Goal: Transaction & Acquisition: Purchase product/service

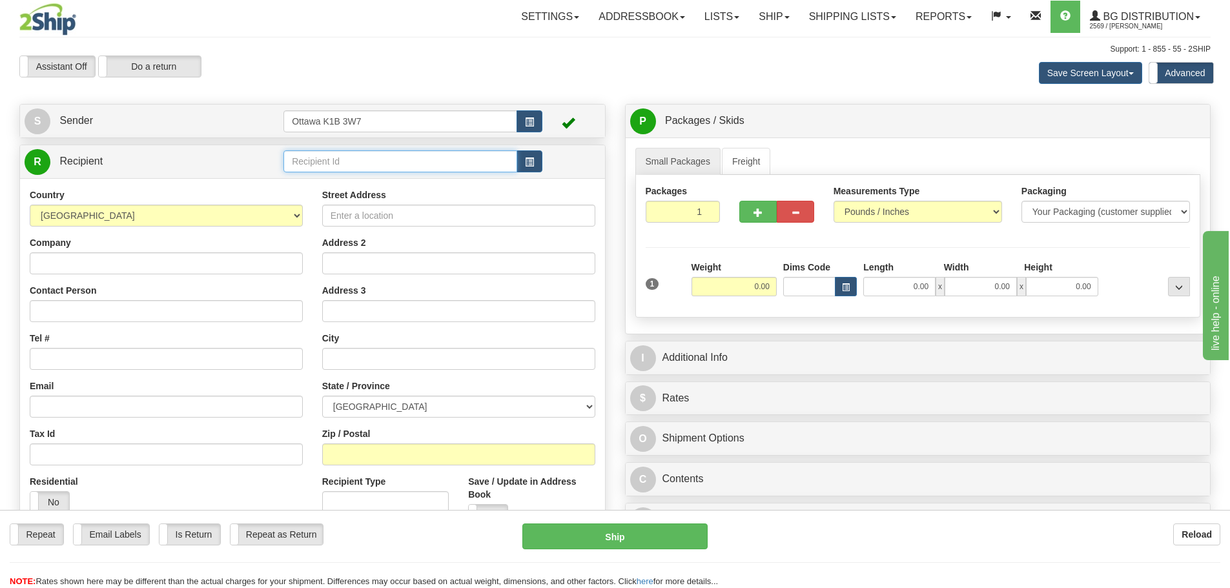
click at [457, 163] on input "text" at bounding box center [400, 161] width 234 height 22
click at [540, 167] on button "button" at bounding box center [530, 161] width 26 height 22
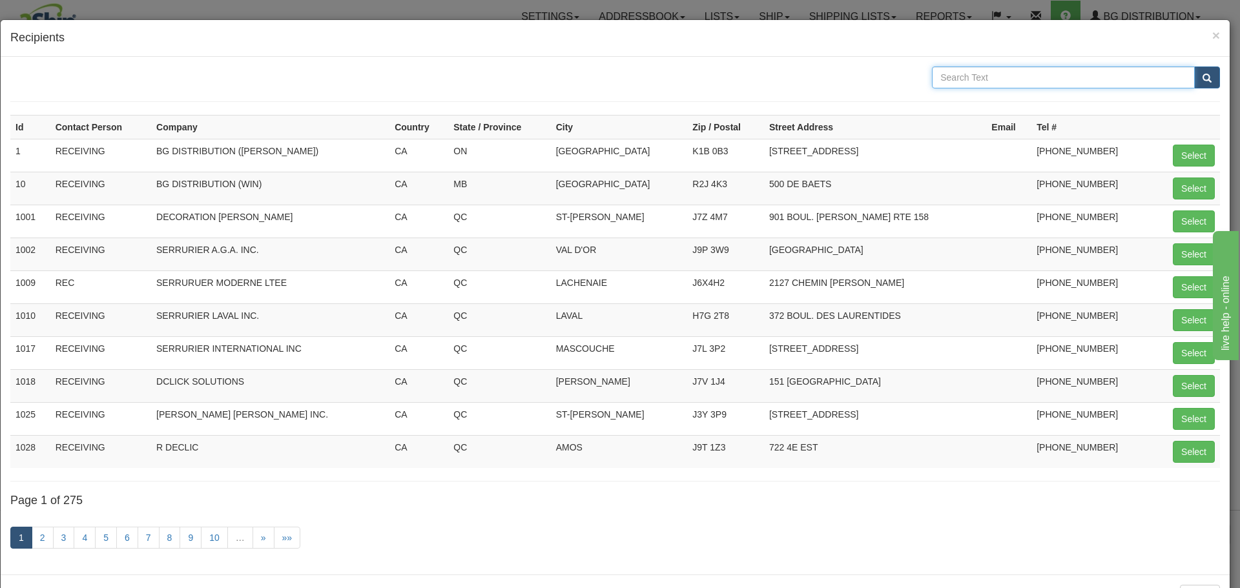
click at [1073, 85] on input "text" at bounding box center [1063, 78] width 263 height 22
type input "HOTEL DIEU"
click at [1197, 85] on button "submit" at bounding box center [1207, 78] width 26 height 22
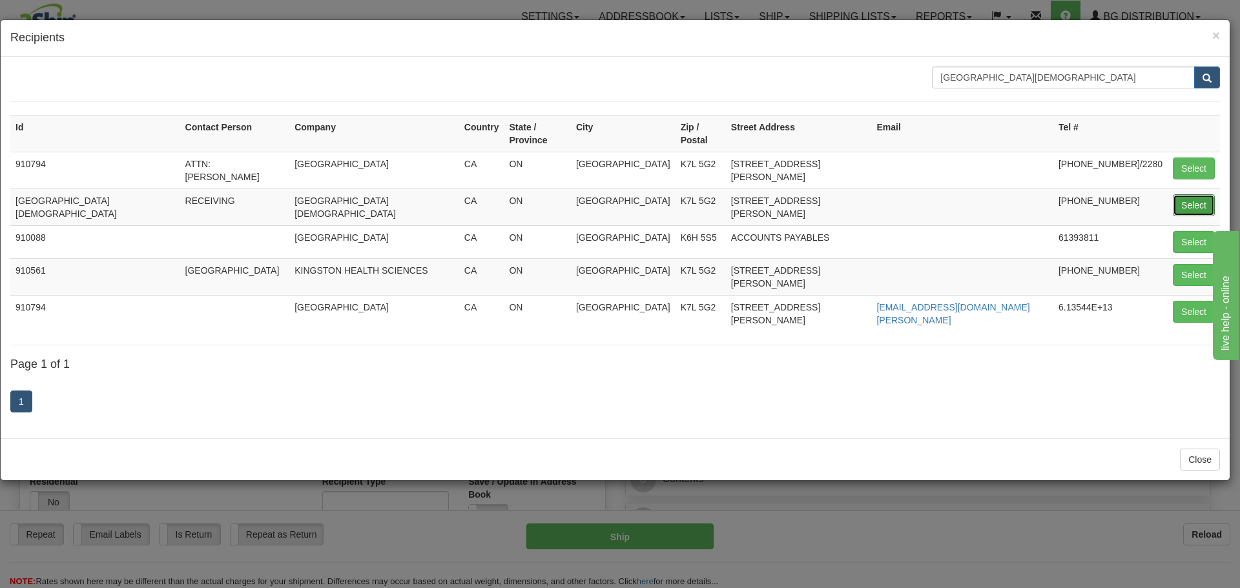
click at [1194, 194] on button "Select" at bounding box center [1194, 205] width 42 height 22
type input "HOTEL DIEU"
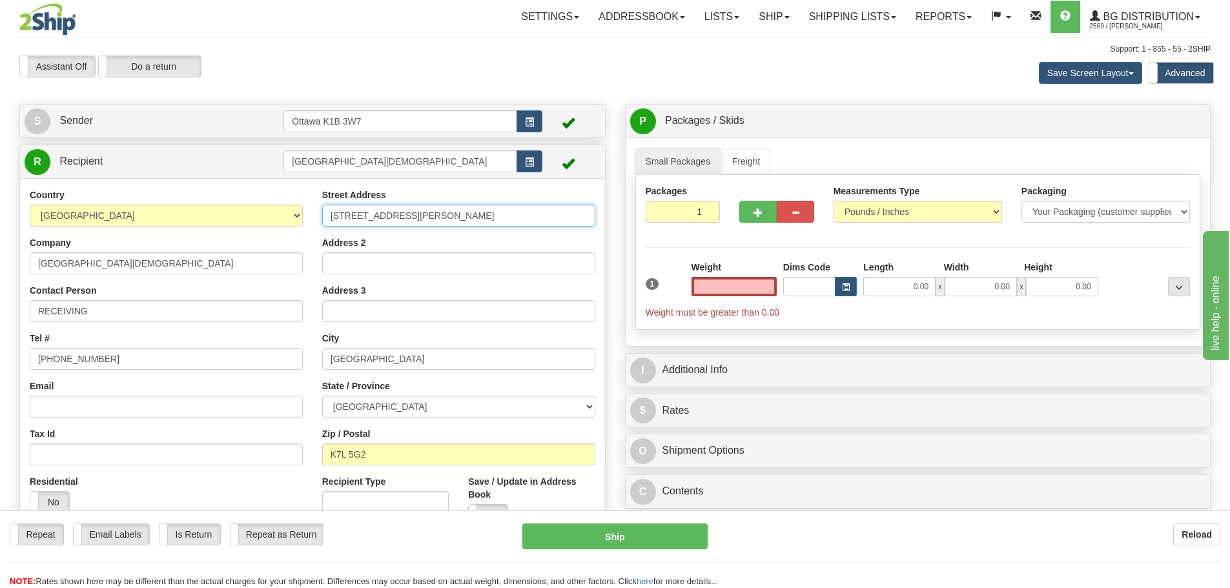
type input "0.00"
drag, startPoint x: 318, startPoint y: 220, endPoint x: 165, endPoint y: 241, distance: 154.4
click at [166, 240] on div "Country AFGHANISTAN ALAND ISLANDS ALBANIA ALGERIA AMERICAN SAMOA ANDORRA ANGOLA…" at bounding box center [312, 362] width 585 height 347
type input "238 BROCK STREET"
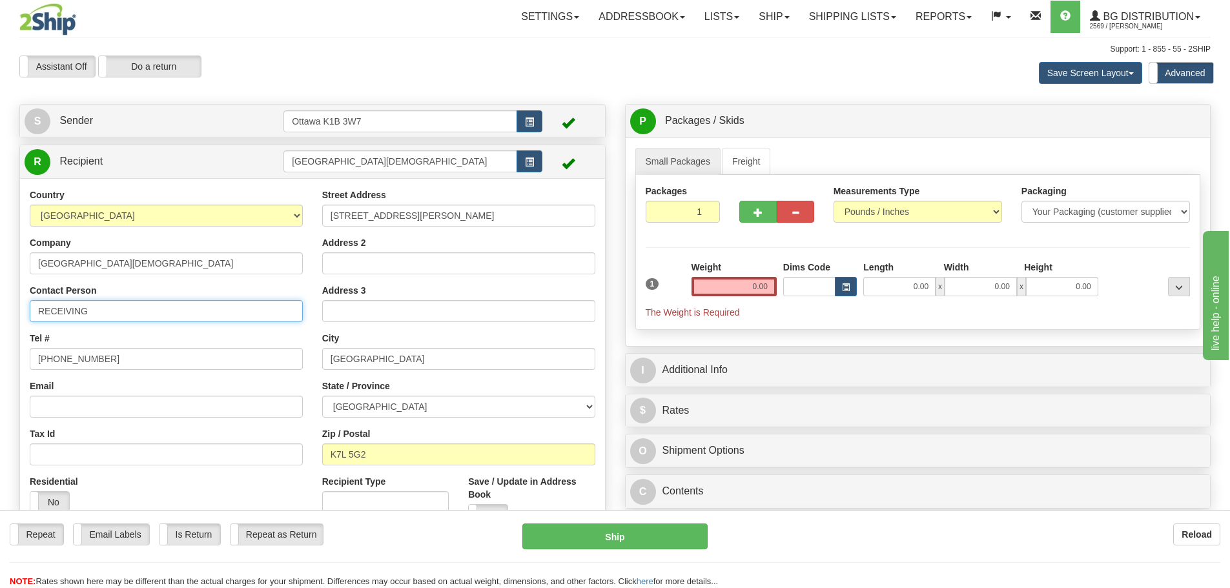
drag, startPoint x: 159, startPoint y: 318, endPoint x: 0, endPoint y: 304, distance: 160.1
click at [0, 304] on div "Toggle navigation Settings Shipping Preferences Fields Preferences New" at bounding box center [615, 349] width 1230 height 699
type input "ATTN: MELANIE REDMON"
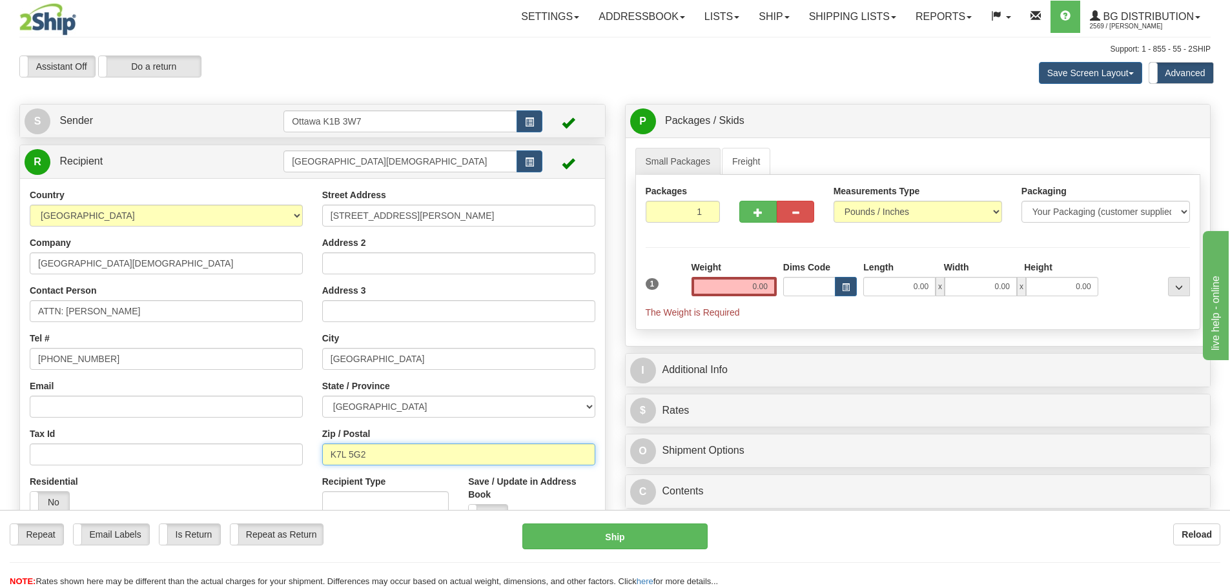
click at [375, 458] on input "K7L 5G2" at bounding box center [458, 455] width 273 height 22
type input "K7L 1S4"
click at [763, 15] on link "Ship" at bounding box center [774, 17] width 50 height 32
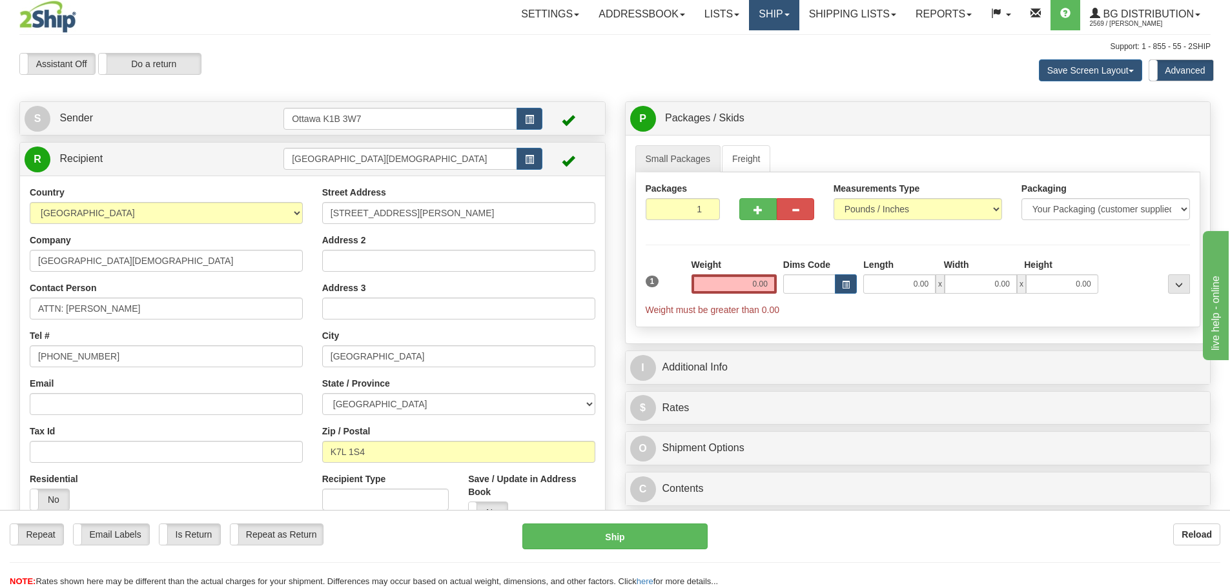
click at [757, 14] on link "Ship" at bounding box center [774, 14] width 50 height 32
click at [536, 79] on div "Assistant On Assistant Off Do a return Do a return Previous Next Save Screen La…" at bounding box center [615, 70] width 1211 height 35
click at [167, 311] on input "ATTN: MELANIE REDMON" at bounding box center [166, 309] width 273 height 22
type input "ATTN: MELANIE REDMOND"
click at [714, 280] on input "0.00" at bounding box center [734, 283] width 85 height 19
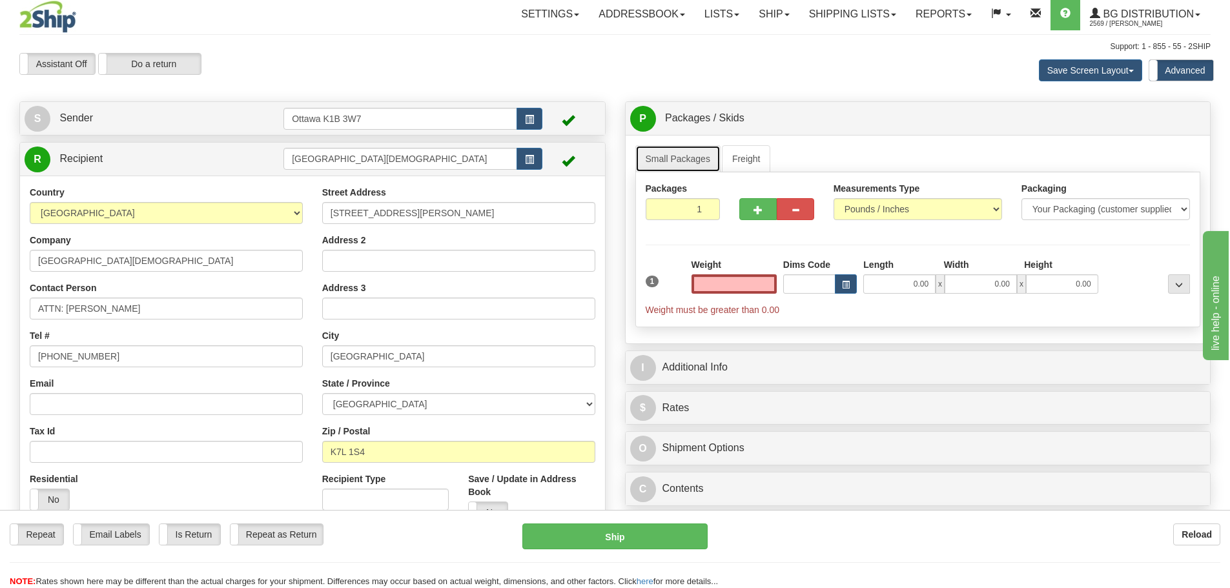
type input "0.00"
click at [672, 162] on link "Small Packages" at bounding box center [677, 158] width 85 height 27
click at [1100, 212] on select "Your Packaging (customer supplied) Envelope (carrier supplied) Pack (carrier su…" at bounding box center [1106, 209] width 169 height 22
select select "2"
click at [1022, 198] on select "Your Packaging (customer supplied) Envelope (carrier supplied) Pack (carrier su…" at bounding box center [1106, 209] width 169 height 22
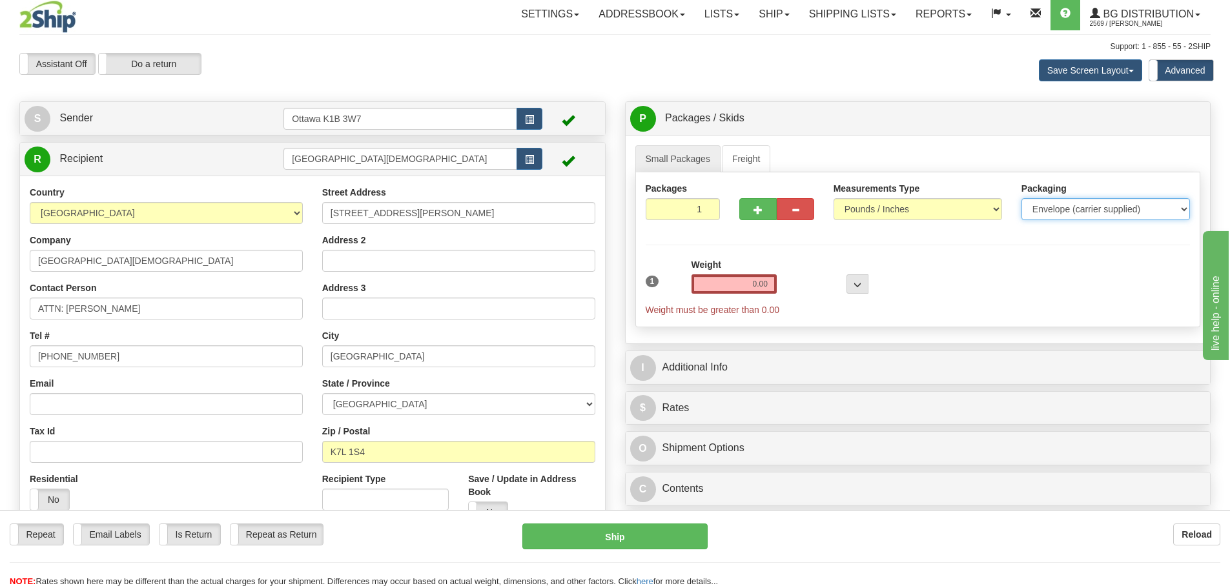
click at [1079, 213] on select "Your Packaging (customer supplied) Envelope (carrier supplied) Pack (carrier su…" at bounding box center [1106, 209] width 169 height 22
click at [1022, 198] on select "Your Packaging (customer supplied) Envelope (carrier supplied) Pack (carrier su…" at bounding box center [1106, 209] width 169 height 22
click at [690, 282] on div "Weight 0.00" at bounding box center [734, 280] width 92 height 45
click at [706, 287] on input "0.00" at bounding box center [734, 283] width 85 height 19
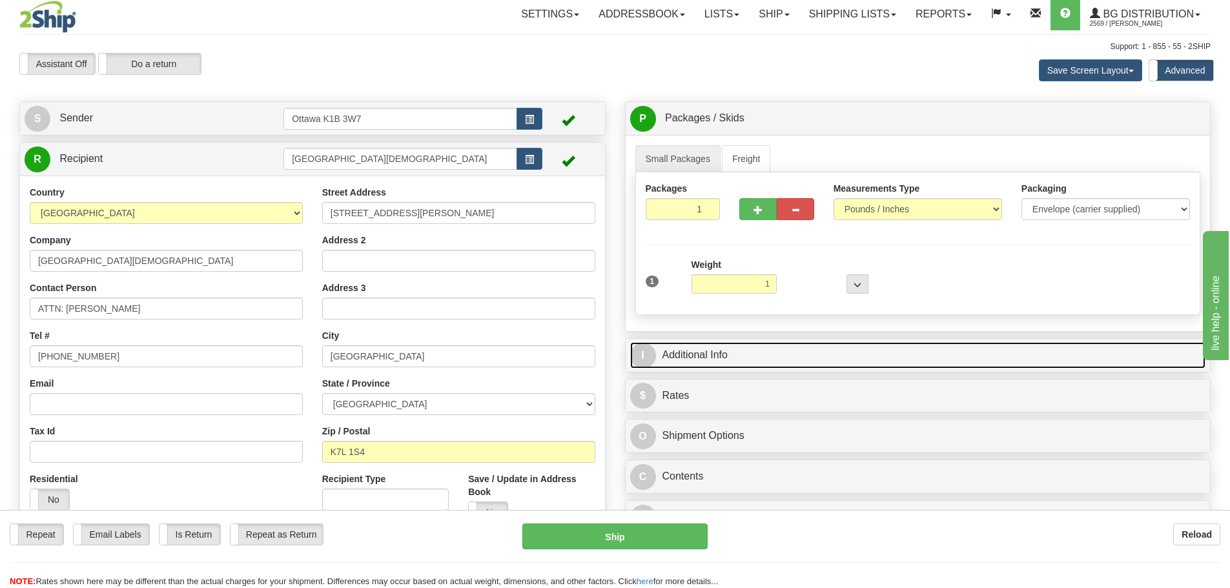
type input "1.00"
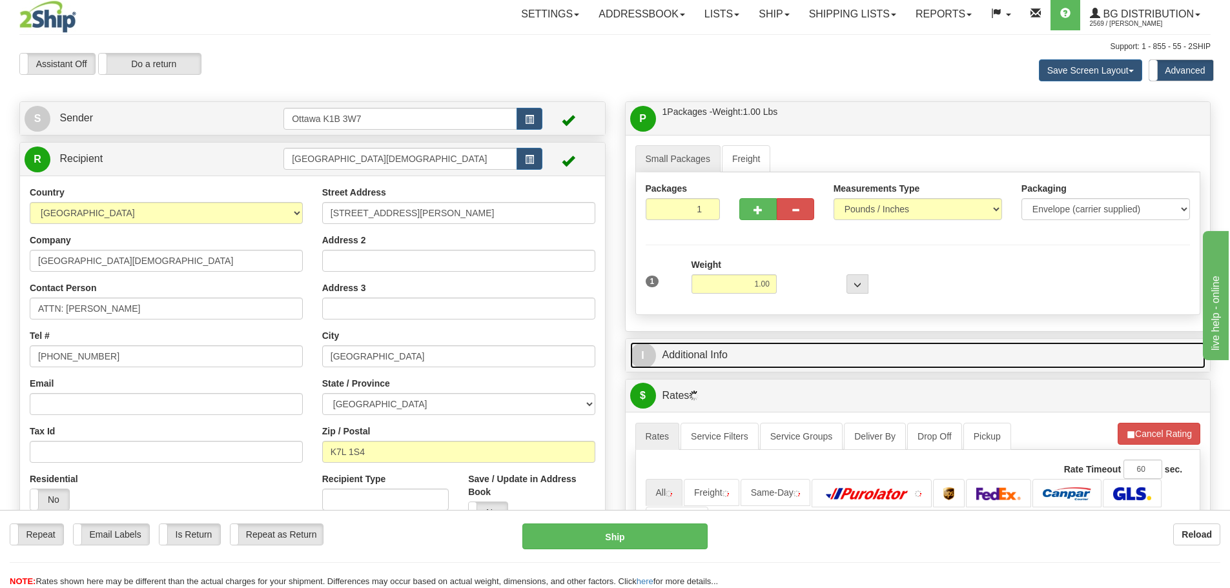
click at [991, 353] on link "I Additional Info" at bounding box center [918, 355] width 576 height 26
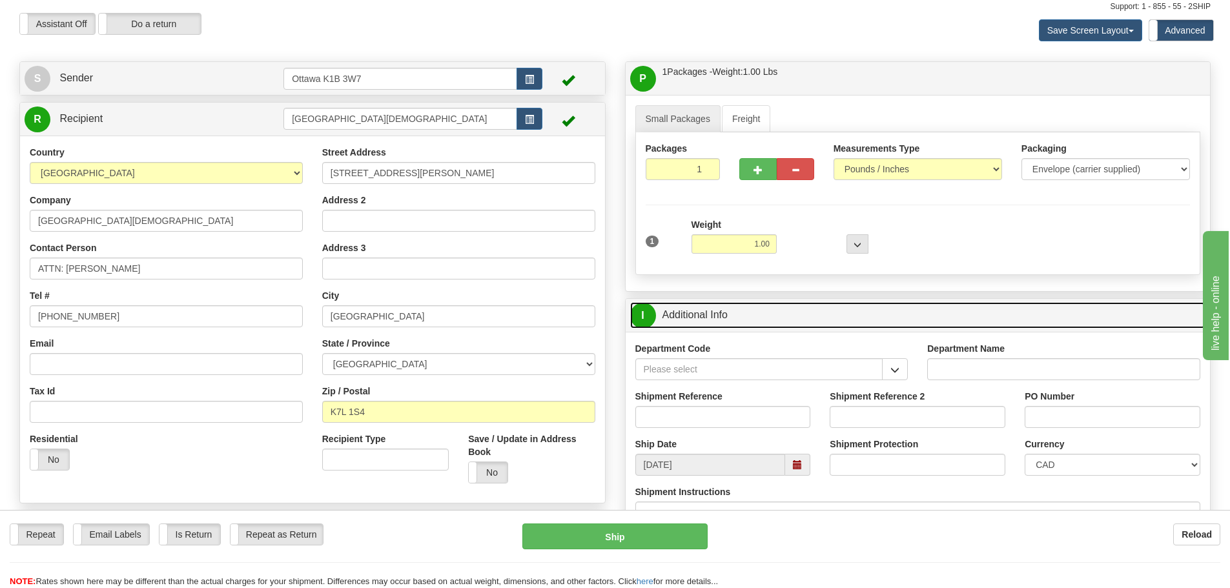
scroll to position [132, 0]
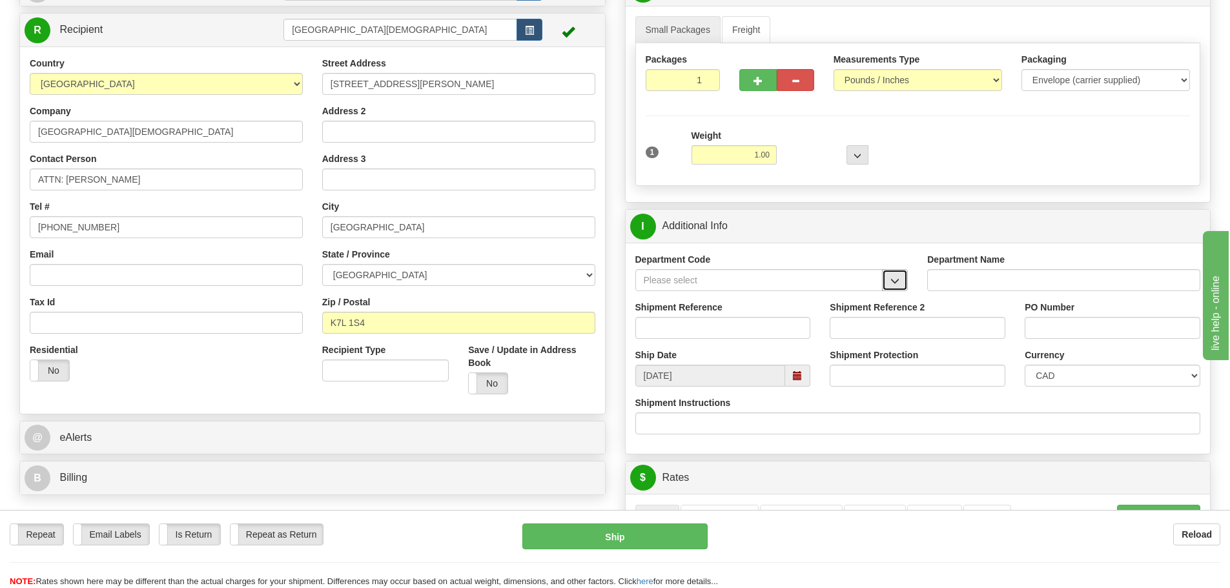
click at [893, 275] on button "button" at bounding box center [895, 280] width 26 height 22
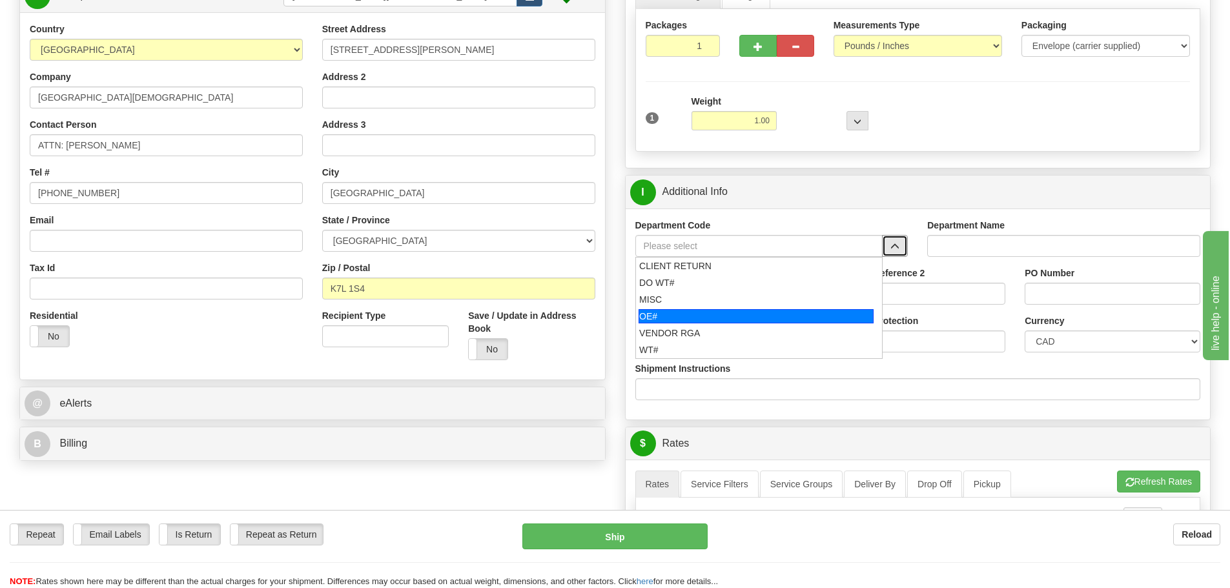
scroll to position [196, 0]
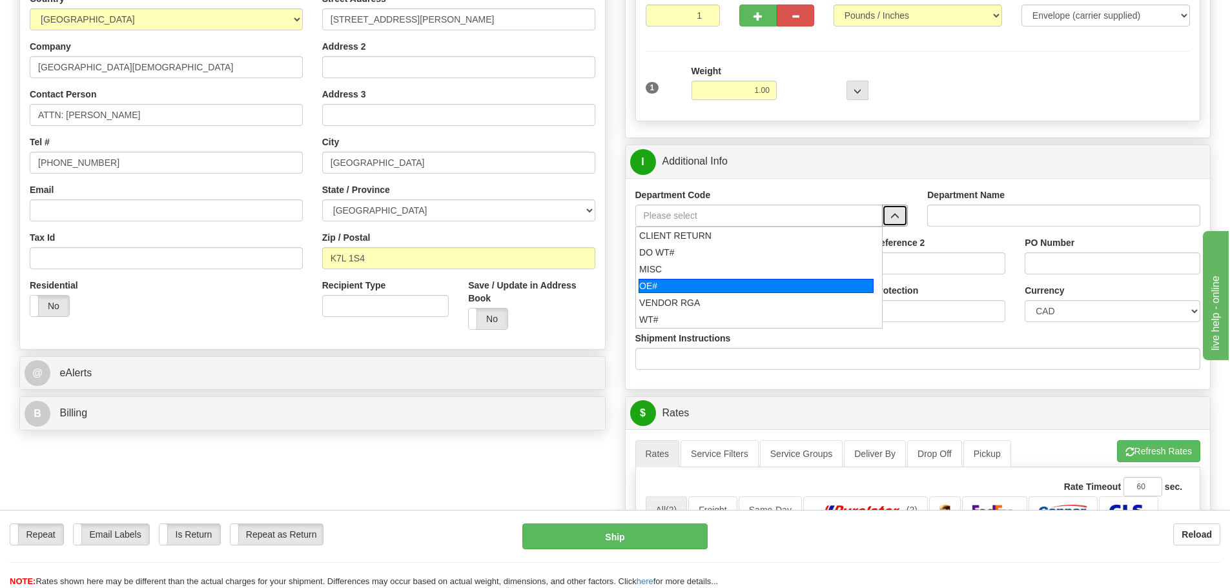
click at [763, 288] on div "OE#" at bounding box center [756, 286] width 235 height 14
type input "OE#"
type input "ORDERS"
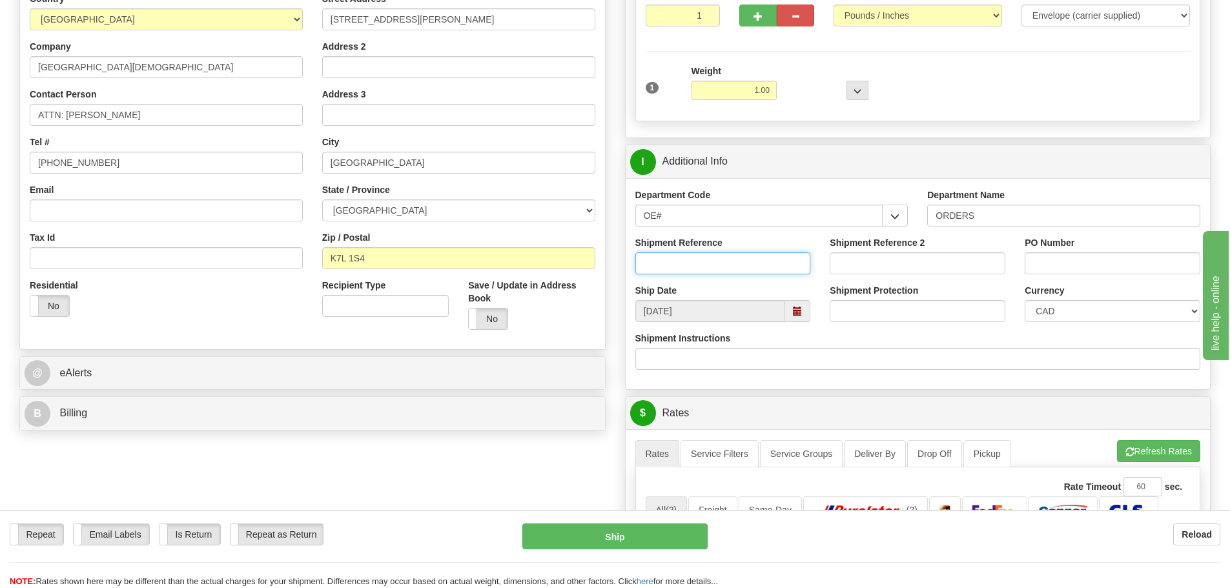
click at [744, 269] on input "Shipment Reference" at bounding box center [723, 263] width 176 height 22
type input "ERIC"
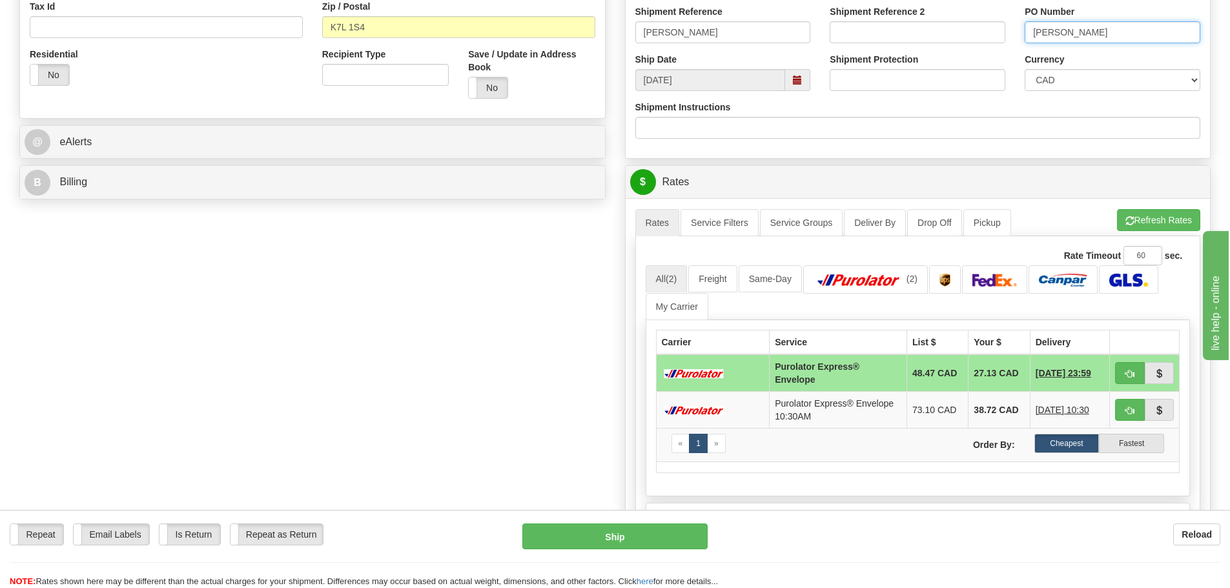
scroll to position [455, 0]
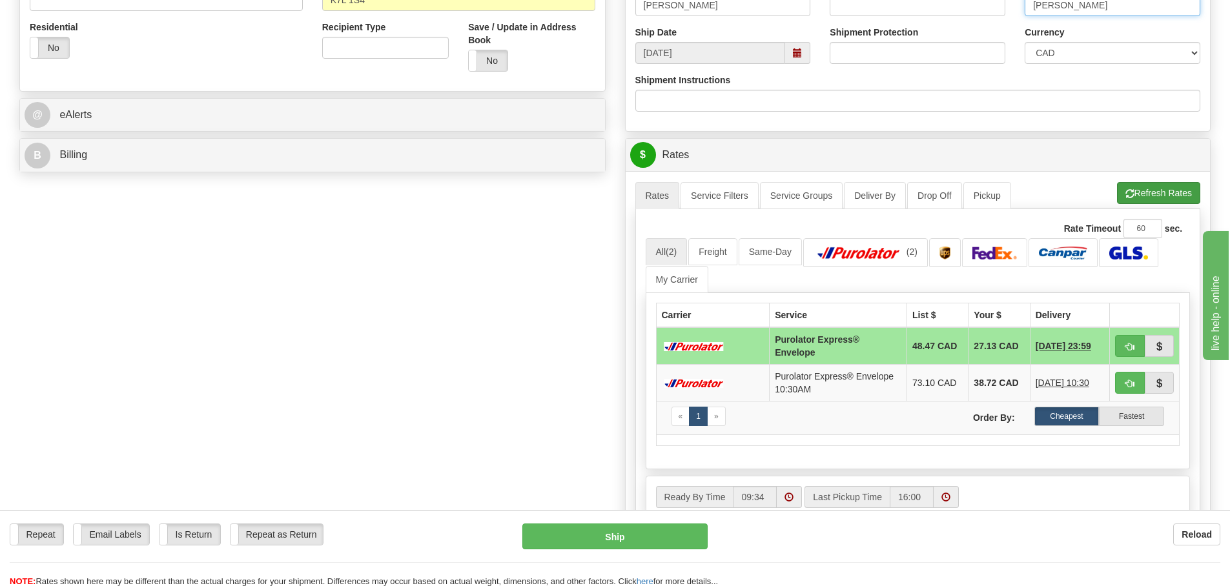
type input "ERIC"
click at [1147, 202] on button "Refresh Rates" at bounding box center [1158, 193] width 83 height 22
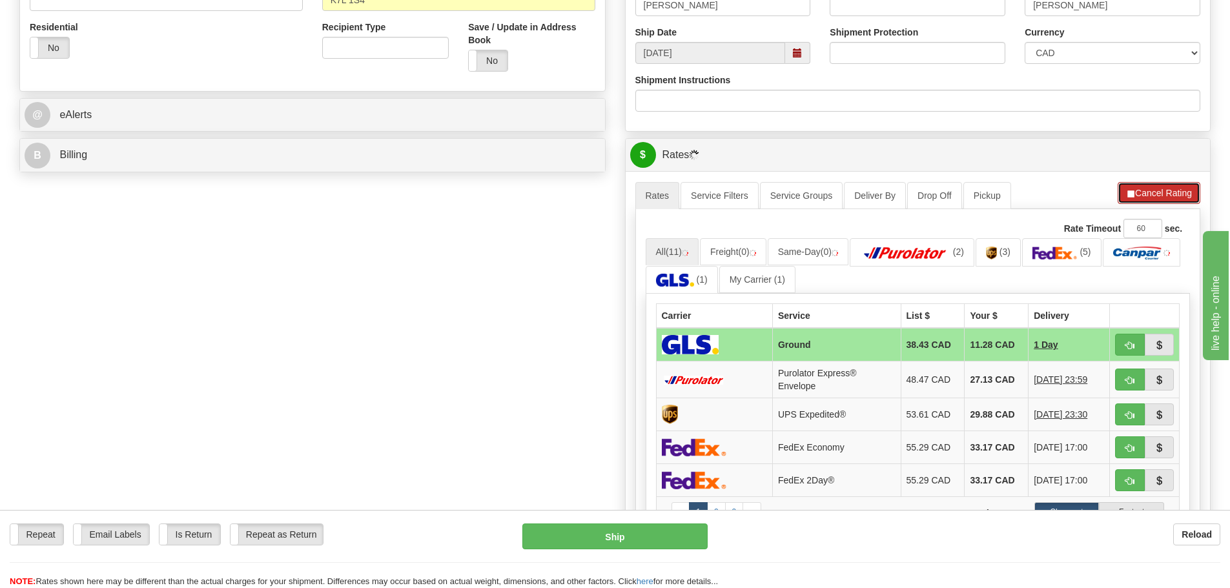
click at [1152, 194] on button "Cancel Rating" at bounding box center [1159, 193] width 83 height 22
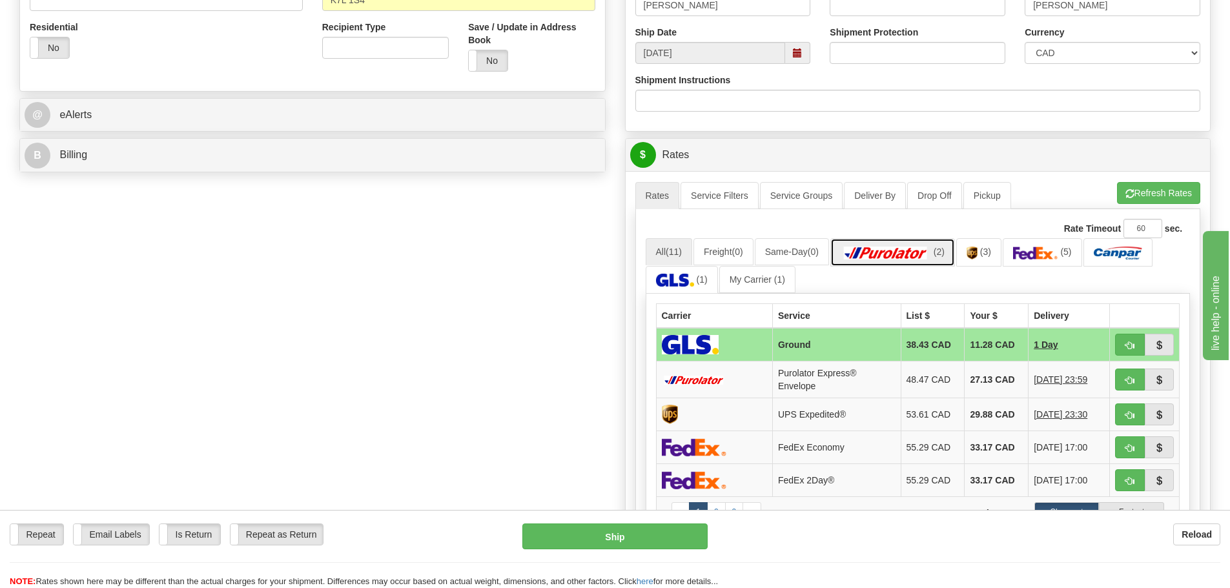
click at [874, 251] on img at bounding box center [886, 253] width 90 height 13
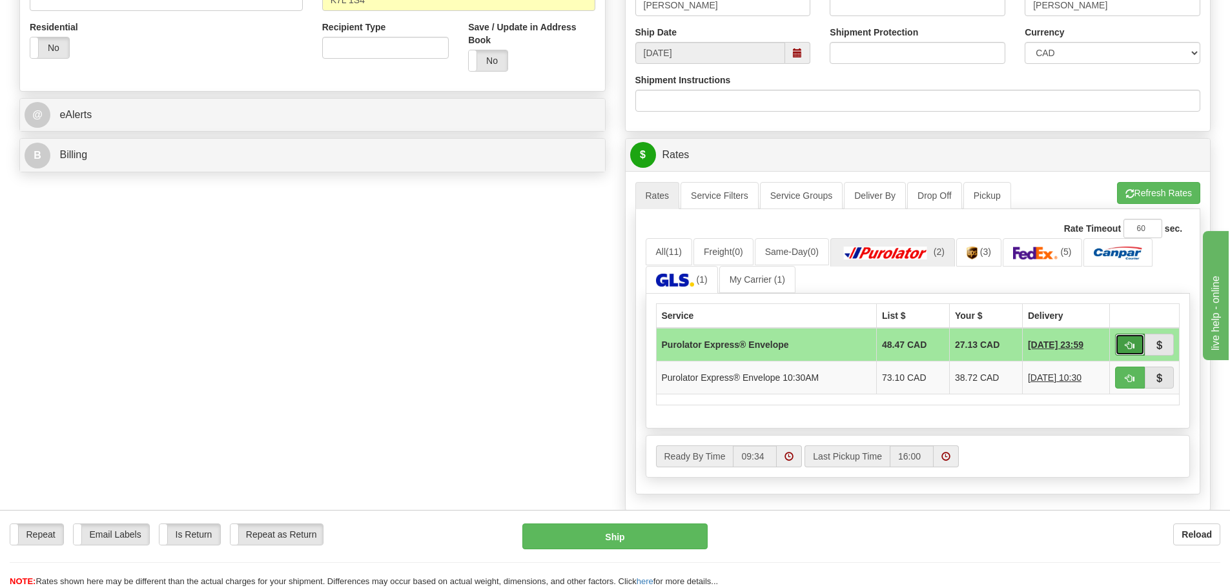
click at [1121, 349] on button "button" at bounding box center [1130, 345] width 30 height 22
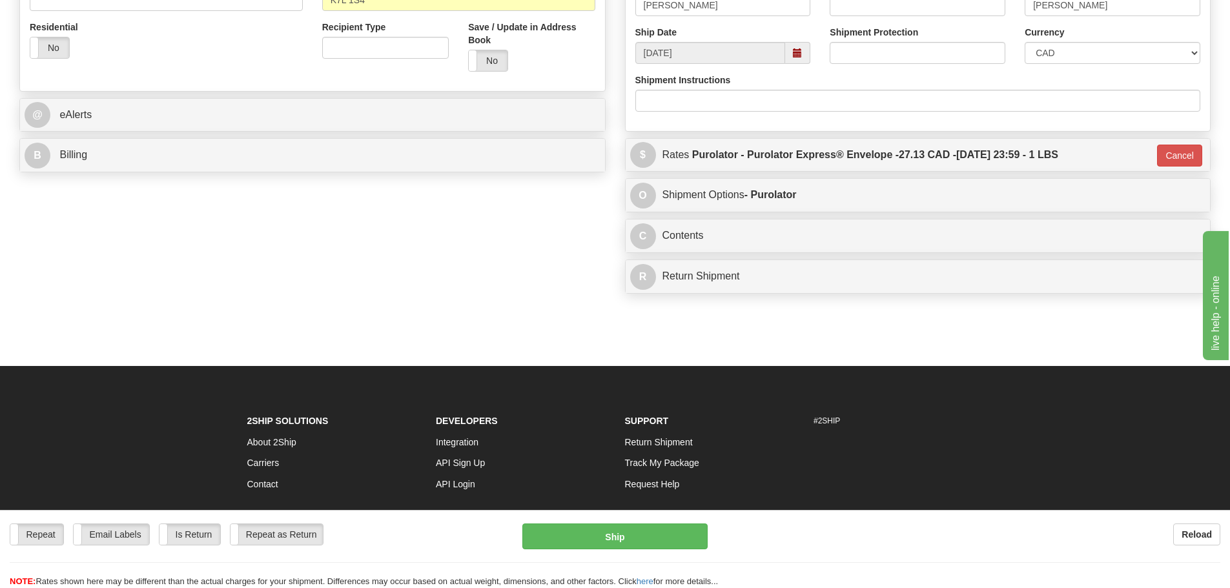
type input "212"
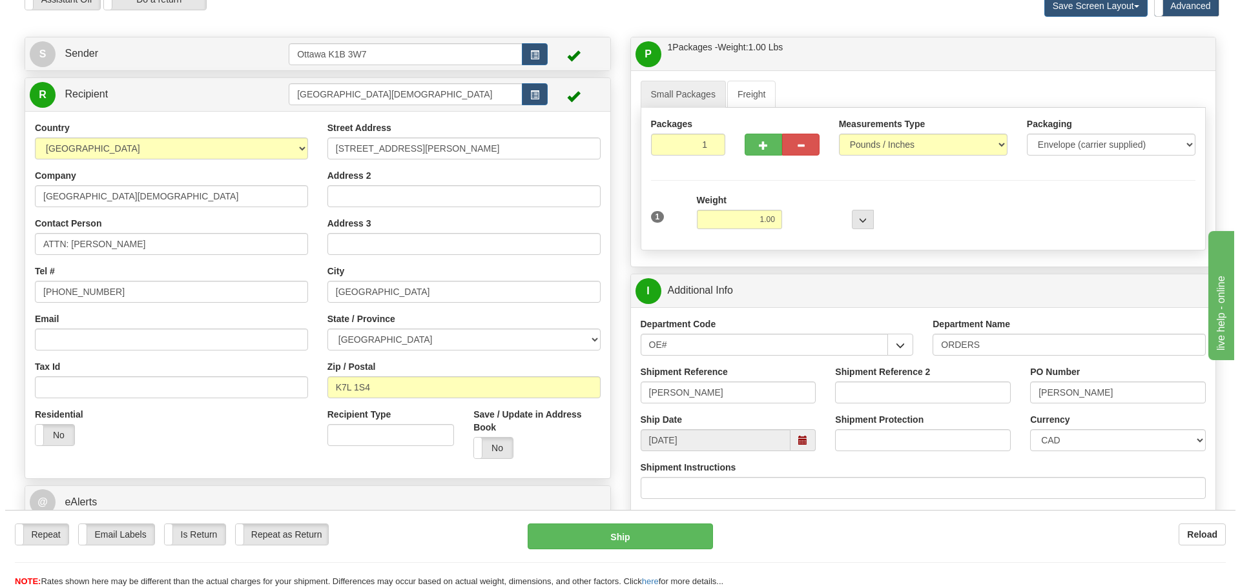
scroll to position [132, 0]
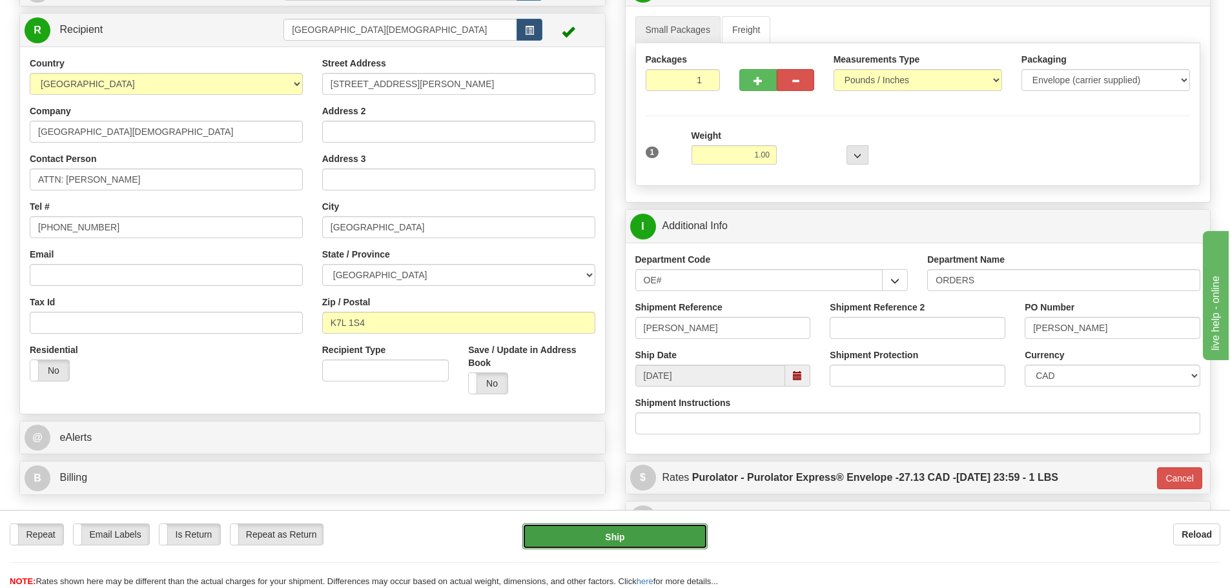
click at [655, 546] on button "Ship" at bounding box center [614, 537] width 185 height 26
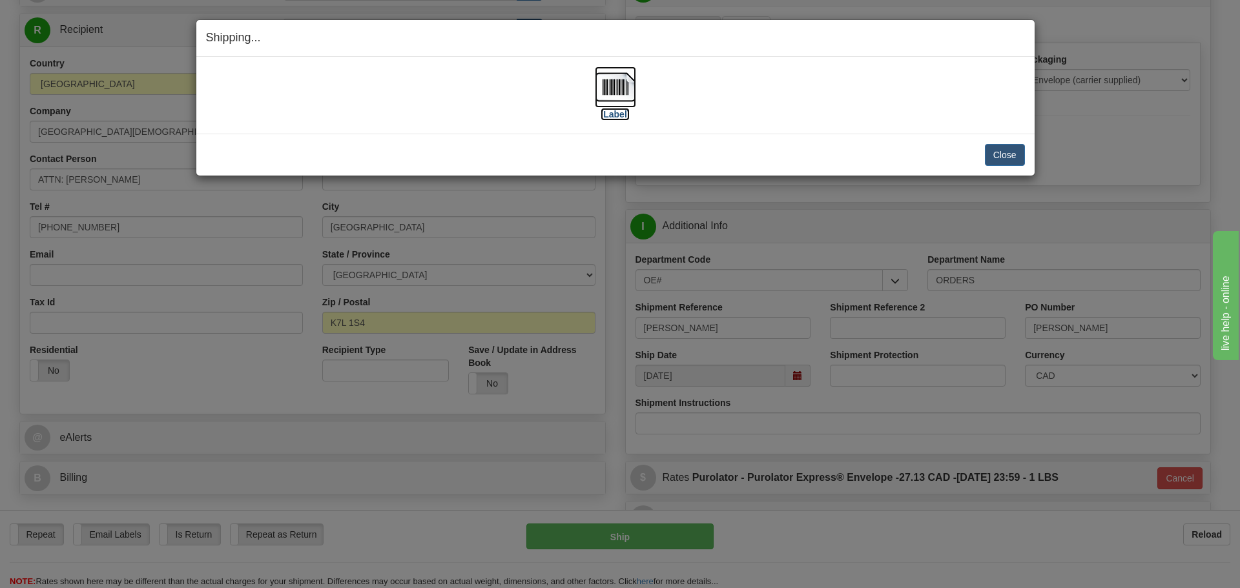
click at [613, 115] on label "[Label]" at bounding box center [616, 114] width 30 height 13
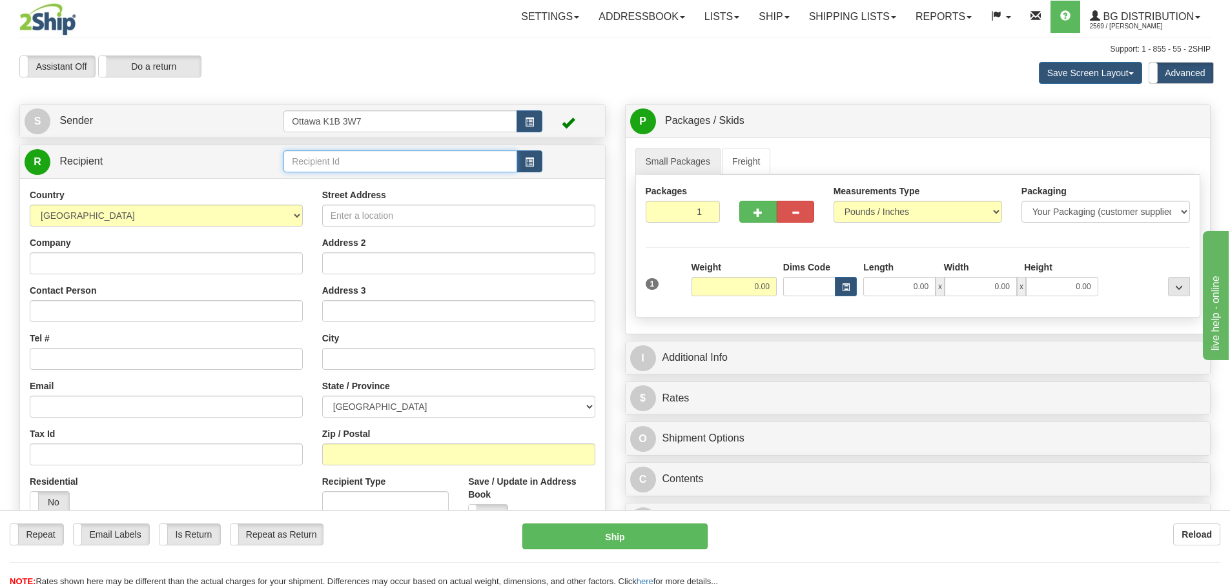
click at [382, 162] on input "text" at bounding box center [400, 161] width 234 height 22
click at [523, 164] on button "button" at bounding box center [530, 161] width 26 height 22
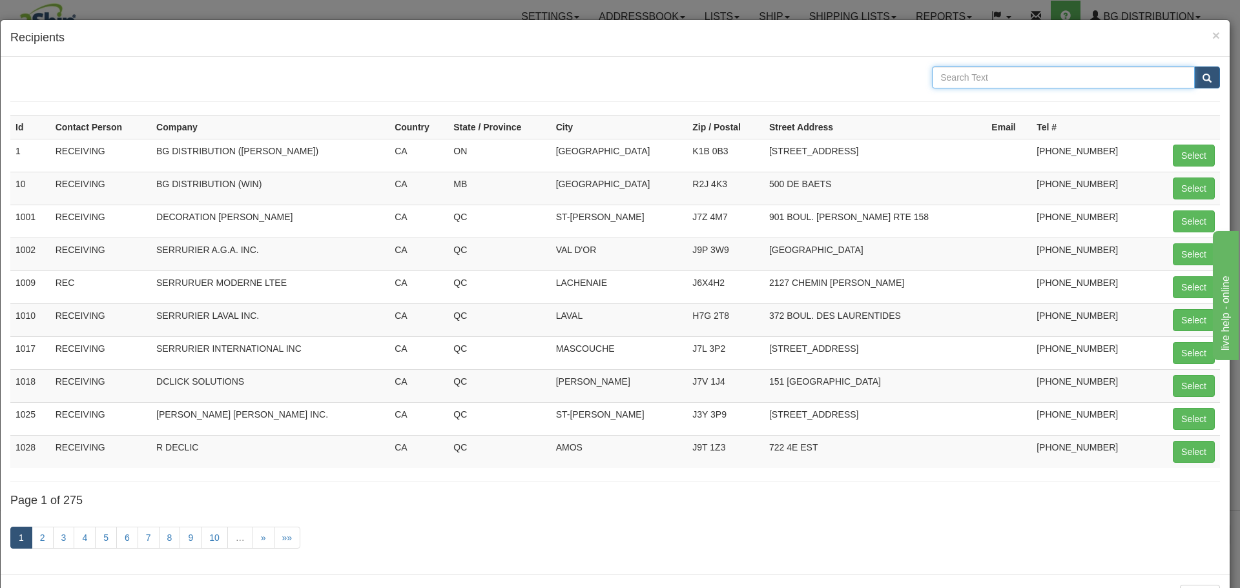
click at [958, 81] on input "text" at bounding box center [1063, 78] width 263 height 22
type input "TURN KEY"
click at [1194, 67] on button "submit" at bounding box center [1207, 78] width 26 height 22
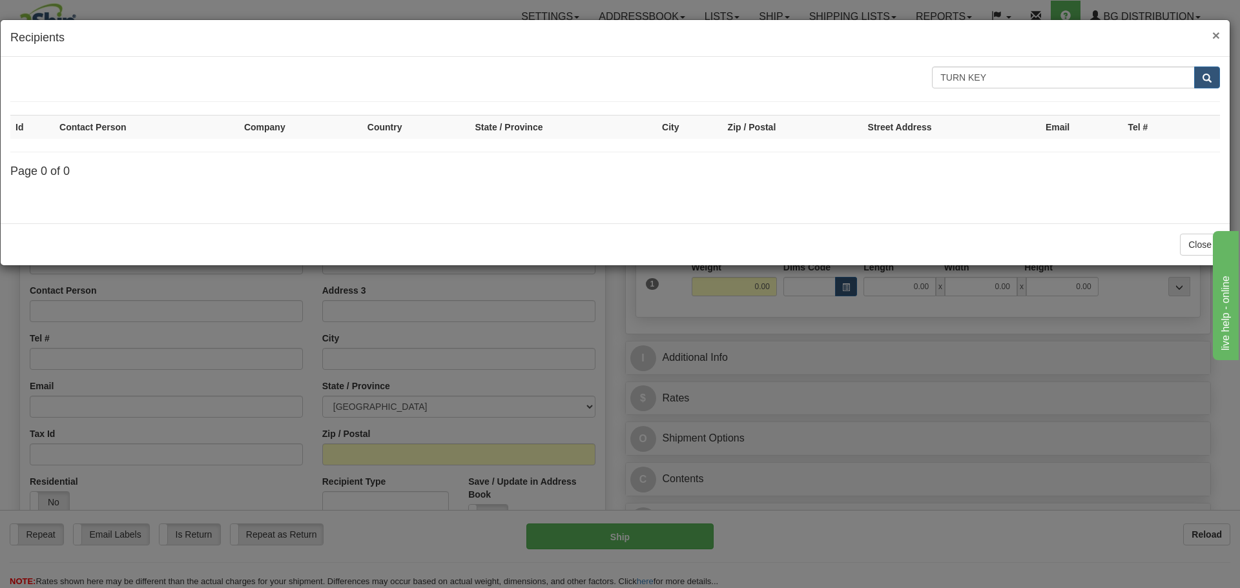
click at [1218, 34] on span "×" at bounding box center [1216, 35] width 8 height 15
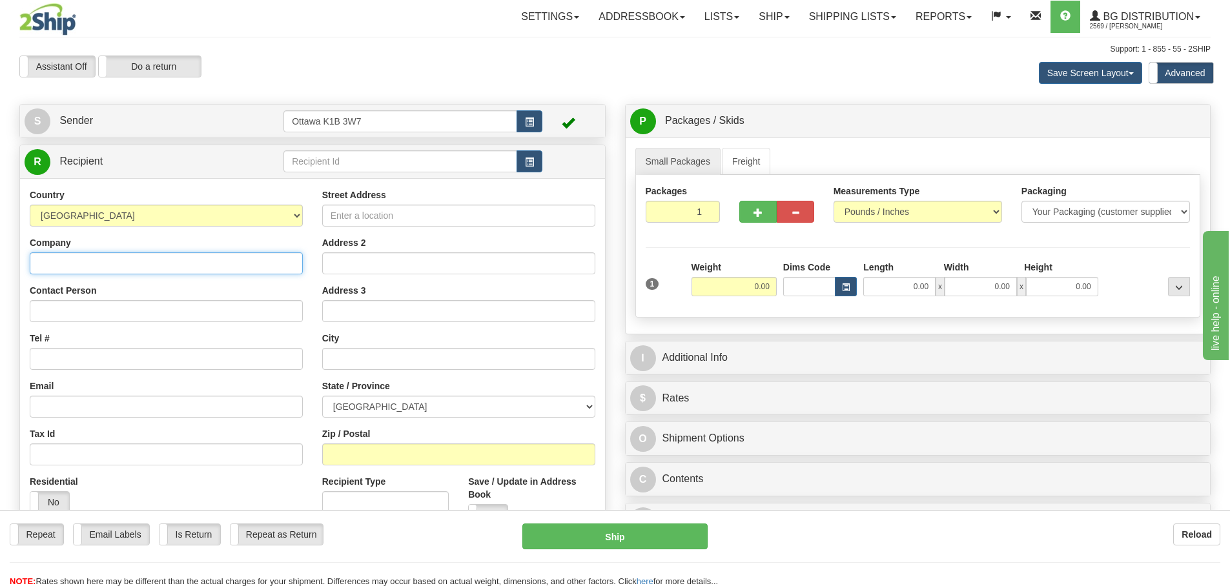
click at [149, 262] on input "Company" at bounding box center [166, 263] width 273 height 22
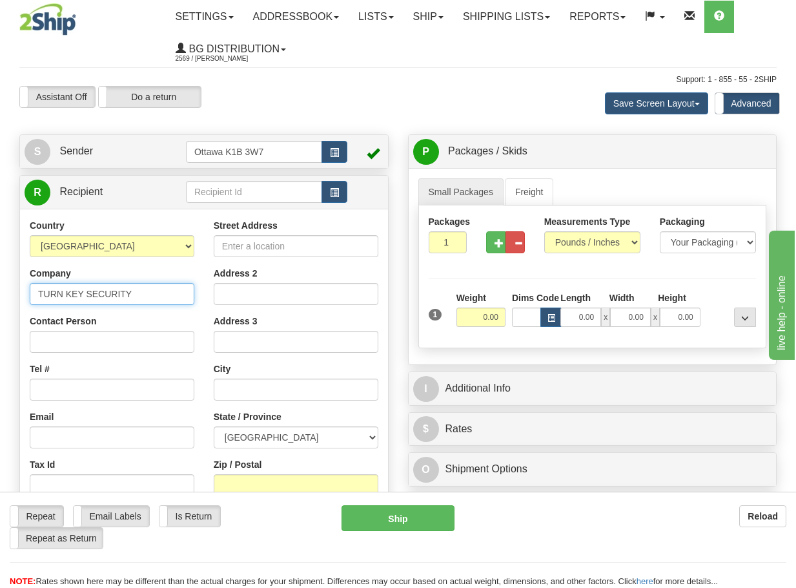
type input "TURN KEY SECURITY SOLUTIONS"
click at [148, 341] on input "Contact Person" at bounding box center [112, 342] width 165 height 22
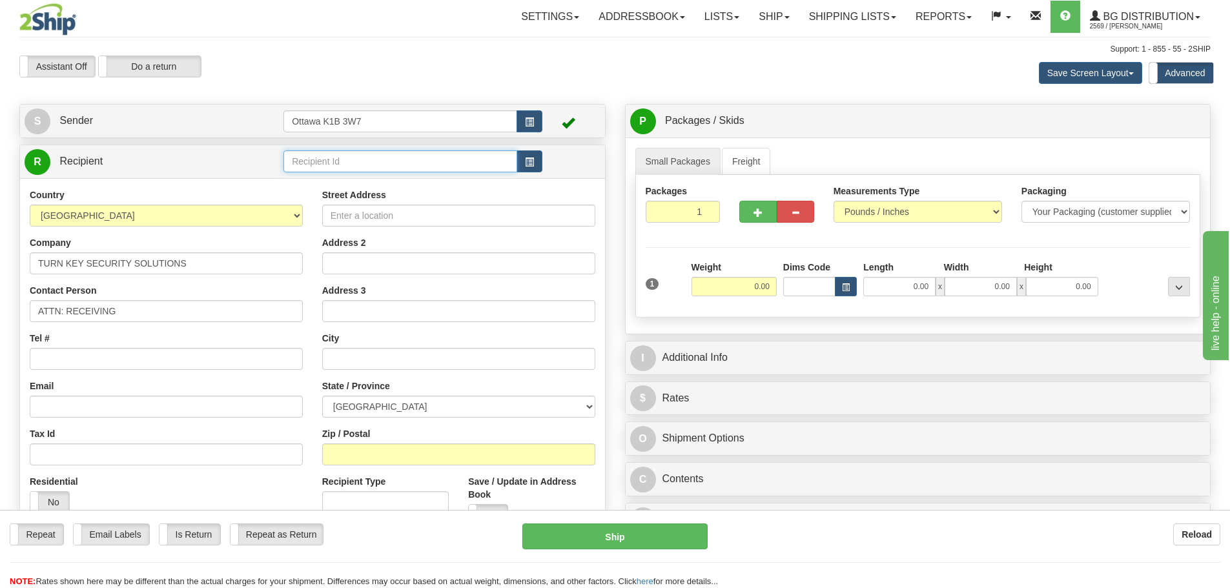
click at [347, 163] on input "text" at bounding box center [400, 161] width 234 height 22
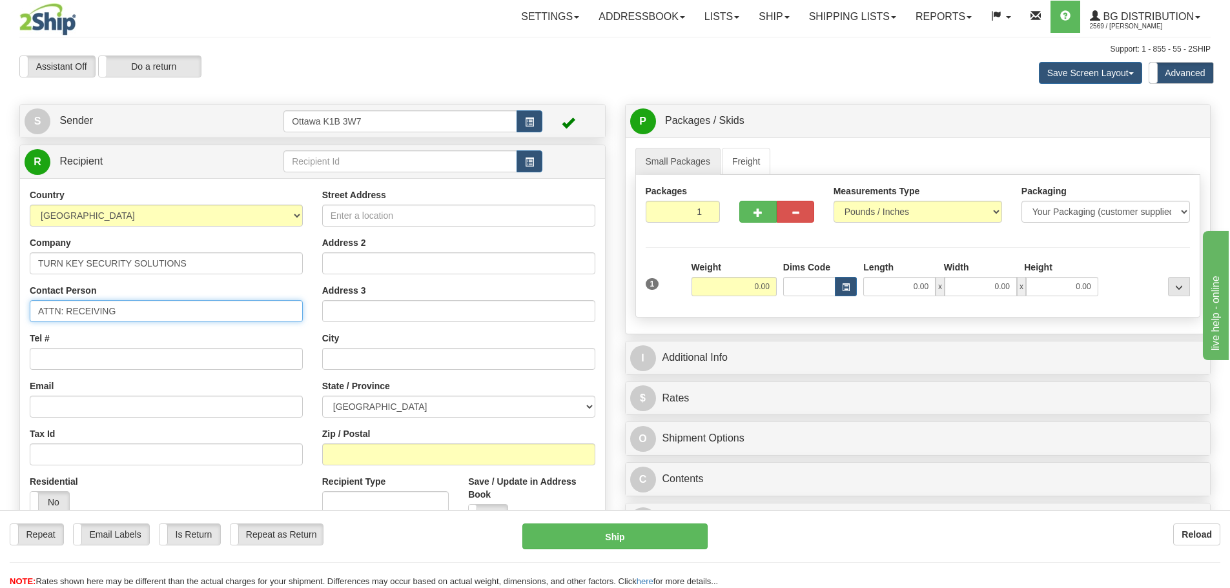
click at [205, 307] on input "ATTN: RECEIVING" at bounding box center [166, 311] width 273 height 22
type input "ATTN: RECEIVING - SIDE DOOR"
click at [196, 365] on input "Tel #" at bounding box center [166, 359] width 273 height 22
type input "613-748-7377"
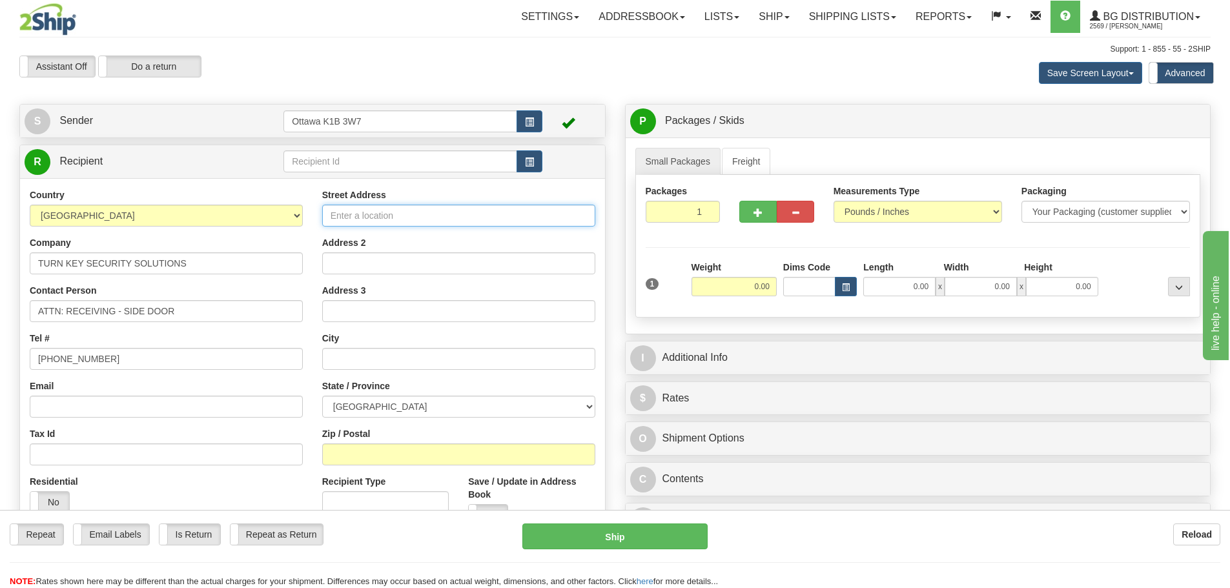
click at [404, 214] on input "Street Address" at bounding box center [458, 216] width 273 height 22
type input "2618 STEVENSVILLE ROAD"
click at [391, 324] on div "Street Address 2618 STEVENSVILLE ROAD Address 2 Address 3 City State / Province…" at bounding box center [459, 386] width 293 height 395
click at [415, 300] on input "Address 3" at bounding box center [458, 311] width 273 height 22
type input "S"
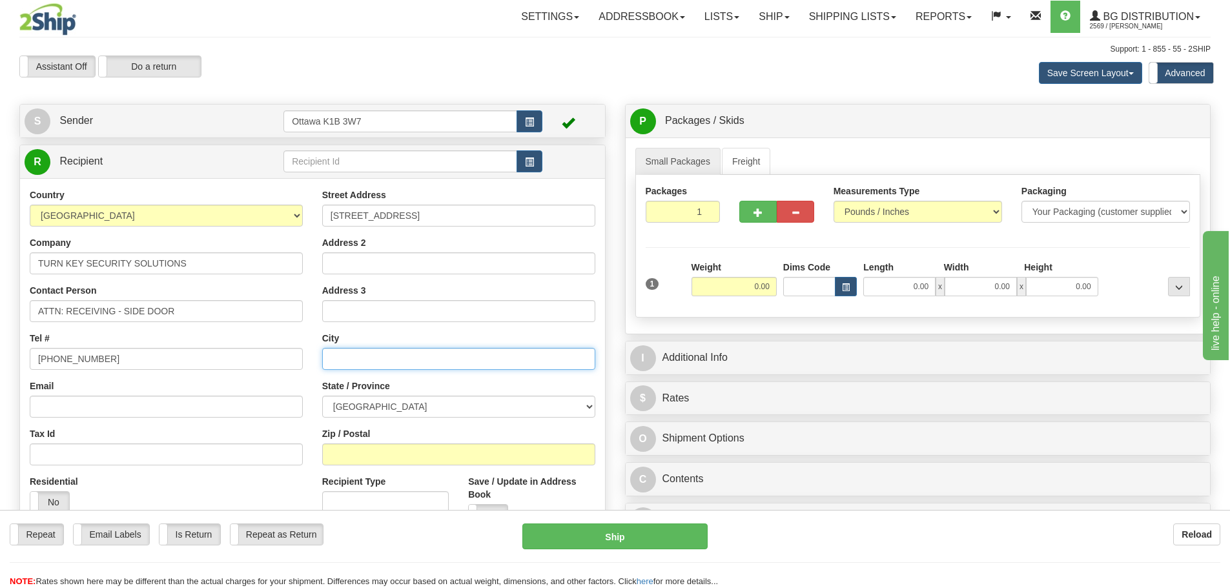
click at [428, 356] on input "text" at bounding box center [458, 359] width 273 height 22
type input "STEVENSVILLE"
click at [422, 411] on select "ALBERTA BRITISH COLUMBIA MANITOBA NEW BRUNSWICK NEWFOUNDLAND NOVA SCOTIA NUNAVU…" at bounding box center [458, 407] width 273 height 22
select select "ON"
click at [322, 396] on select "ALBERTA BRITISH COLUMBIA MANITOBA NEW BRUNSWICK NEWFOUNDLAND NOVA SCOTIA NUNAVU…" at bounding box center [458, 407] width 273 height 22
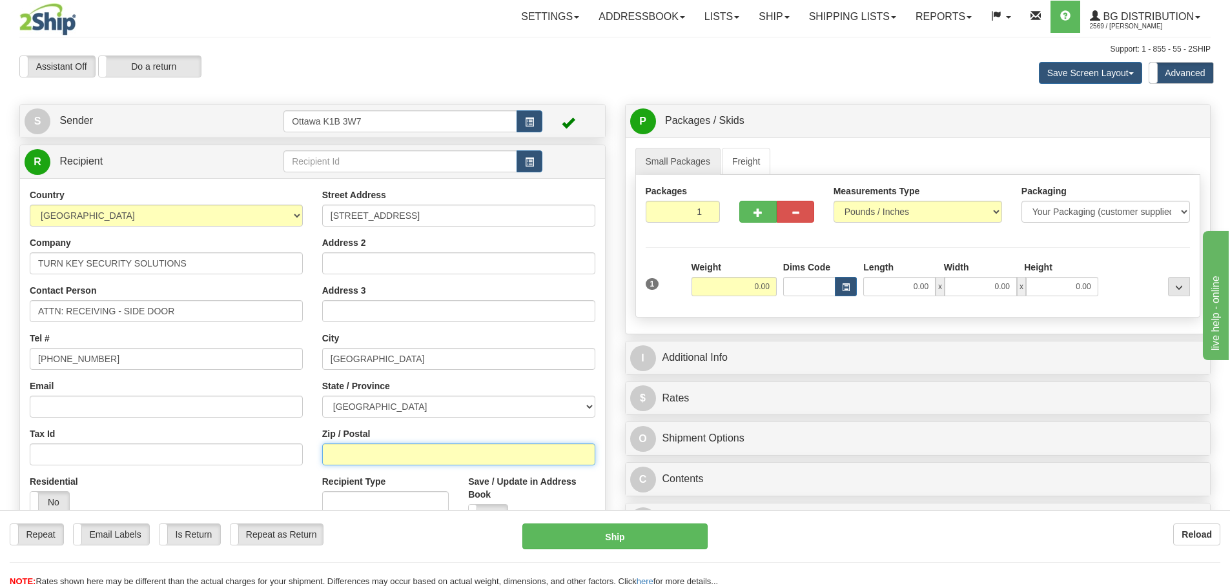
click at [369, 449] on input "Zip / Postal" at bounding box center [458, 455] width 273 height 22
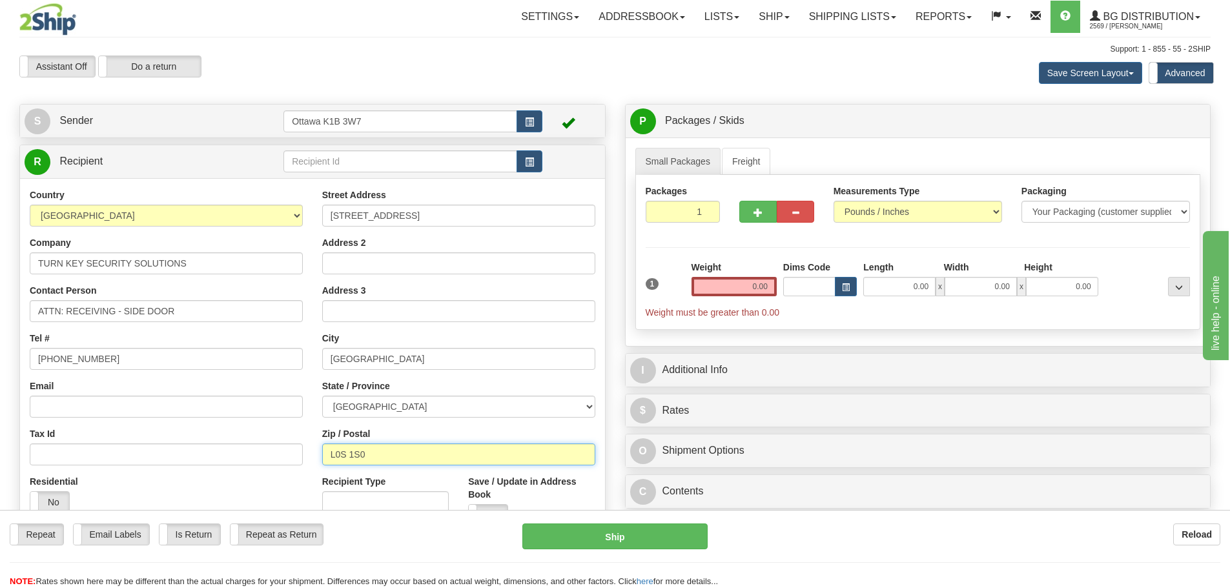
type input "L0S 1S0"
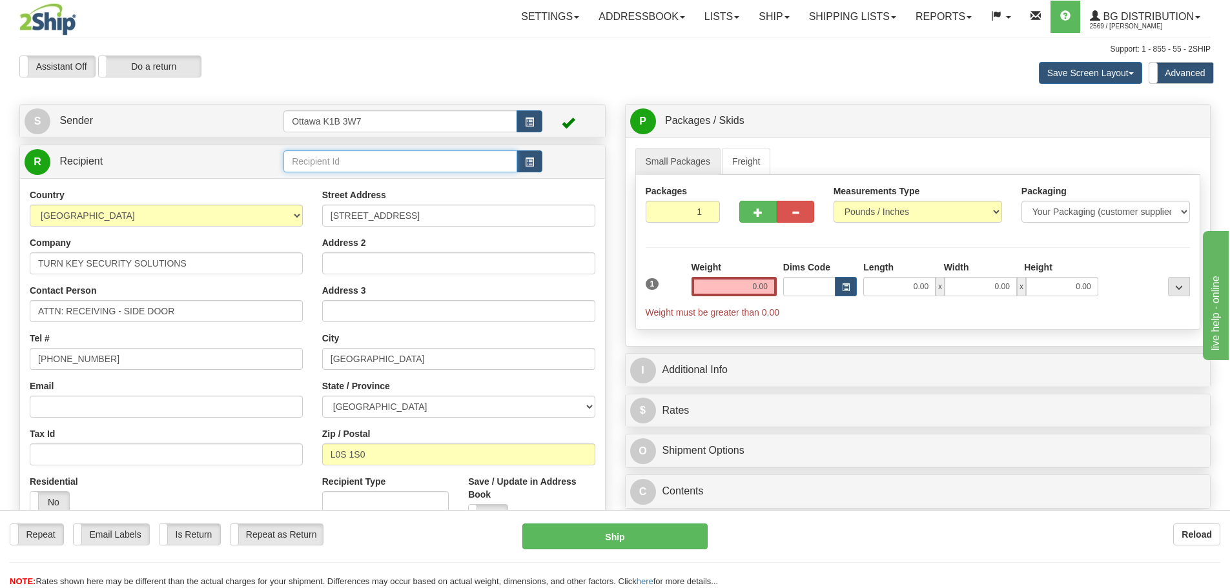
click at [375, 164] on input "text" at bounding box center [400, 161] width 234 height 22
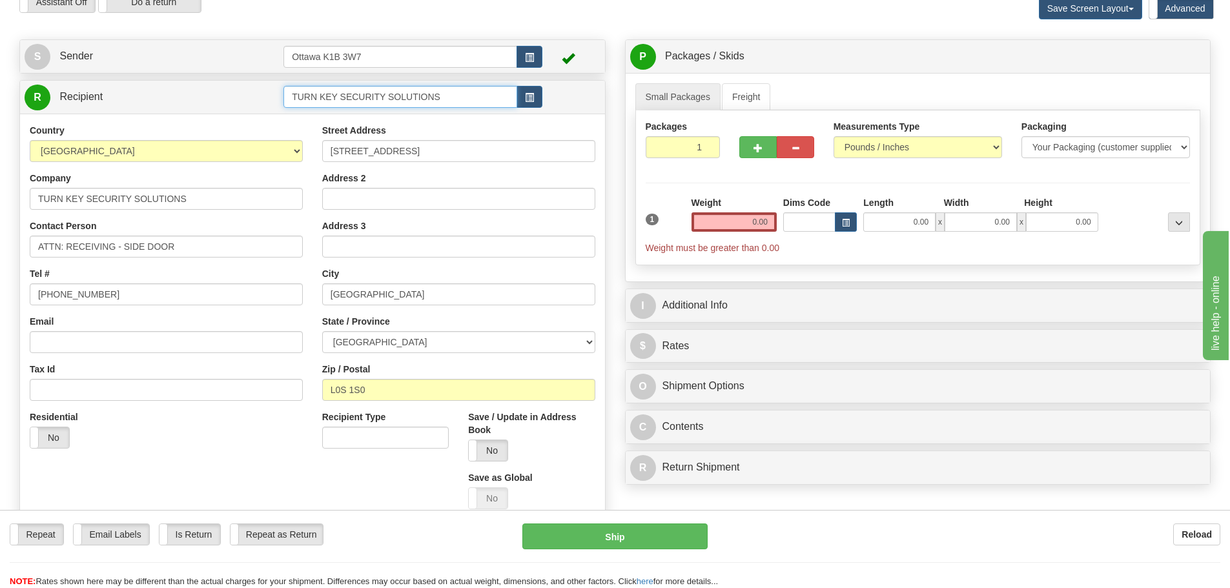
scroll to position [129, 0]
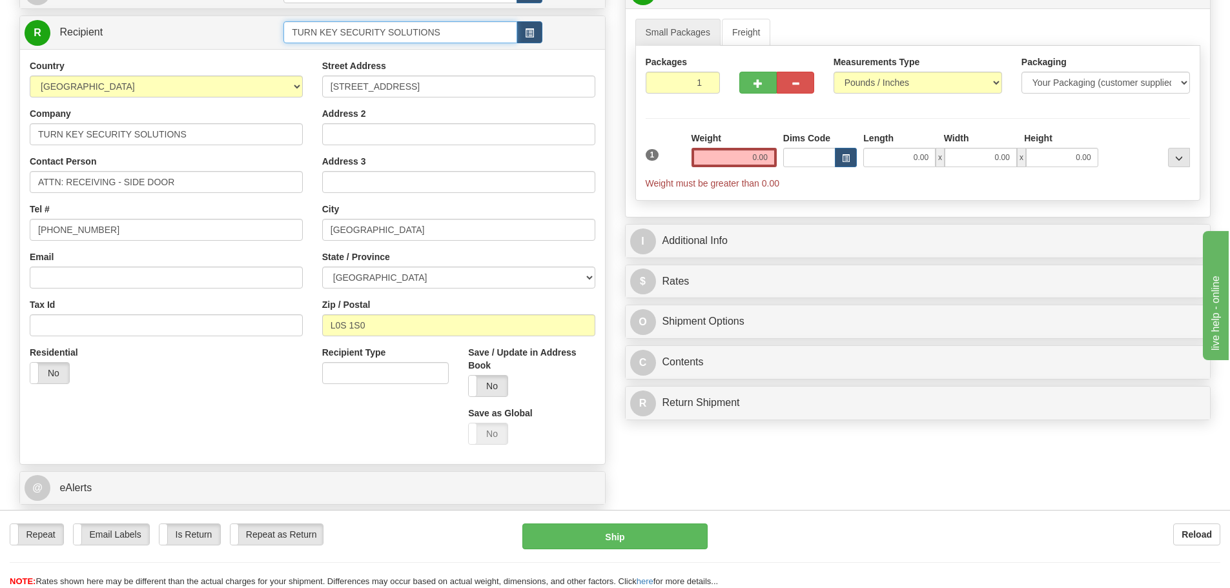
type input "TURN KEY SECURITY SOLUTIONS"
drag, startPoint x: 581, startPoint y: 340, endPoint x: 883, endPoint y: 444, distance: 319.2
click at [883, 444] on div "Create a label for the return Create Pickup Without Label S" at bounding box center [615, 263] width 1211 height 577
click at [712, 162] on input "0.00" at bounding box center [734, 157] width 85 height 19
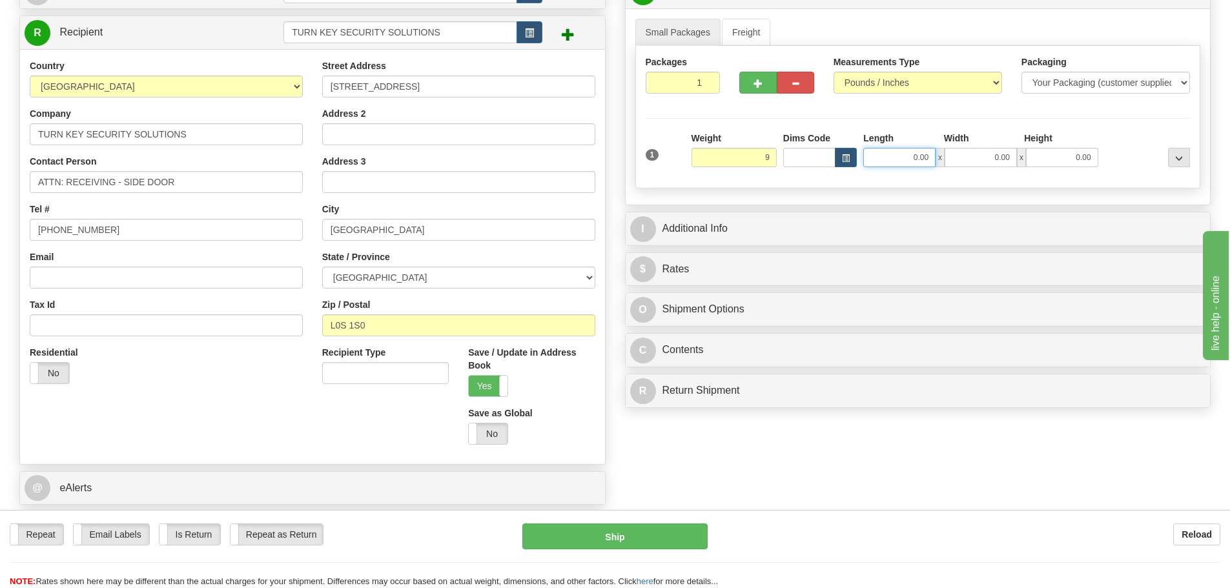
type input "9.00"
click at [894, 152] on input "0.00" at bounding box center [899, 157] width 72 height 19
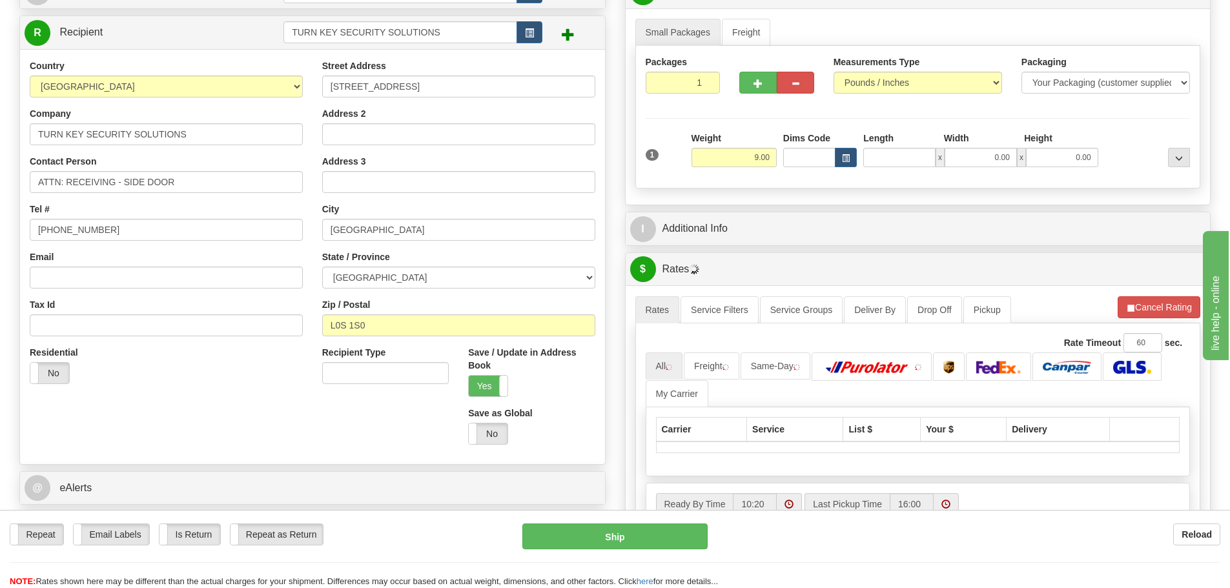
type input "0.00"
click at [751, 212] on div "I Additional Info" at bounding box center [918, 228] width 585 height 33
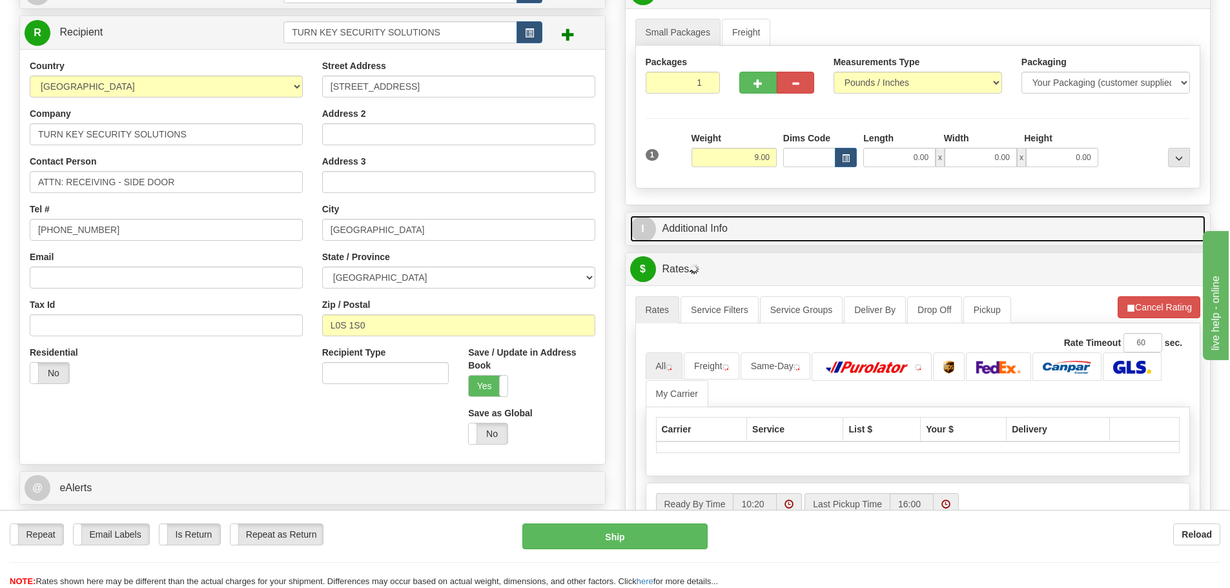
click at [748, 223] on link "I Additional Info" at bounding box center [918, 229] width 576 height 26
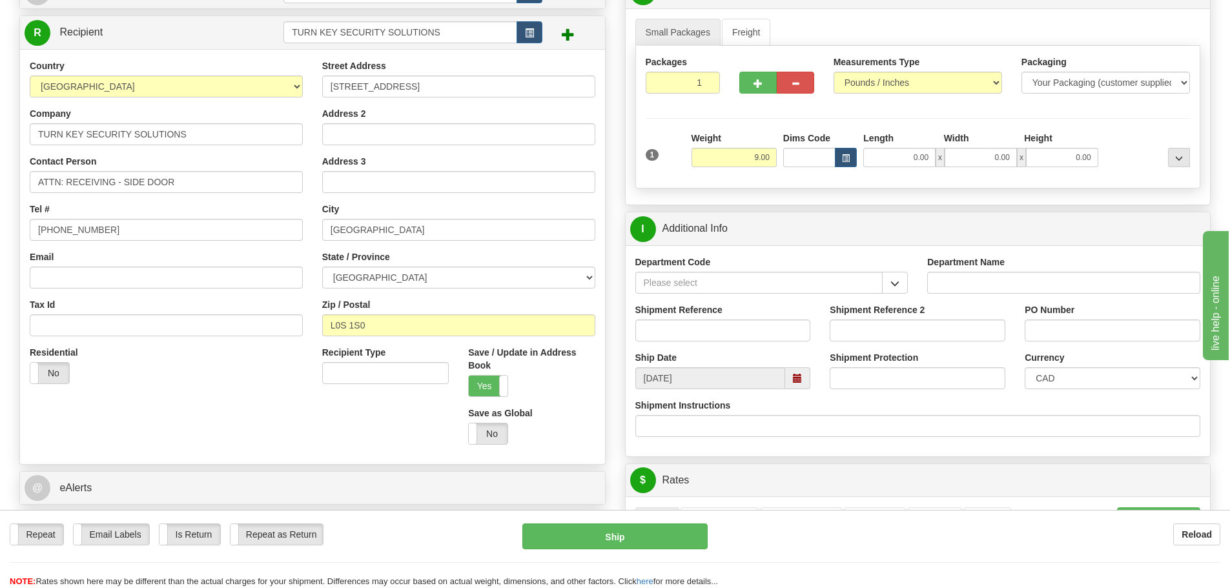
click at [892, 294] on div "Department Code" at bounding box center [772, 280] width 293 height 48
click at [890, 294] on div "Department Code" at bounding box center [772, 280] width 293 height 48
click at [893, 289] on button "button" at bounding box center [895, 283] width 26 height 22
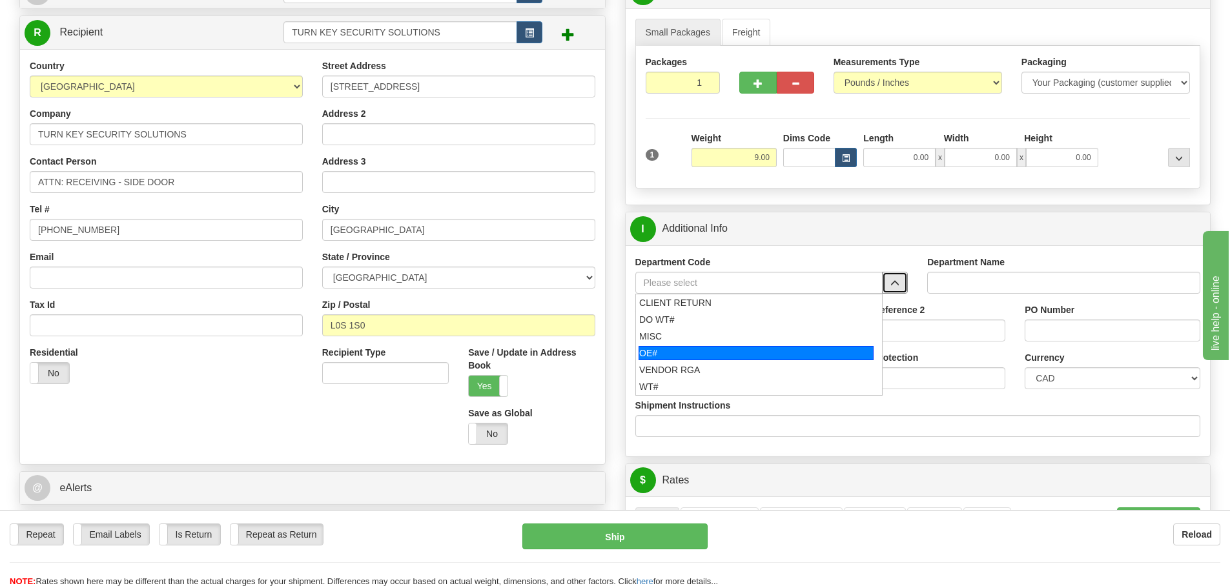
click at [752, 356] on div "OE#" at bounding box center [756, 353] width 235 height 14
type input "OE#"
type input "ORDERS"
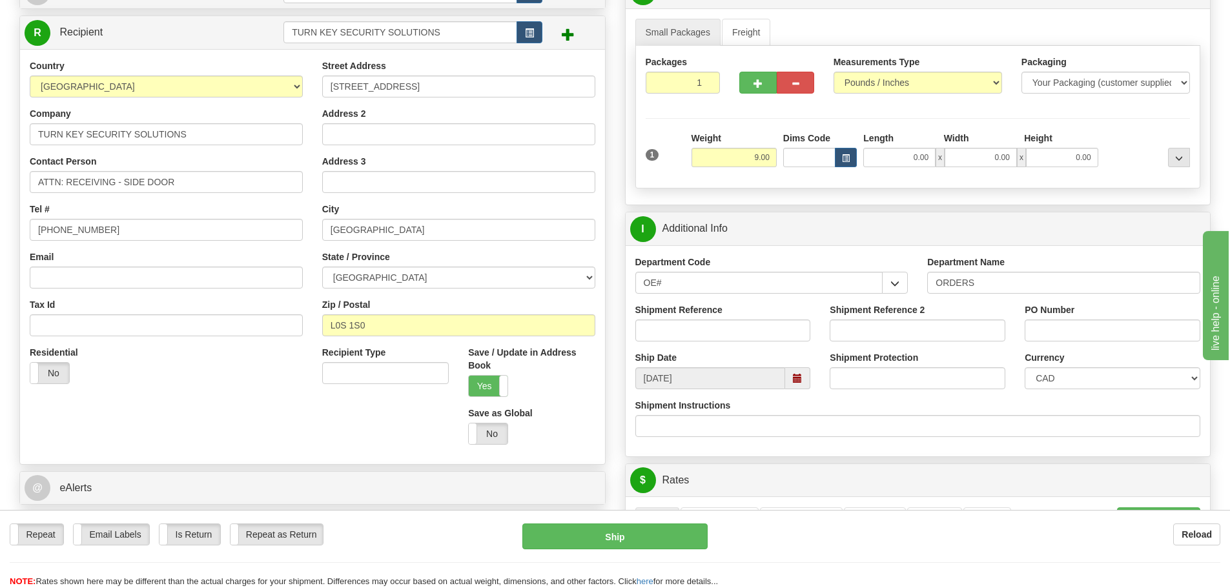
click at [689, 318] on div "Shipment Reference" at bounding box center [723, 322] width 176 height 38
click at [688, 327] on input "Shipment Reference" at bounding box center [723, 331] width 176 height 22
drag, startPoint x: 572, startPoint y: 295, endPoint x: 522, endPoint y: 294, distance: 50.4
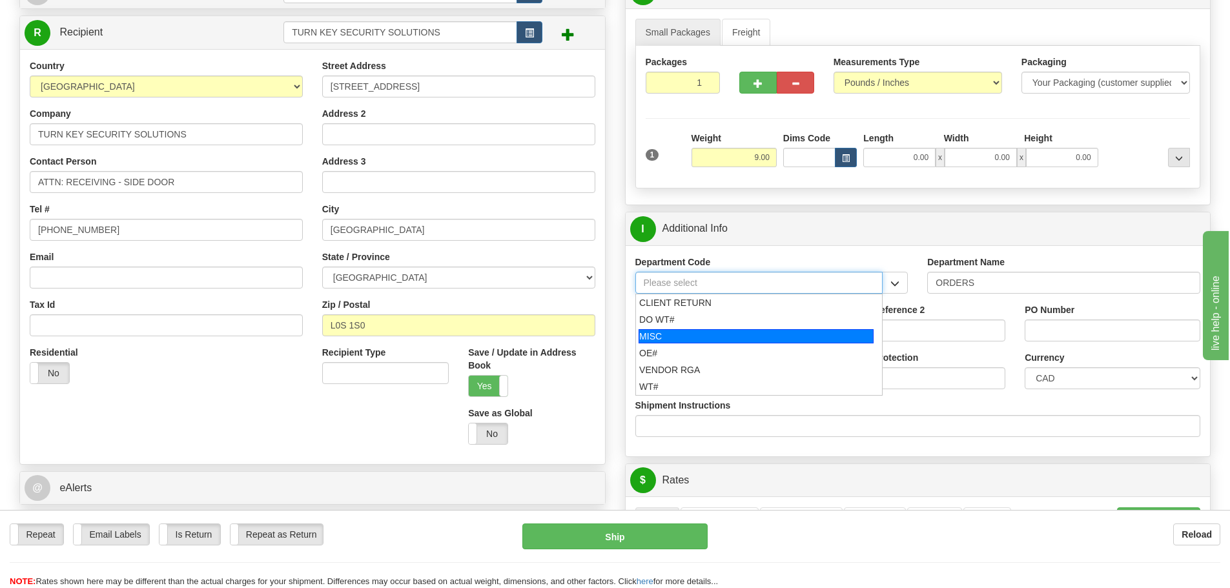
click at [687, 340] on div "MISC" at bounding box center [756, 336] width 235 height 14
type input "MISC"
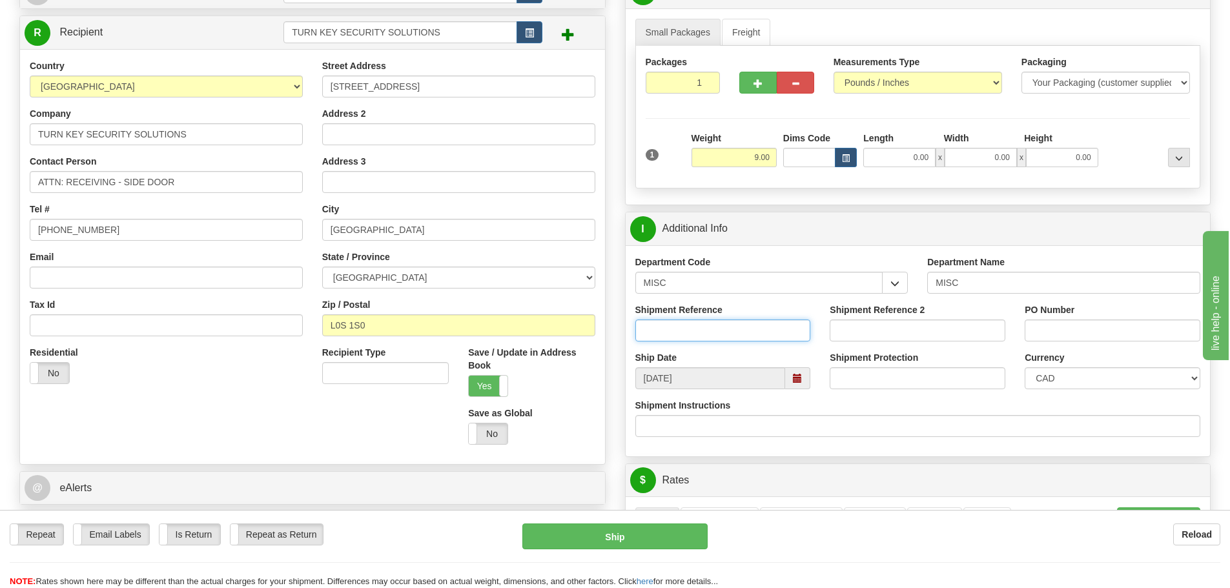
click at [687, 338] on input "Shipment Reference" at bounding box center [723, 331] width 176 height 22
type input "CHRIS W."
type input "CHRIS W"
drag, startPoint x: 730, startPoint y: 324, endPoint x: 390, endPoint y: 328, distance: 339.7
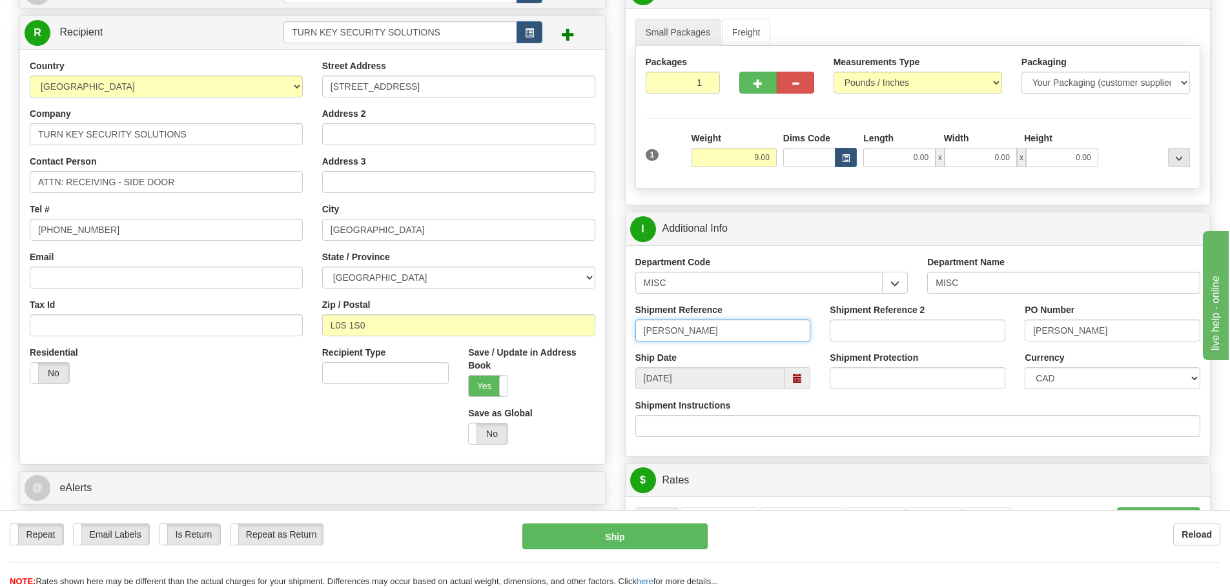
paste input "10199811-0-REPLACE"
type input "10199811-0-REPLACE"
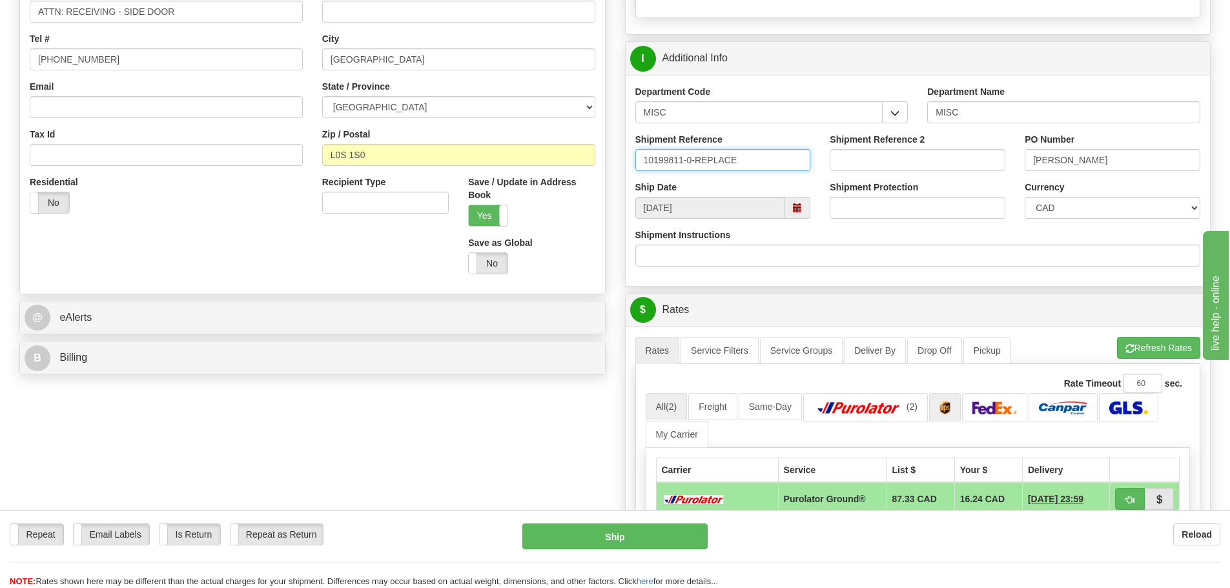
scroll to position [323, 0]
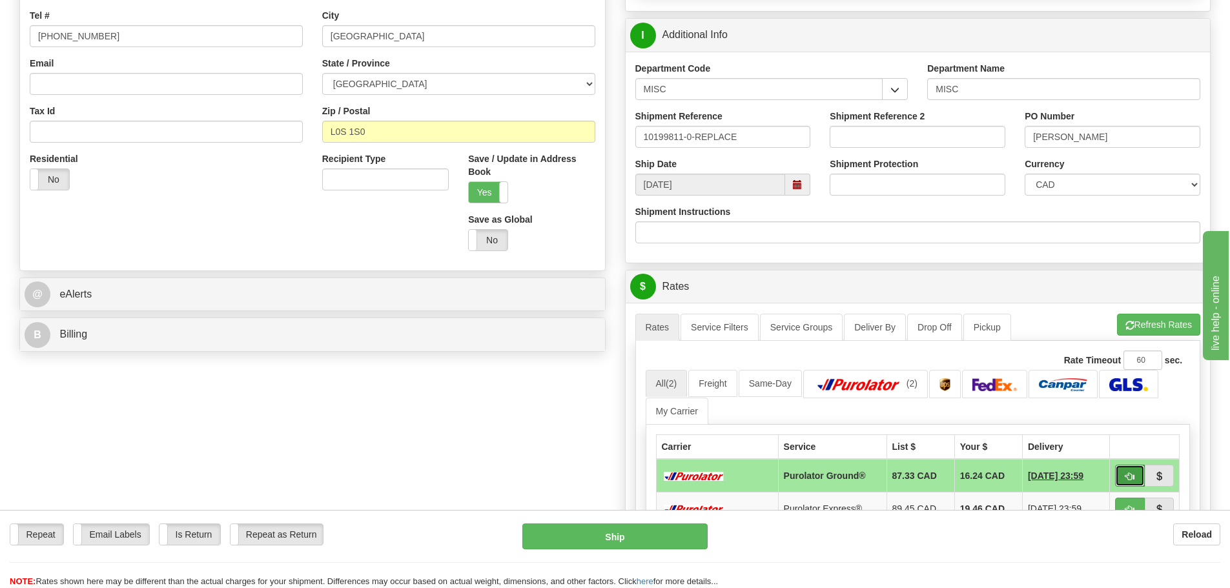
click at [1118, 470] on button "button" at bounding box center [1130, 476] width 30 height 22
type input "260"
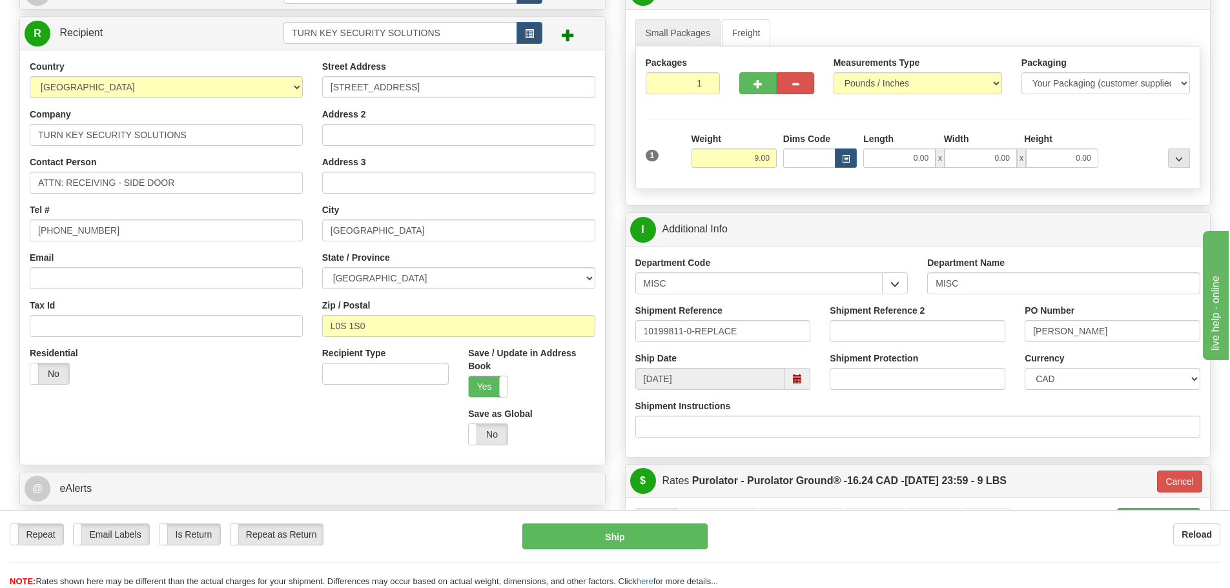
scroll to position [129, 0]
click at [894, 168] on div "1 Weight 9.00 Dims Code 0.00" at bounding box center [918, 155] width 551 height 46
click at [894, 164] on input "0.00" at bounding box center [899, 157] width 72 height 19
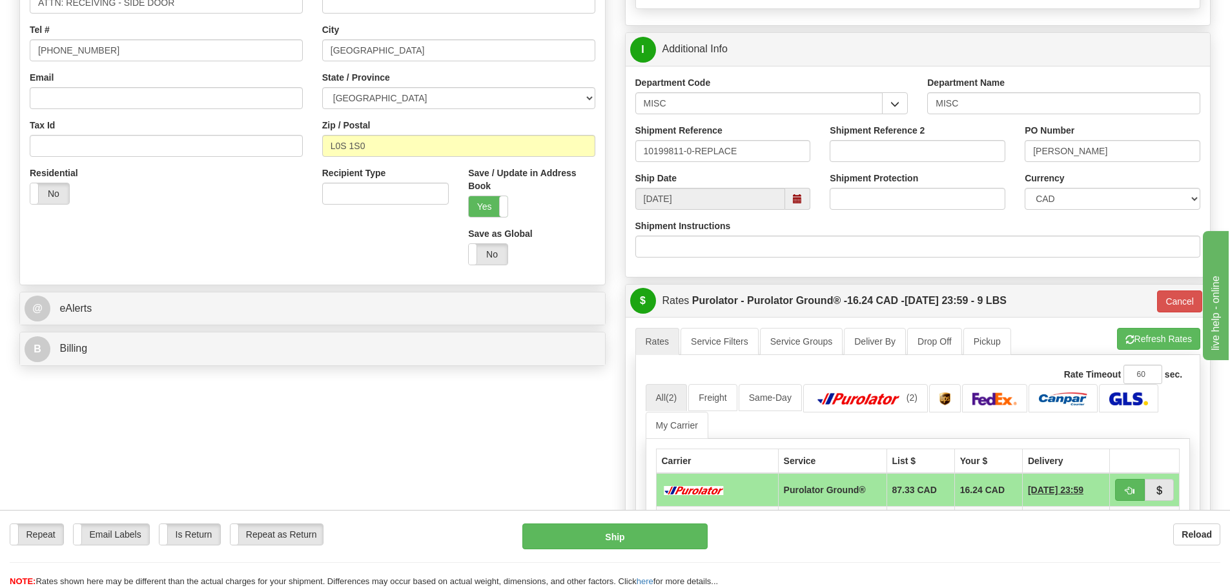
scroll to position [323, 0]
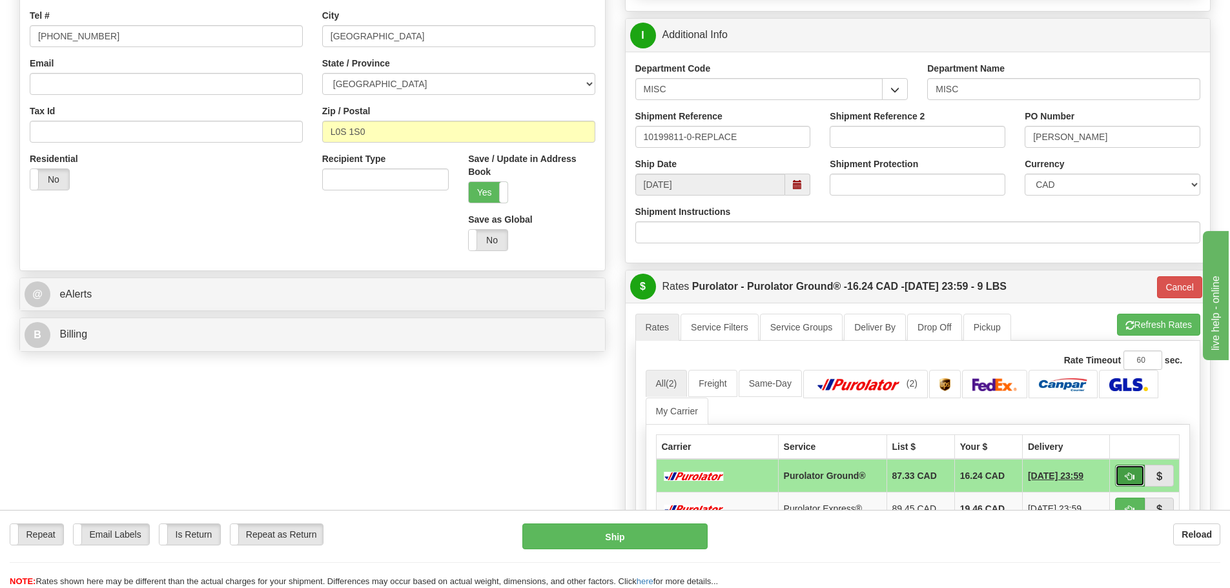
type input "0.00"
click at [1133, 482] on button "button" at bounding box center [1130, 476] width 30 height 22
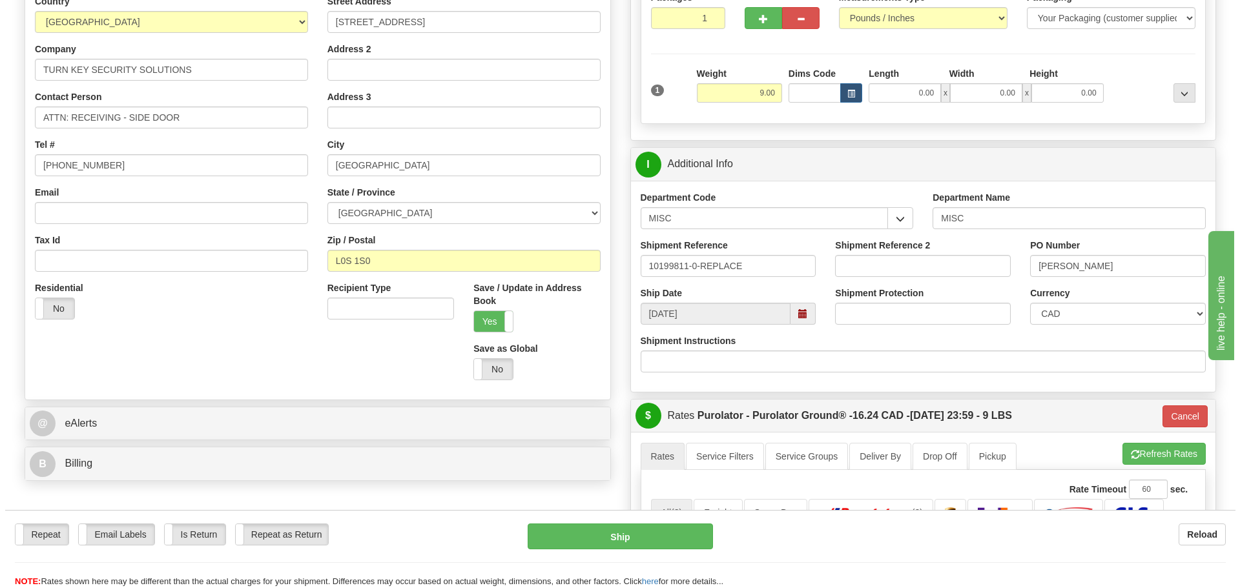
scroll to position [129, 0]
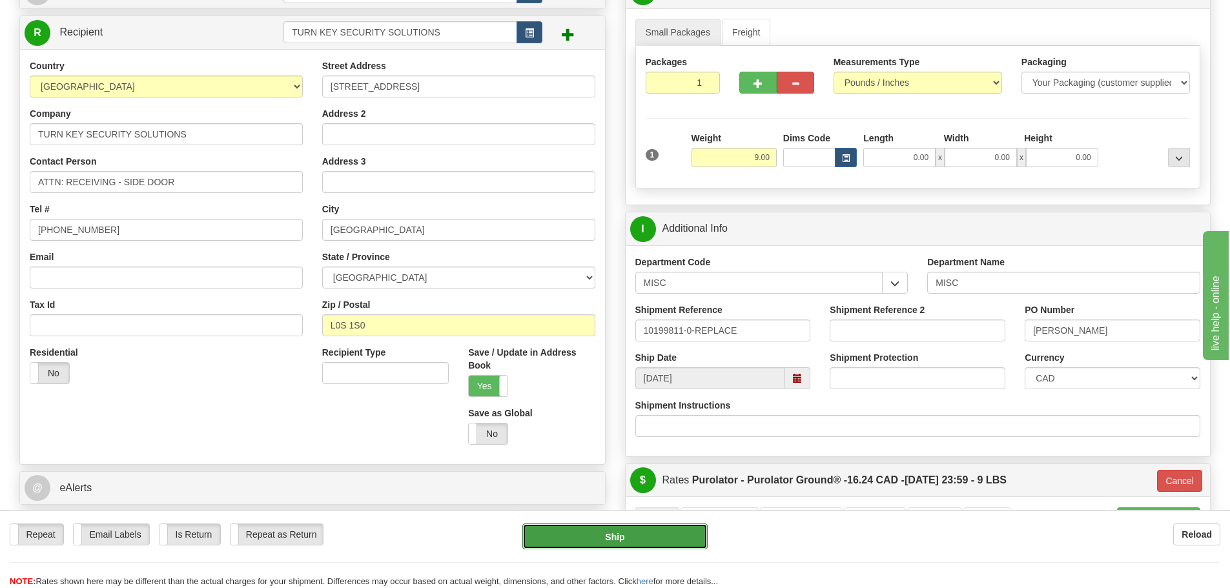
click at [659, 542] on button "Ship" at bounding box center [614, 537] width 185 height 26
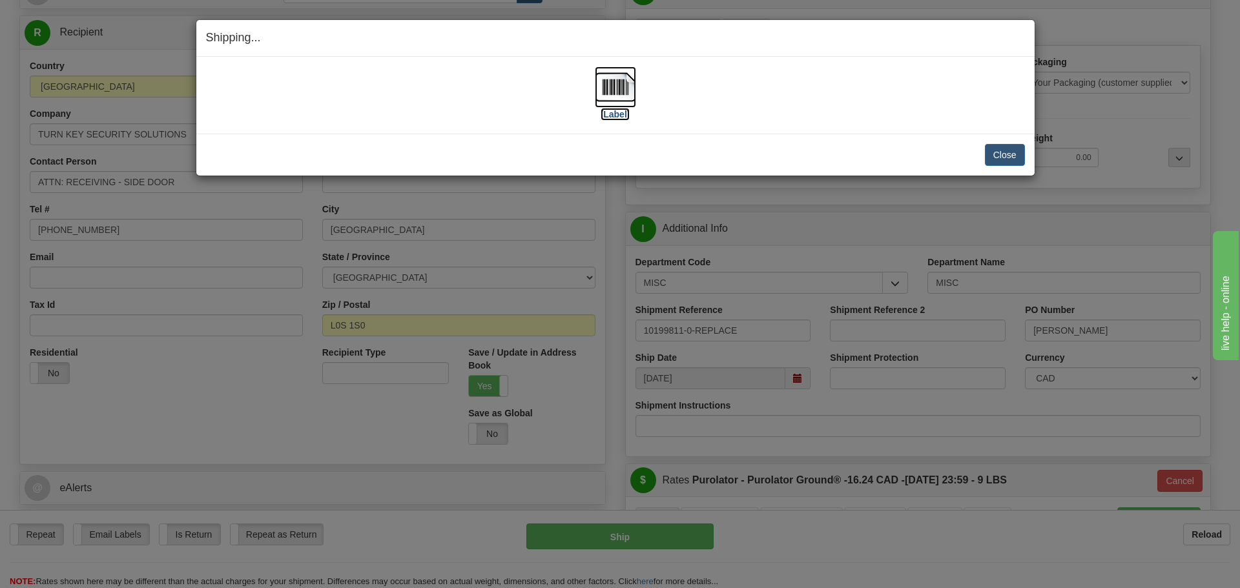
click at [619, 116] on label "[Label]" at bounding box center [616, 114] width 30 height 13
click at [1069, 43] on div "Shipping... Your SHIPMENT will EXPIRE in [Label] IMPORTANT NOTICE Embassy / Con…" at bounding box center [620, 294] width 1240 height 588
click at [991, 149] on button "Close" at bounding box center [1005, 155] width 40 height 22
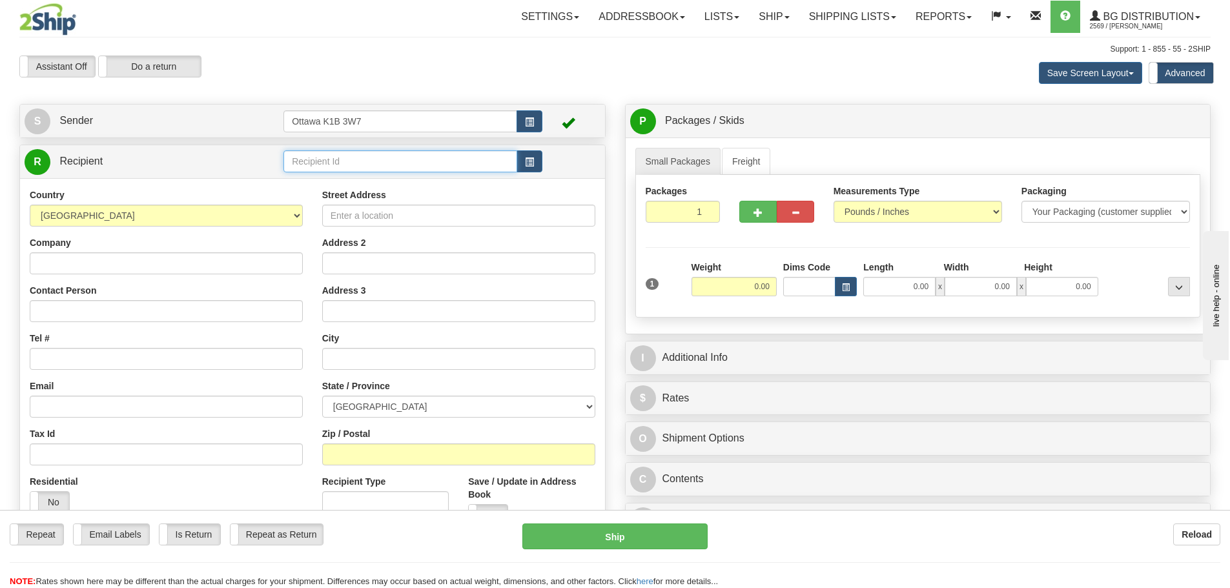
click at [462, 170] on input "text" at bounding box center [400, 161] width 234 height 22
type input "52004"
click at [493, 89] on div "Assistant On Assistant Off Do a return Do a return Previous Next Save Screen La…" at bounding box center [615, 73] width 1211 height 35
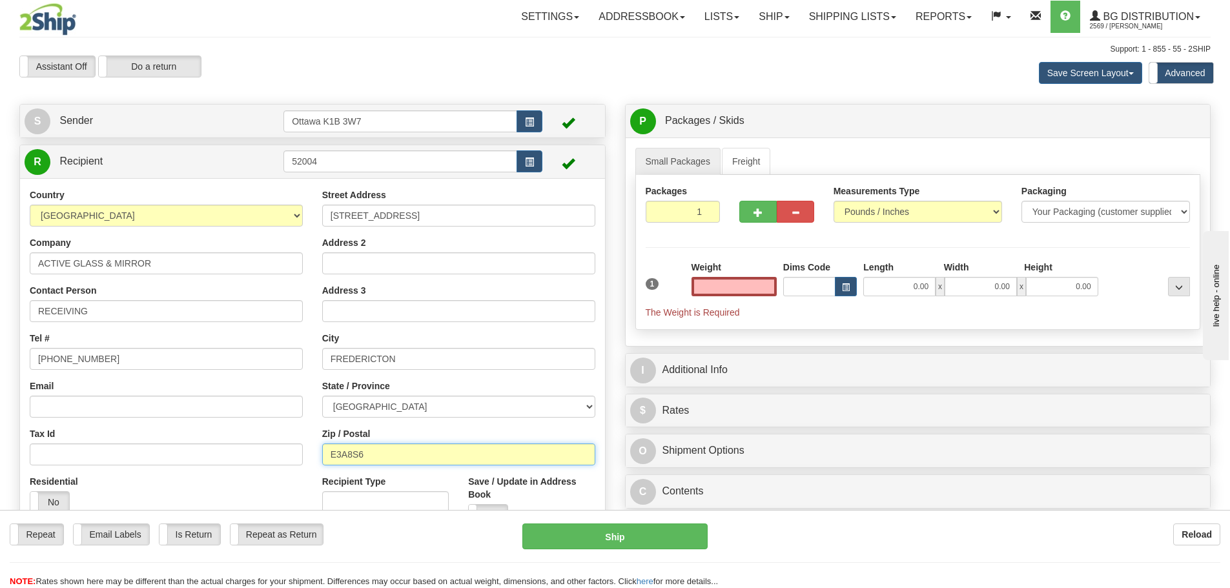
type input "0.00"
click at [347, 460] on input "E3A8S6" at bounding box center [458, 455] width 273 height 22
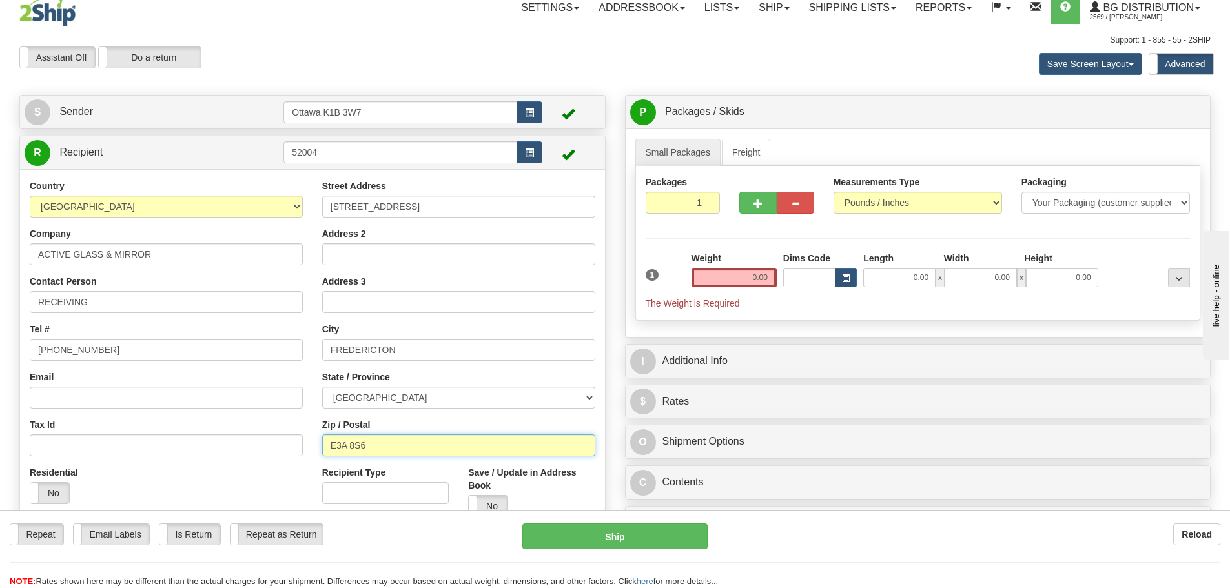
scroll to position [129, 0]
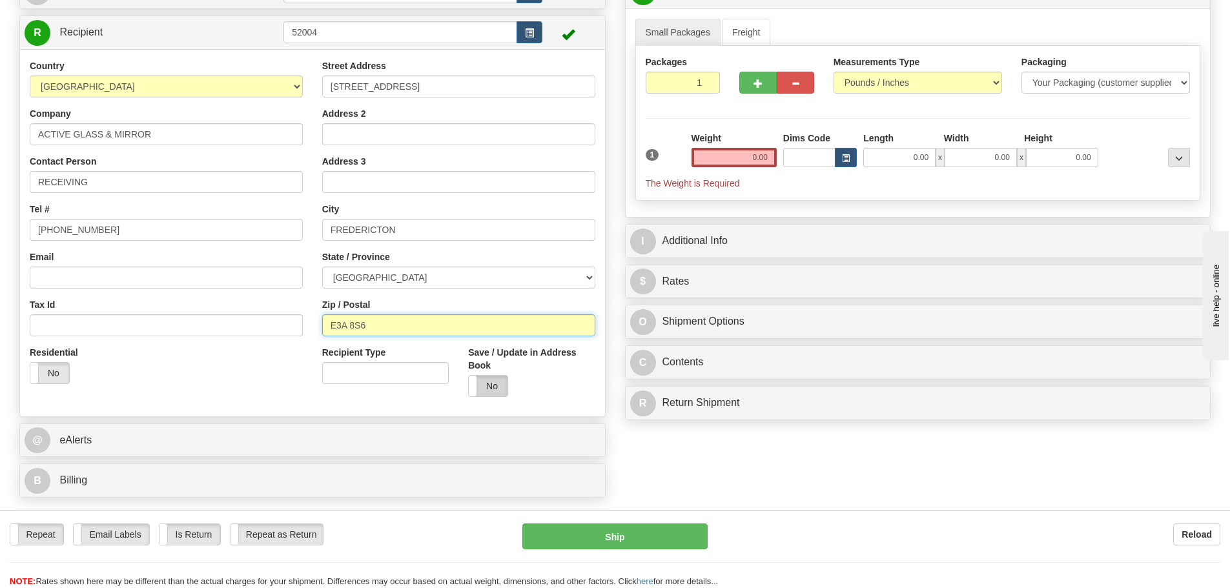
type input "E3A 8S6"
click at [501, 395] on label "No" at bounding box center [488, 386] width 39 height 21
click at [736, 161] on input "0.00" at bounding box center [734, 157] width 85 height 19
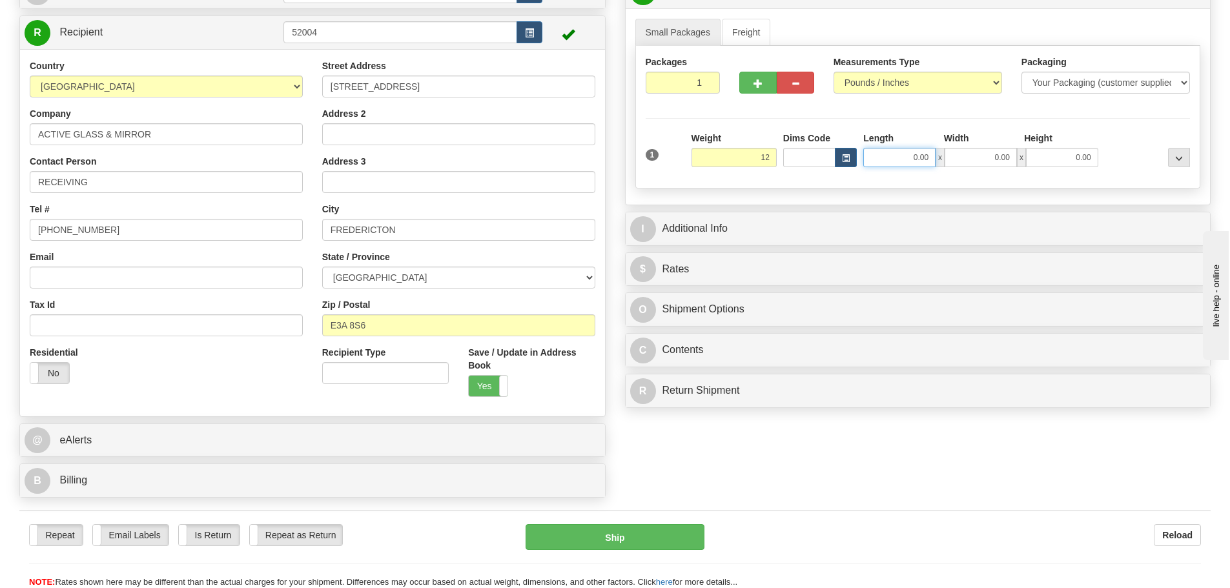
type input "12.00"
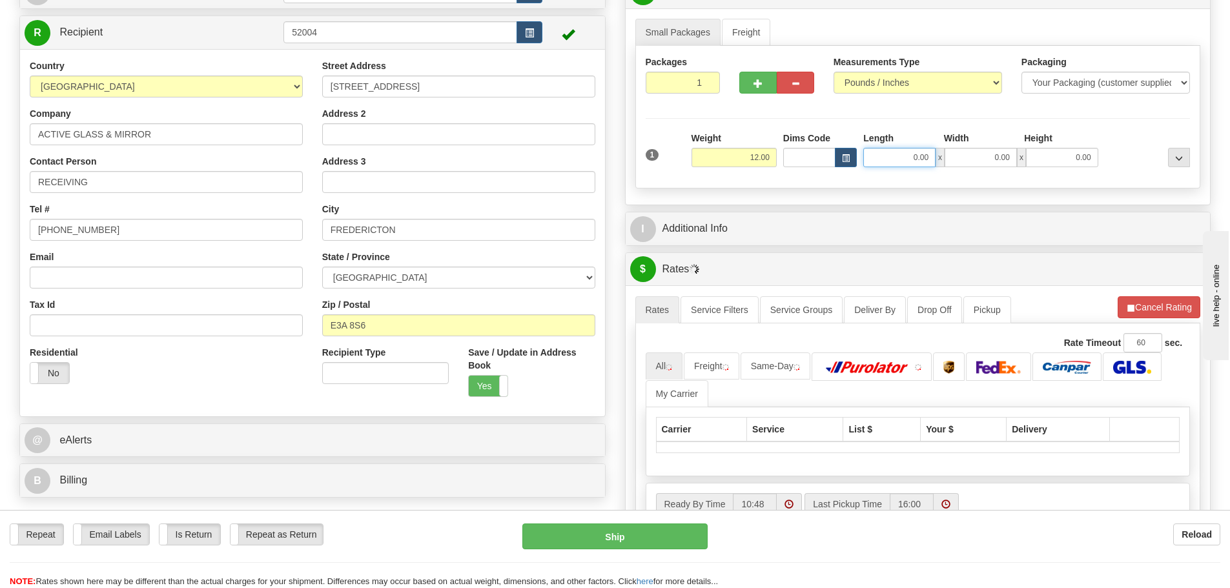
click at [910, 151] on input "0.00" at bounding box center [899, 157] width 72 height 19
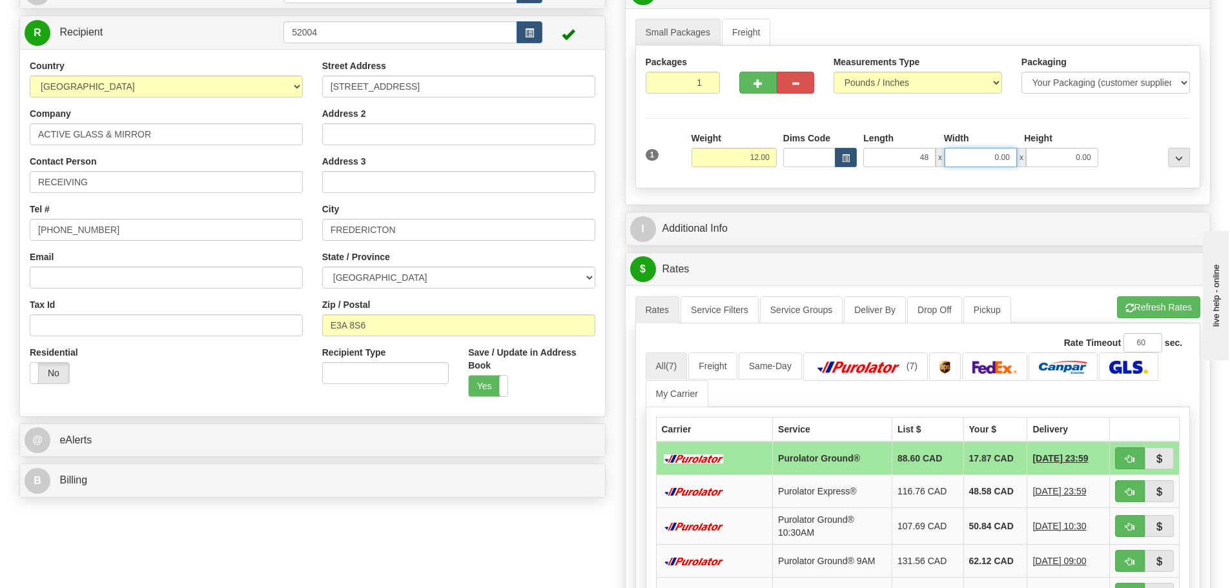
type input "48.00"
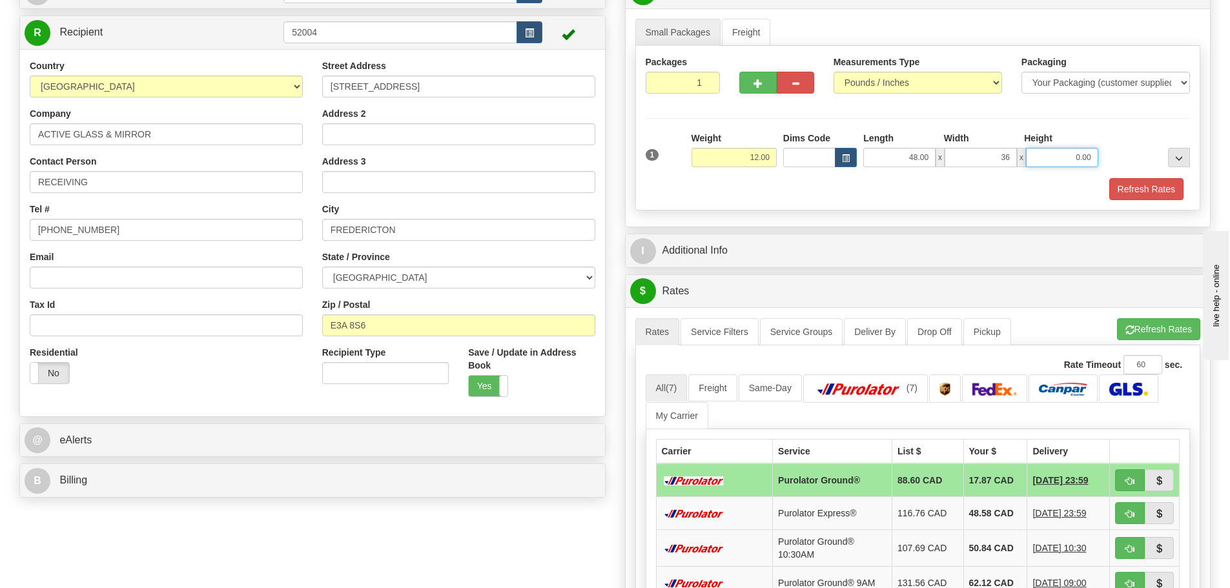
type input "36.00"
type input "23.00"
drag, startPoint x: 967, startPoint y: 152, endPoint x: 1067, endPoint y: 174, distance: 103.2
click at [1067, 174] on div "1 Weight 12.00 Dims Code x x" at bounding box center [918, 155] width 551 height 46
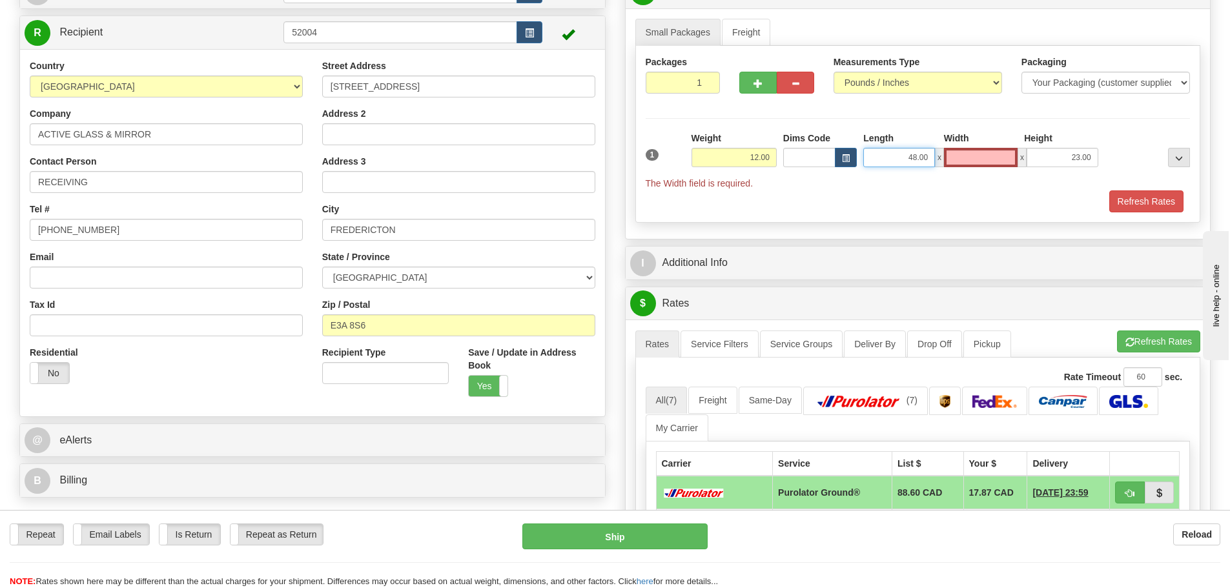
type input "0.00"
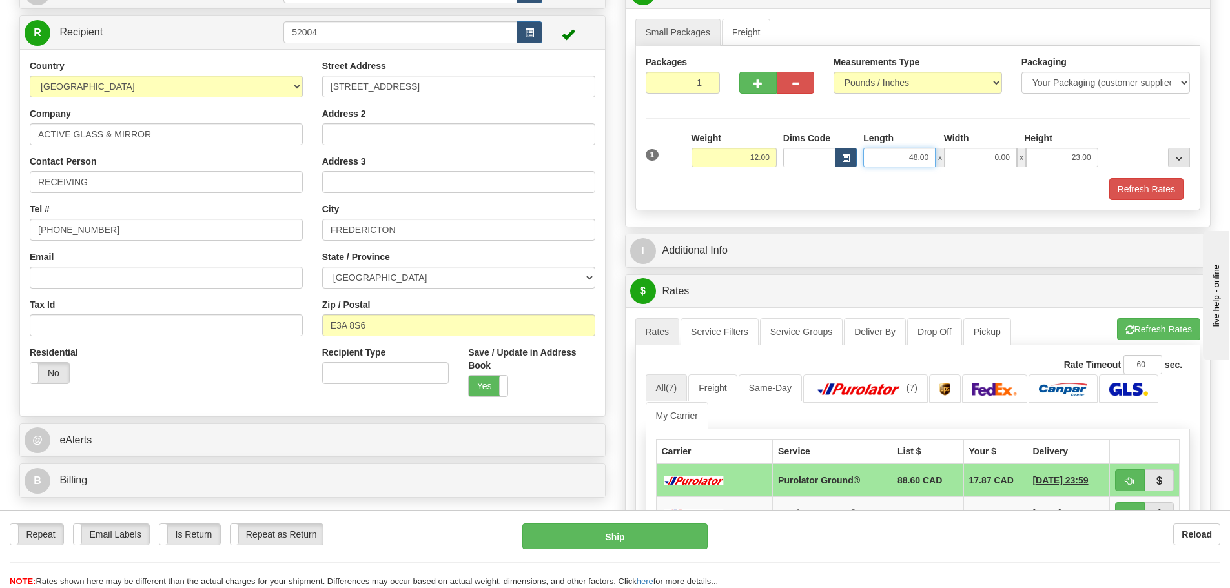
drag, startPoint x: 902, startPoint y: 157, endPoint x: 974, endPoint y: 157, distance: 71.7
click at [972, 156] on div "48.00 x 0.00 x 23.00" at bounding box center [980, 157] width 234 height 19
paste input "36"
type input "36.00"
click at [971, 163] on input "0.00" at bounding box center [981, 157] width 72 height 19
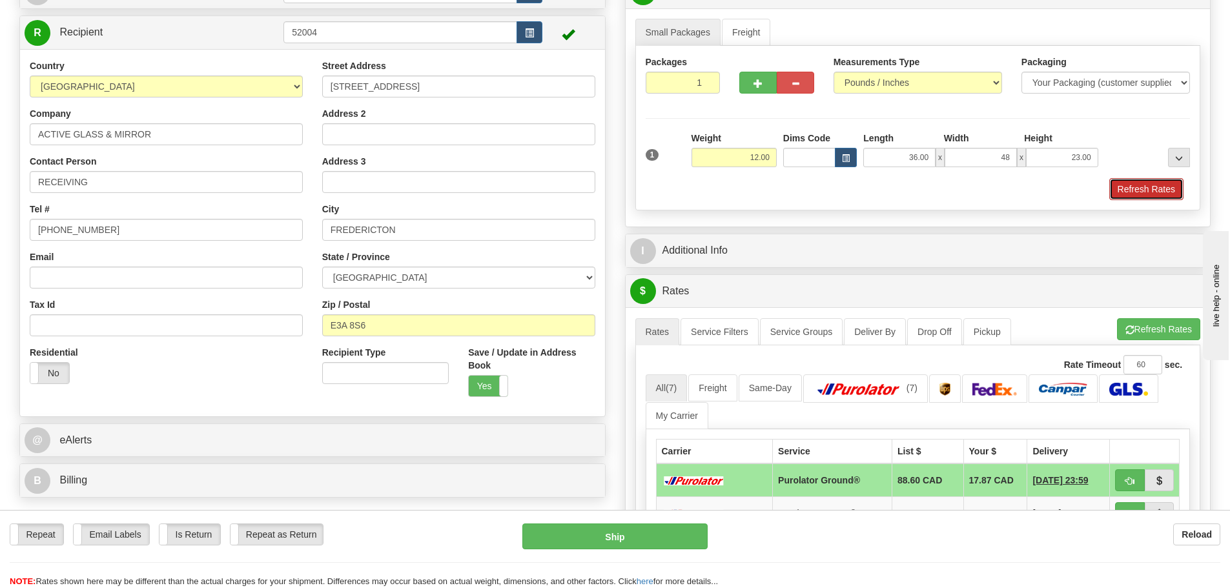
type input "48.00"
click at [1135, 189] on button "Refresh Rates" at bounding box center [1146, 189] width 74 height 22
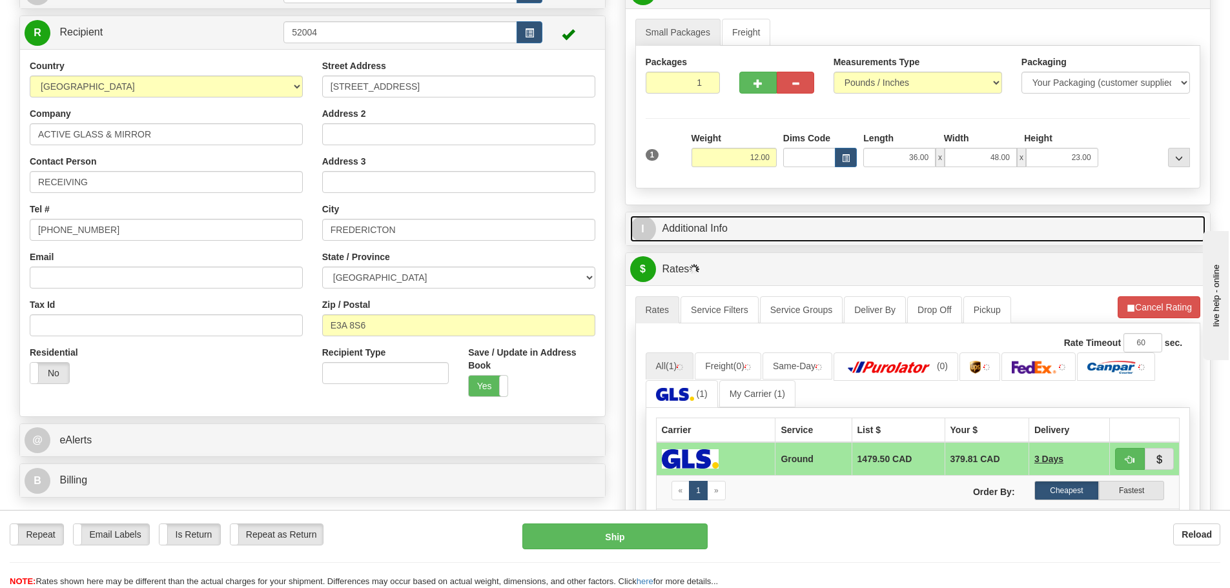
click at [794, 229] on link "I Additional Info" at bounding box center [918, 229] width 576 height 26
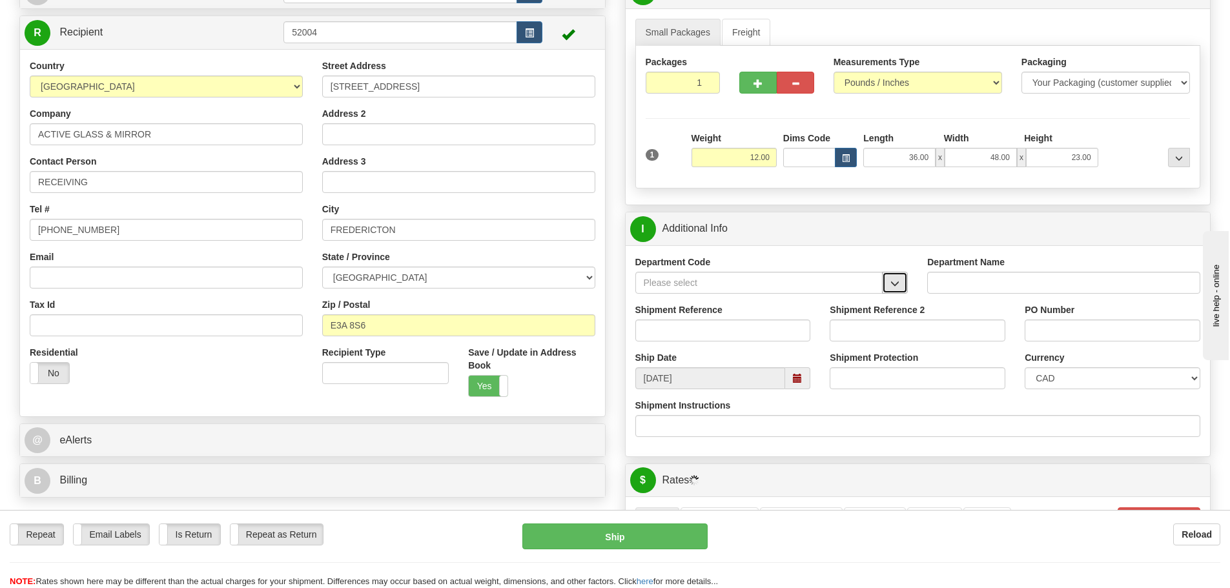
click at [899, 286] on span "button" at bounding box center [894, 284] width 9 height 8
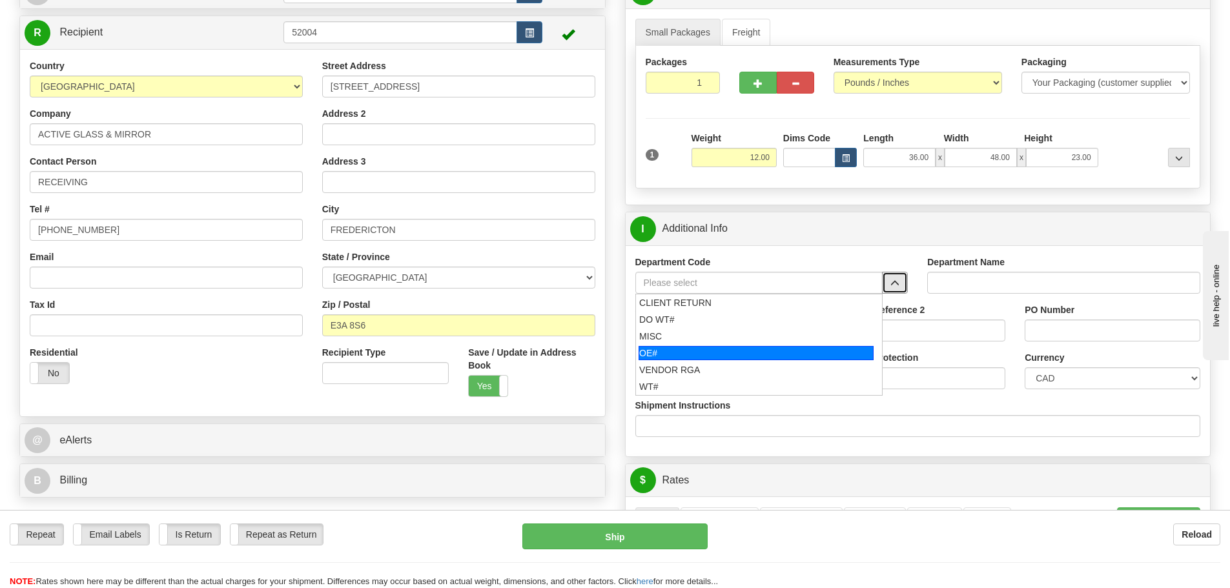
click at [672, 351] on div "OE#" at bounding box center [756, 353] width 235 height 14
type input "OE#"
type input "ORDERS"
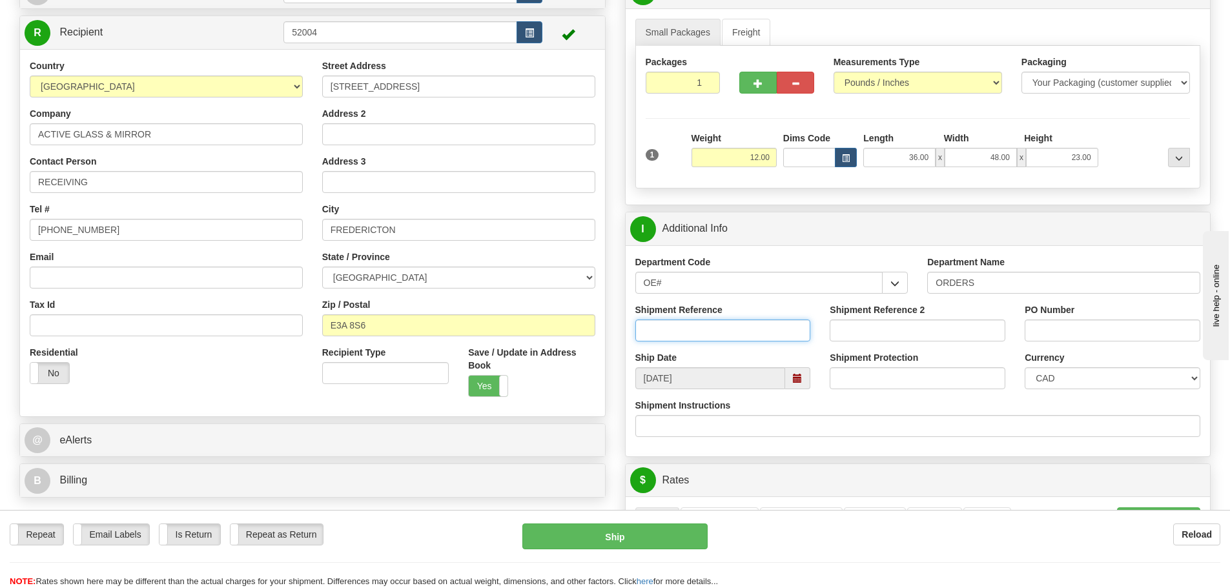
click at [672, 340] on input "Shipment Reference" at bounding box center [723, 331] width 176 height 22
type input "10204733-00"
click at [960, 329] on input "Shipment Reference 2" at bounding box center [918, 331] width 176 height 22
type input "10204913-00"
click at [1107, 333] on input "PO Number" at bounding box center [1113, 331] width 176 height 22
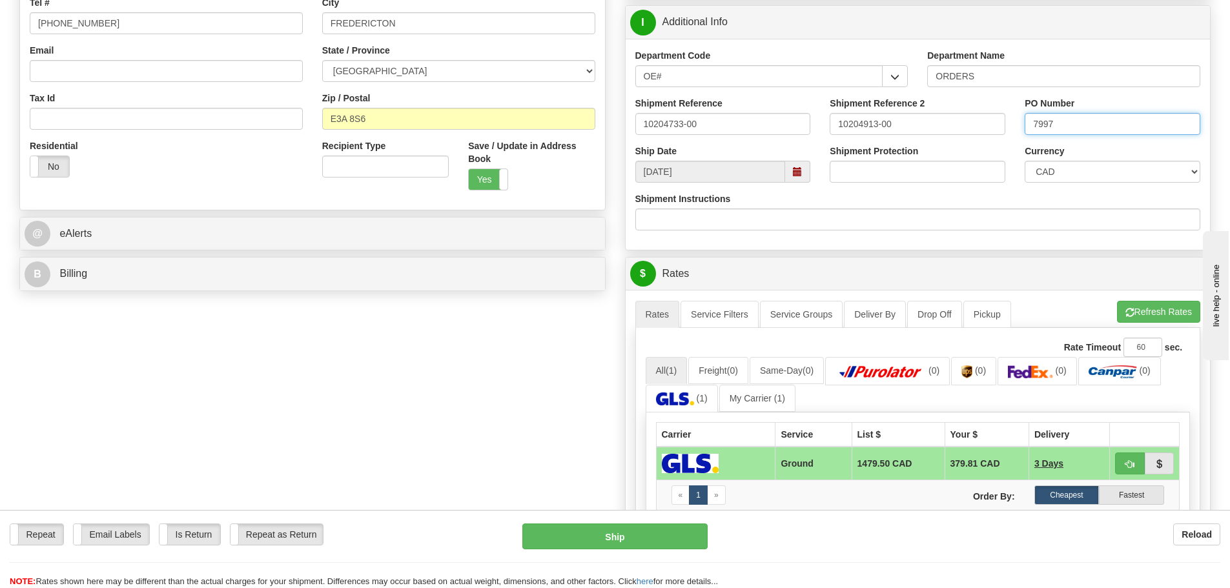
scroll to position [387, 0]
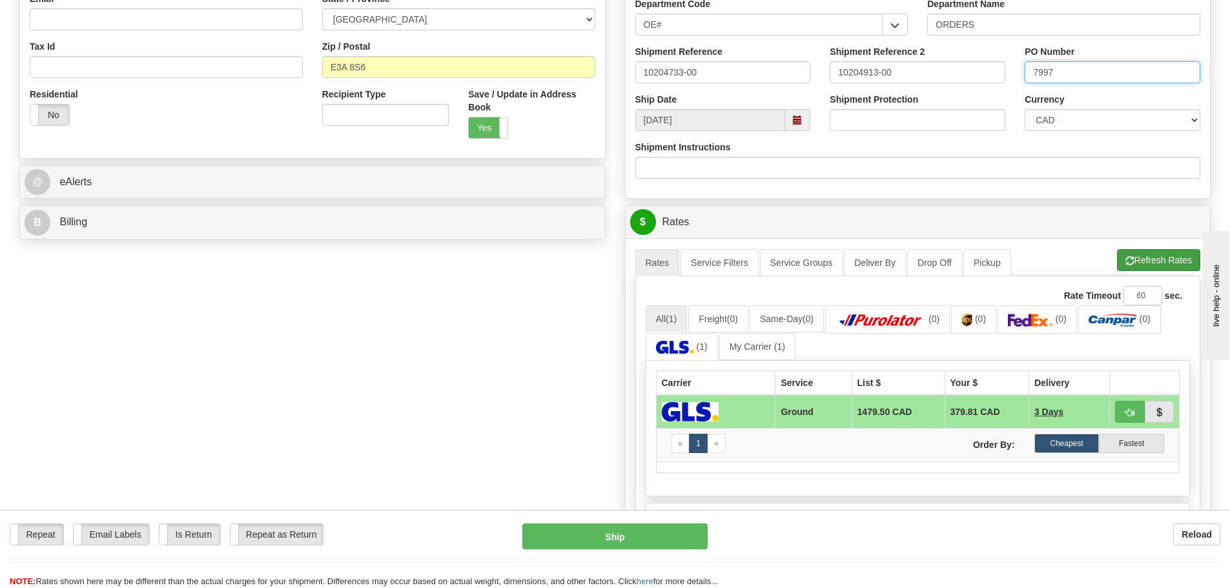
type input "7997"
click at [1130, 261] on span "button" at bounding box center [1130, 261] width 9 height 8
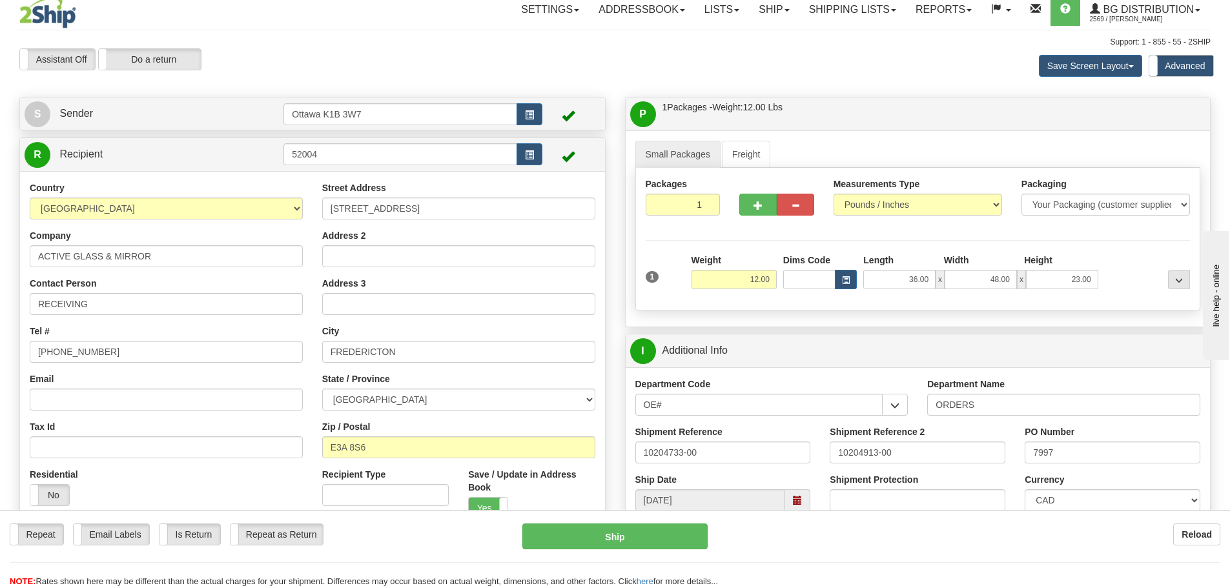
scroll to position [0, 0]
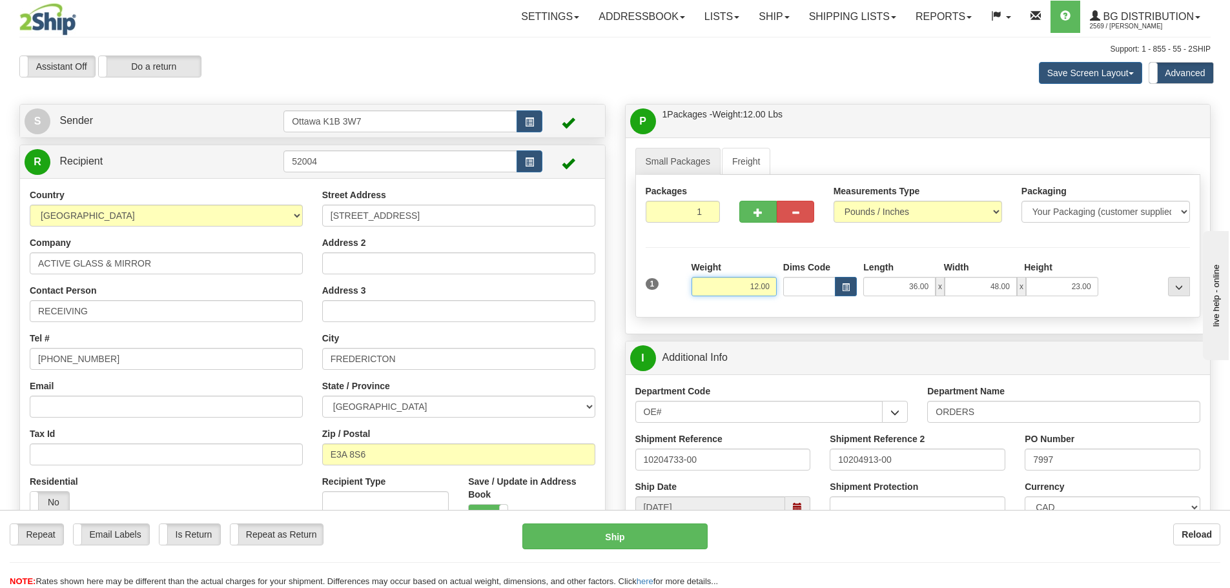
drag, startPoint x: 732, startPoint y: 285, endPoint x: 870, endPoint y: 300, distance: 139.0
click at [870, 300] on div "1 Weight 12.00 Dims Code x x" at bounding box center [918, 284] width 551 height 46
drag, startPoint x: 888, startPoint y: 287, endPoint x: 960, endPoint y: 287, distance: 72.3
click at [985, 286] on div "36.00 x 48.00 x 23.00" at bounding box center [980, 286] width 234 height 19
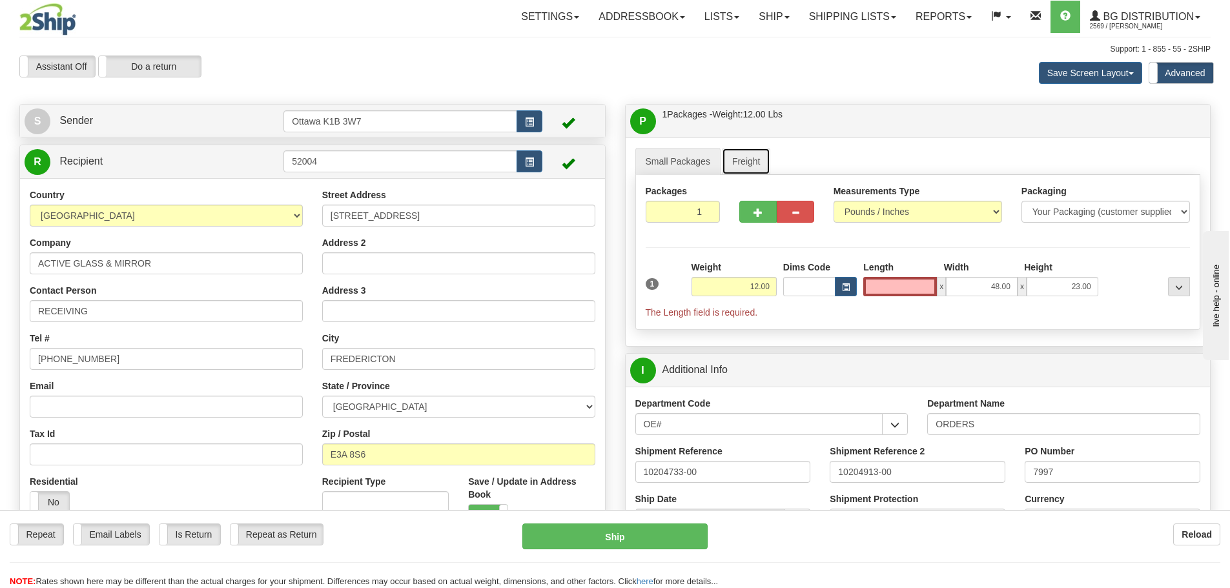
type input "0.00"
click at [755, 170] on link "Freight" at bounding box center [746, 161] width 49 height 27
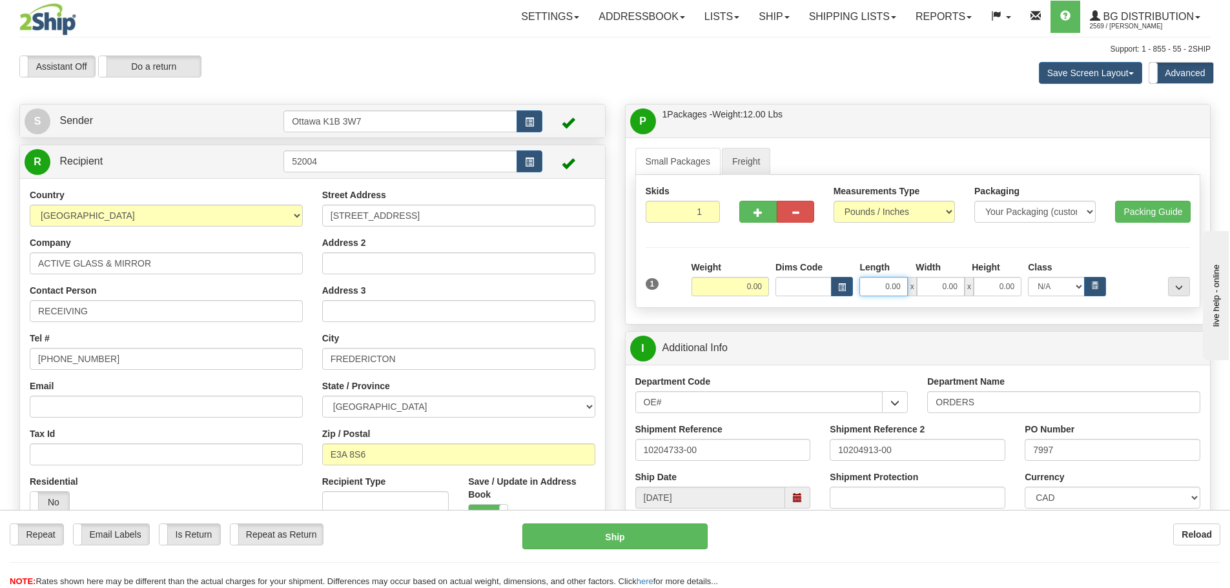
click at [878, 289] on input "0.00" at bounding box center [883, 286] width 48 height 19
paste input "36.00"
type input "36.00"
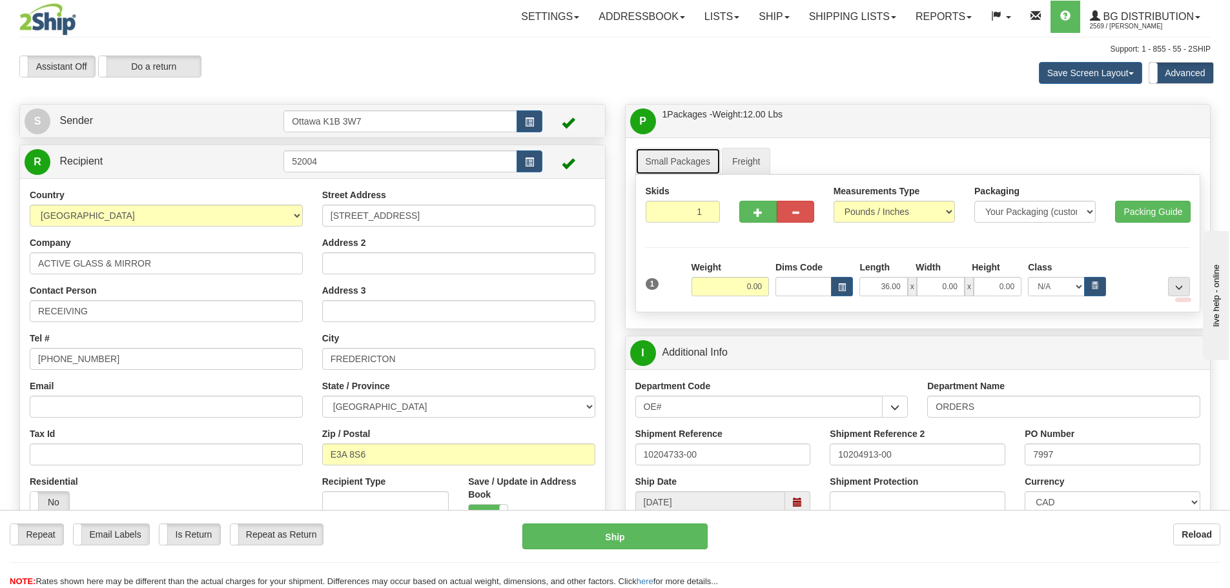
click at [681, 156] on link "Small Packages" at bounding box center [677, 161] width 85 height 27
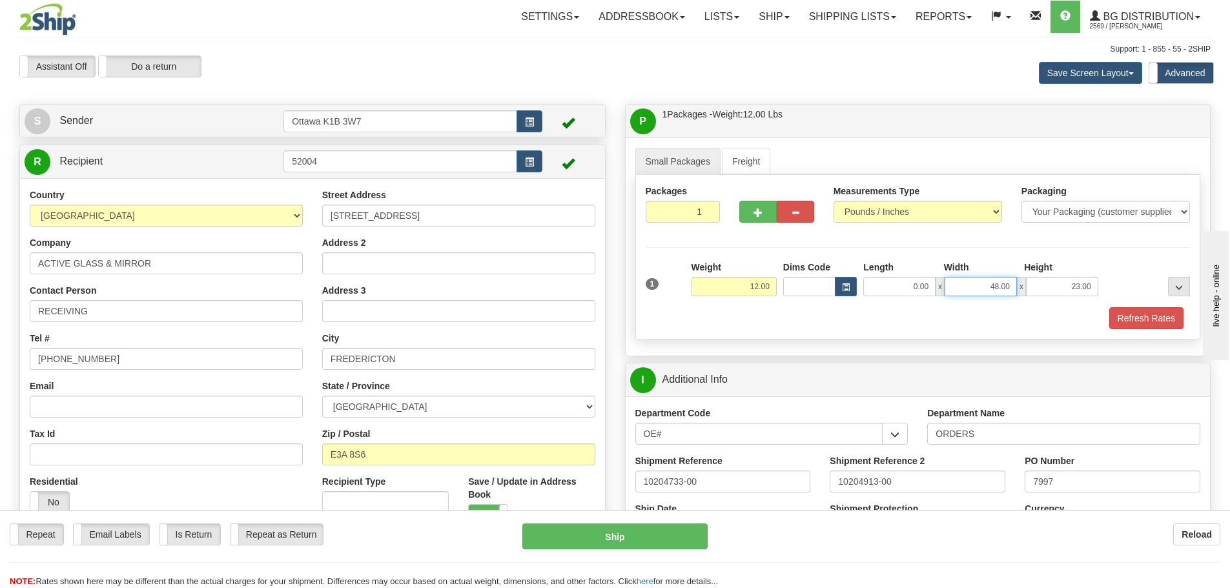
drag, startPoint x: 1004, startPoint y: 293, endPoint x: 1049, endPoint y: 289, distance: 44.7
click at [1062, 293] on div "0.00 x 48.00 x 23.00" at bounding box center [980, 286] width 234 height 19
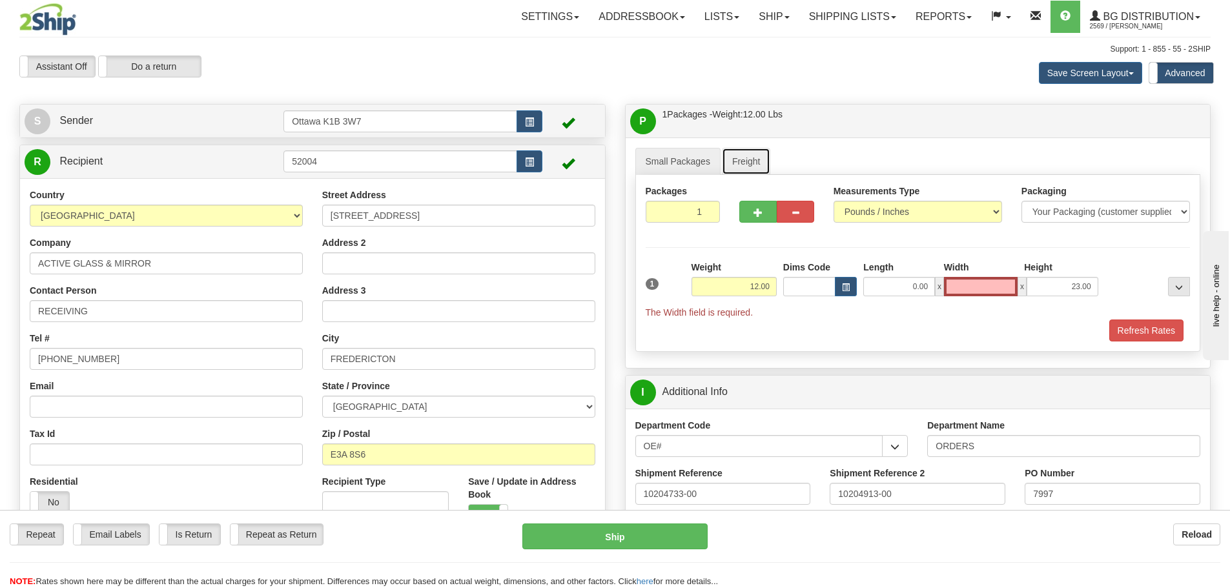
type input "0.00"
click at [730, 152] on link "Freight" at bounding box center [746, 161] width 49 height 27
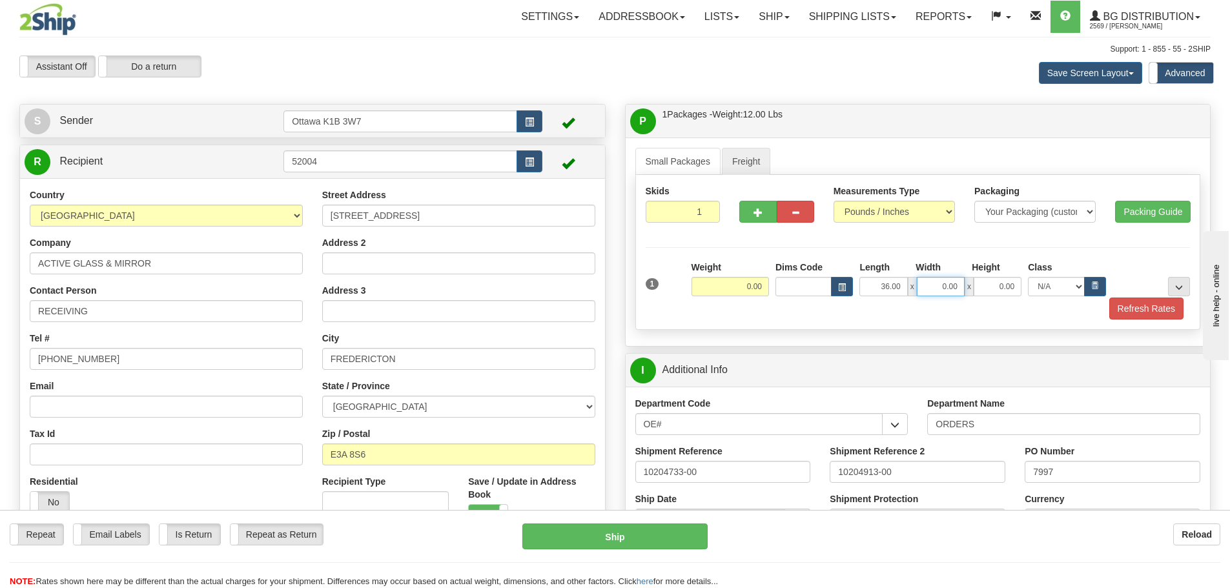
click at [920, 287] on input "0.00" at bounding box center [941, 286] width 48 height 19
paste input "48.00"
type input "48.00"
click at [989, 291] on input "0.00" at bounding box center [998, 286] width 48 height 19
type input "23.00"
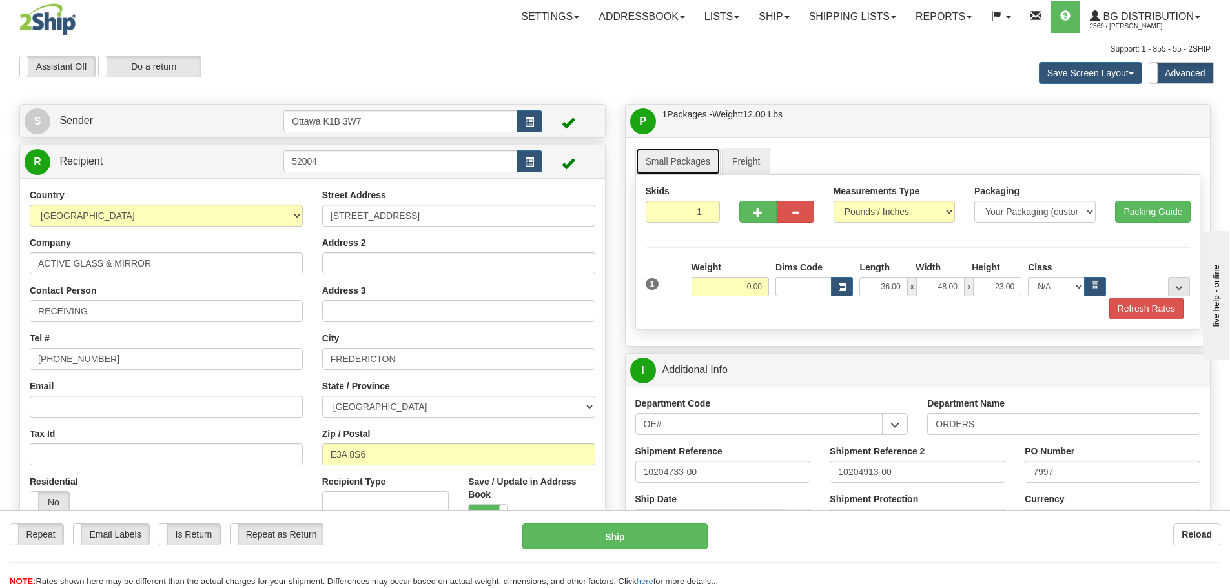
click at [686, 168] on link "Small Packages" at bounding box center [677, 161] width 85 height 27
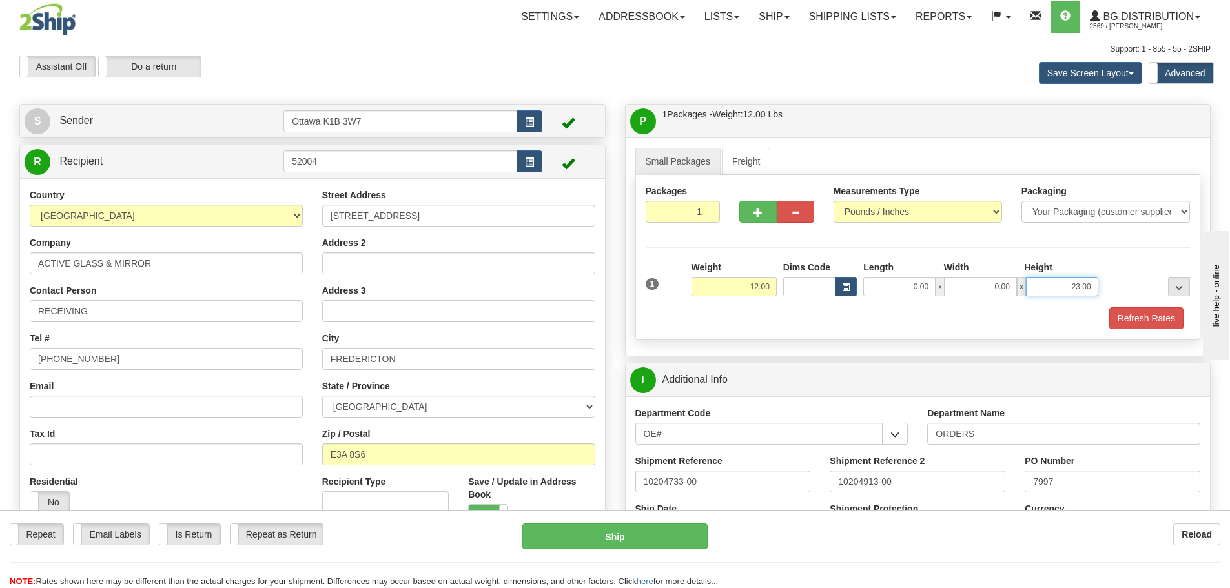
drag, startPoint x: 1153, startPoint y: 309, endPoint x: 1239, endPoint y: 334, distance: 89.3
click at [1229, 329] on html "Training Course Close Toggle navigation Settings Shipping Preferences New Sende…" at bounding box center [615, 294] width 1230 height 588
drag, startPoint x: 2256, startPoint y: 641, endPoint x: 1206, endPoint y: 373, distance: 1083.6
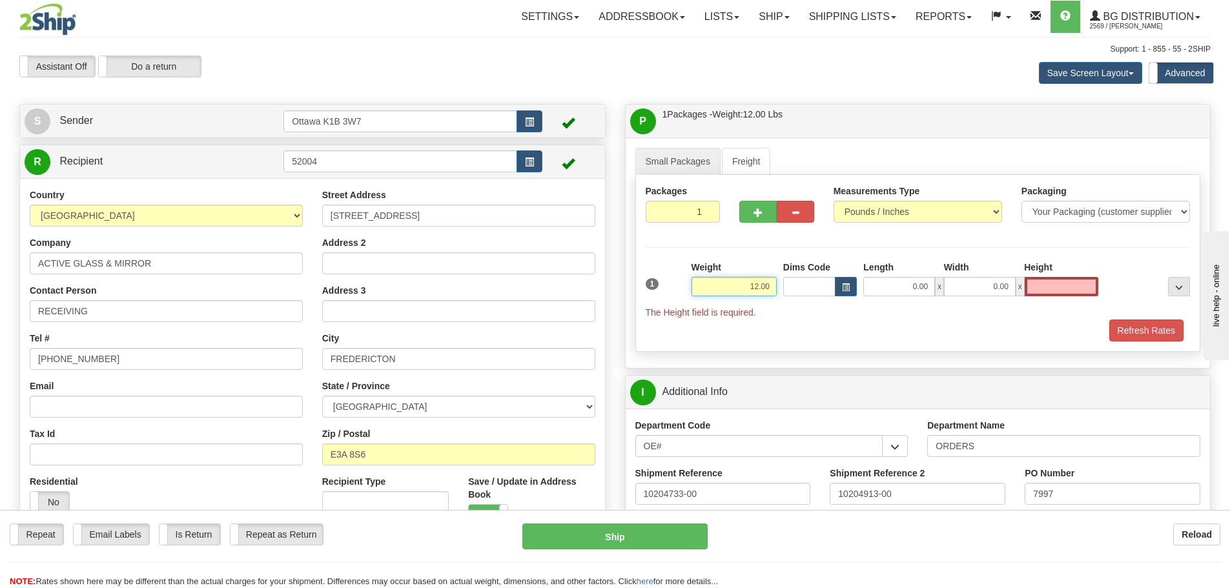
type input "0.00"
drag, startPoint x: 736, startPoint y: 282, endPoint x: 929, endPoint y: 328, distance: 198.6
click at [907, 321] on div "1 Weight 12.00 Dims Code" at bounding box center [918, 301] width 545 height 81
type input "0.00"
click at [723, 154] on link "Freight" at bounding box center [746, 161] width 49 height 27
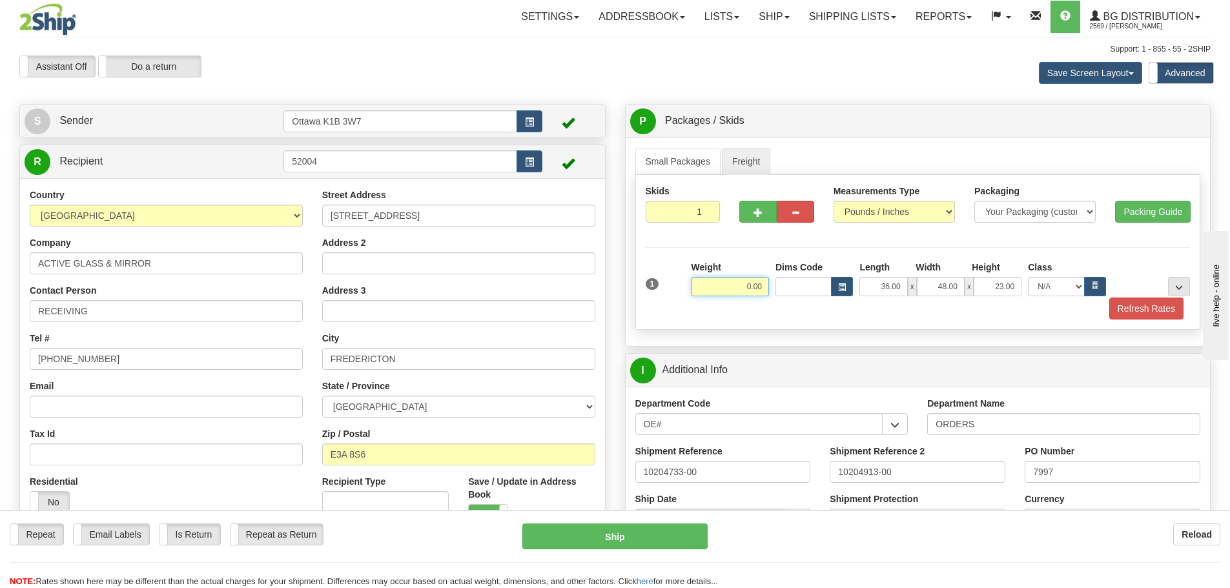
click at [725, 291] on input "0.00" at bounding box center [730, 286] width 77 height 19
type input "0.00"
click at [733, 158] on link "Freight" at bounding box center [746, 161] width 49 height 27
click at [712, 281] on input "0.00" at bounding box center [730, 286] width 77 height 19
type input "250.00"
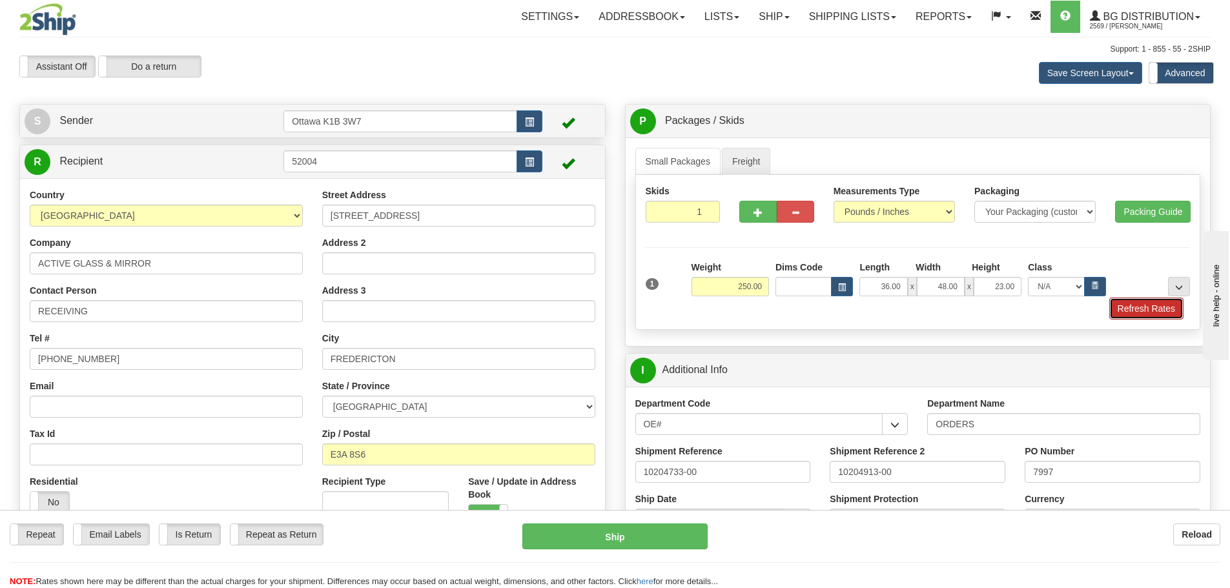
click at [1173, 318] on button "Refresh Rates" at bounding box center [1146, 309] width 74 height 22
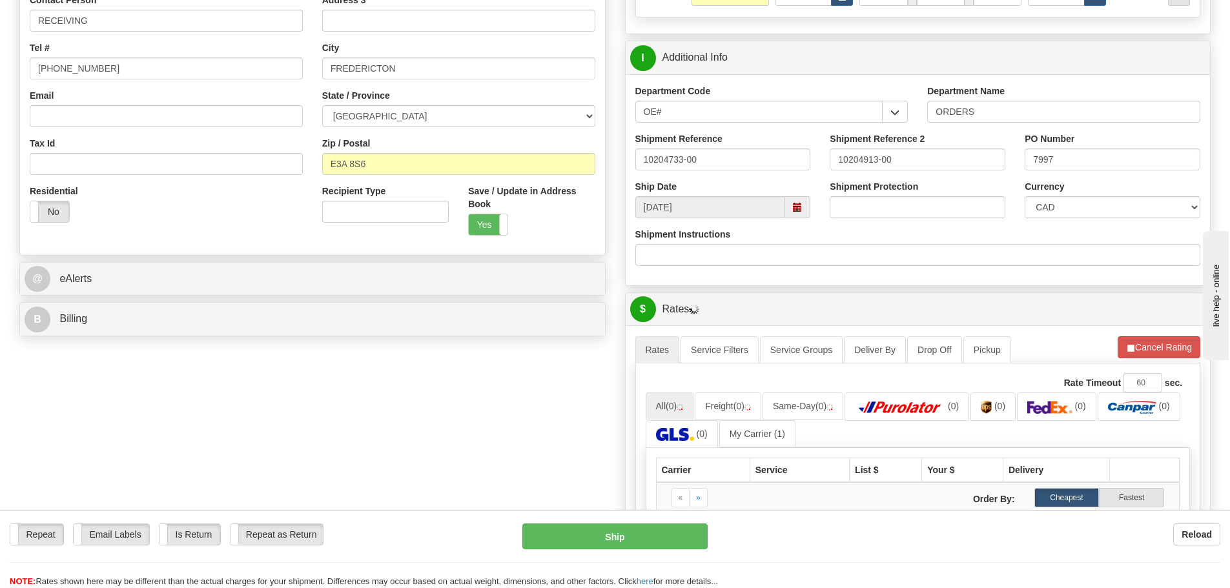
scroll to position [323, 0]
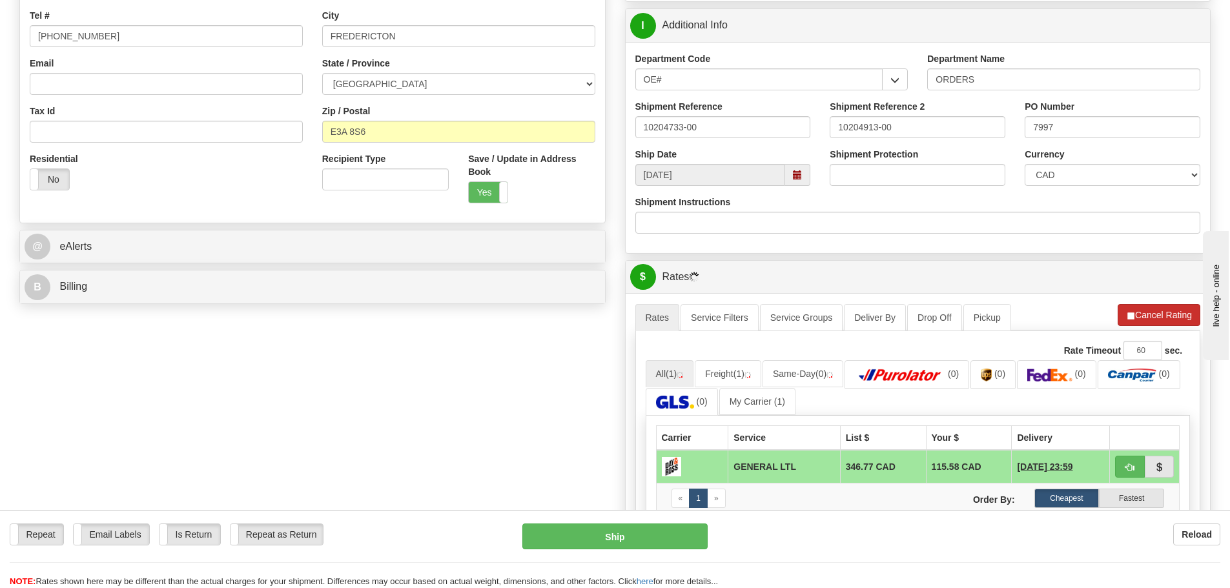
click at [1127, 320] on li "Refresh Rates Cancel Rating" at bounding box center [1159, 315] width 83 height 22
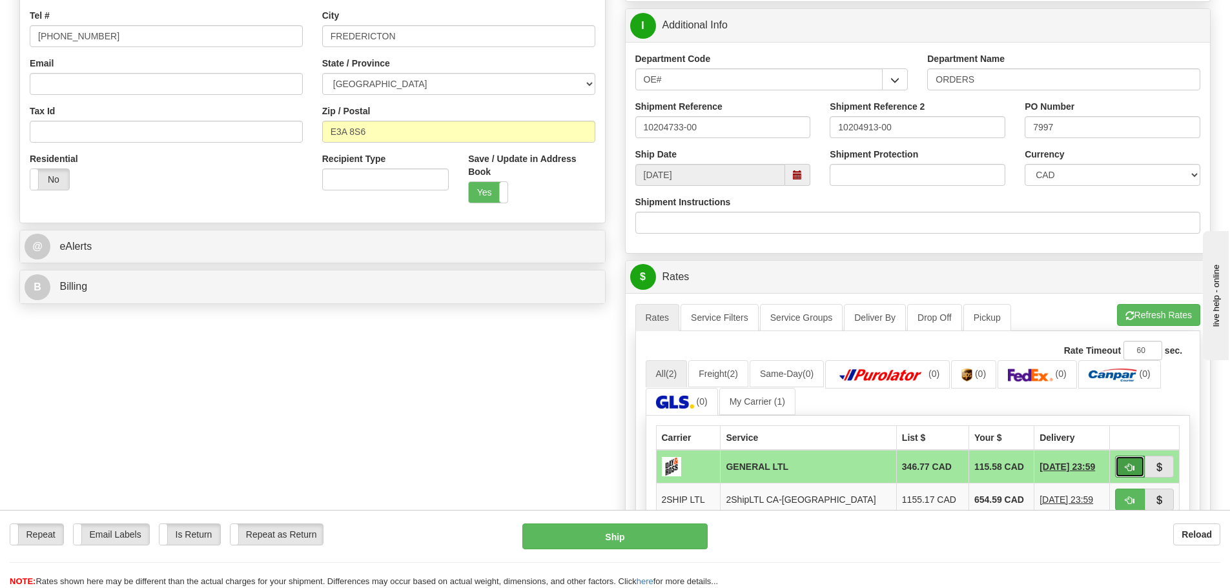
click at [1119, 462] on button "button" at bounding box center [1130, 467] width 30 height 22
type input "GL"
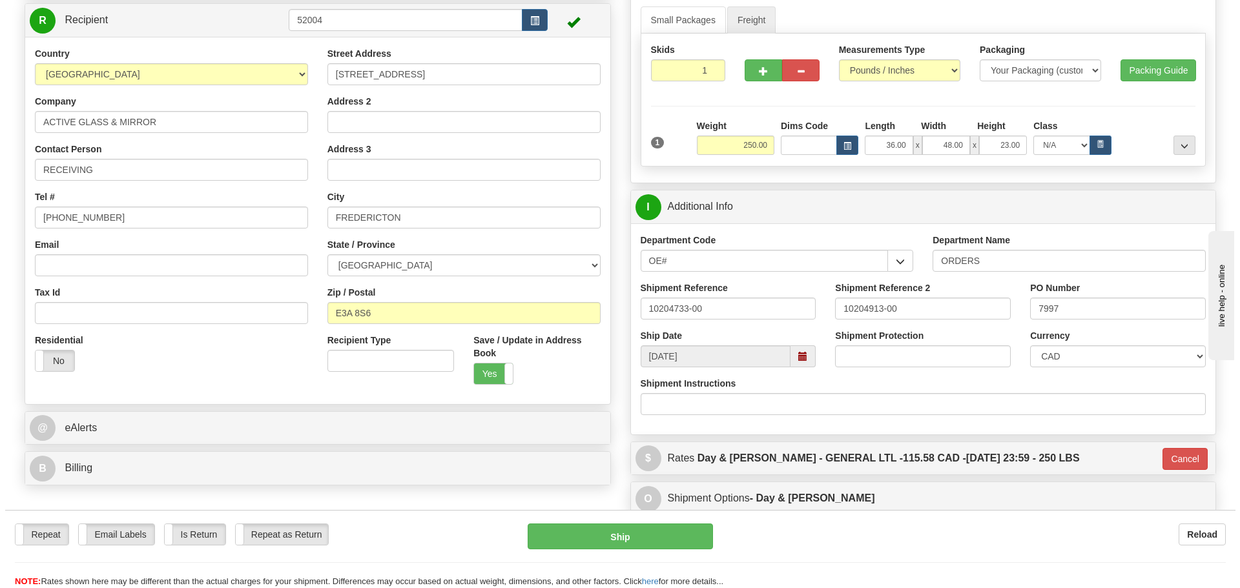
scroll to position [129, 0]
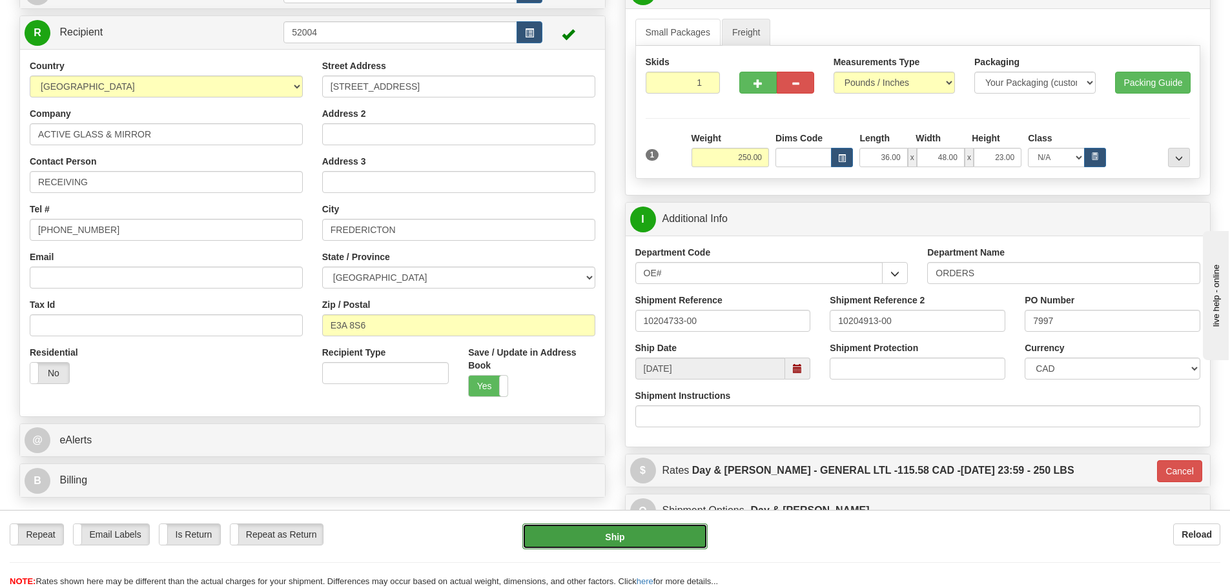
click at [640, 539] on button "Ship" at bounding box center [614, 537] width 185 height 26
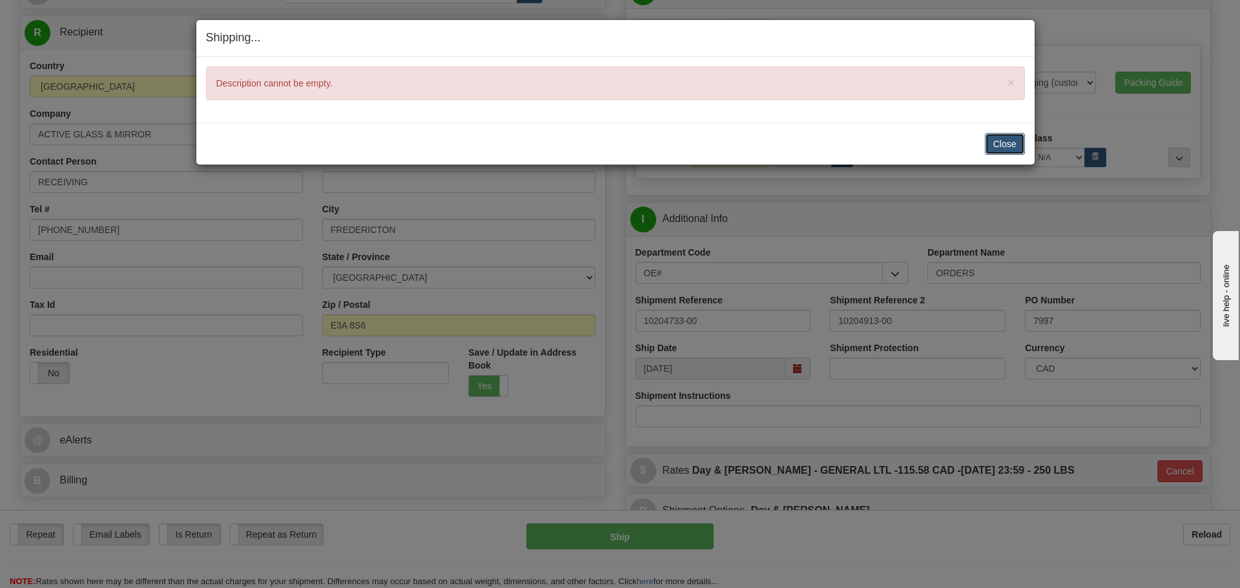
click at [994, 154] on button "Close" at bounding box center [1005, 144] width 40 height 22
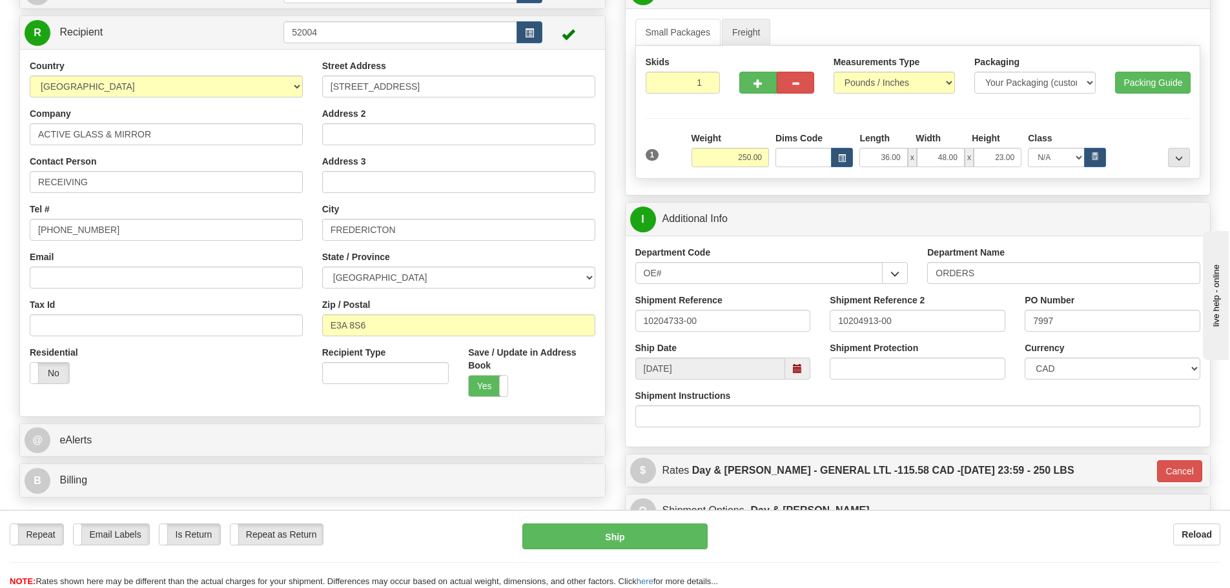
click at [1166, 152] on div at bounding box center [1151, 150] width 84 height 36
click at [1175, 158] on span "..." at bounding box center [1179, 158] width 8 height 7
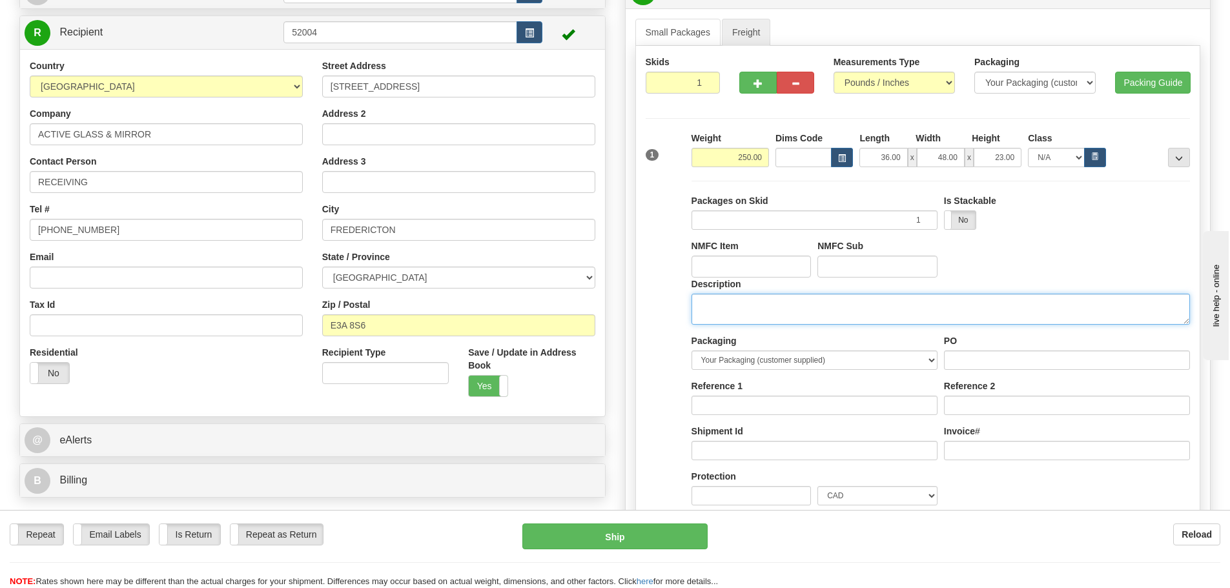
click at [841, 299] on textarea "Description" at bounding box center [941, 309] width 499 height 31
type textarea "d"
type textarea "DOOR HARDWARE"
click at [1182, 156] on span "..." at bounding box center [1179, 158] width 8 height 7
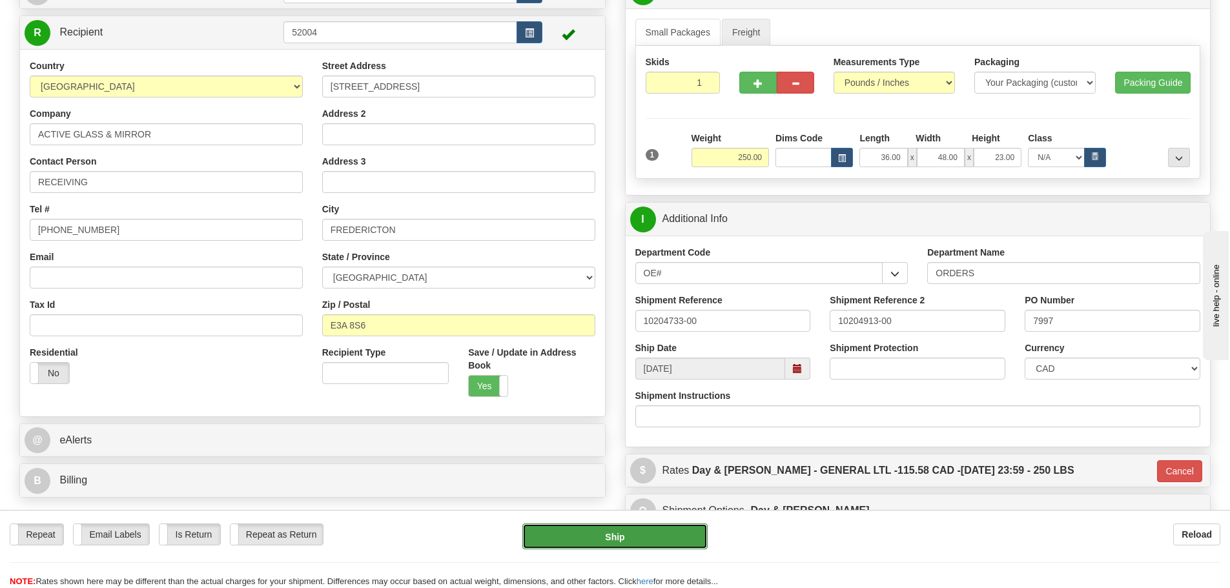
click at [670, 526] on button "Ship" at bounding box center [614, 537] width 185 height 26
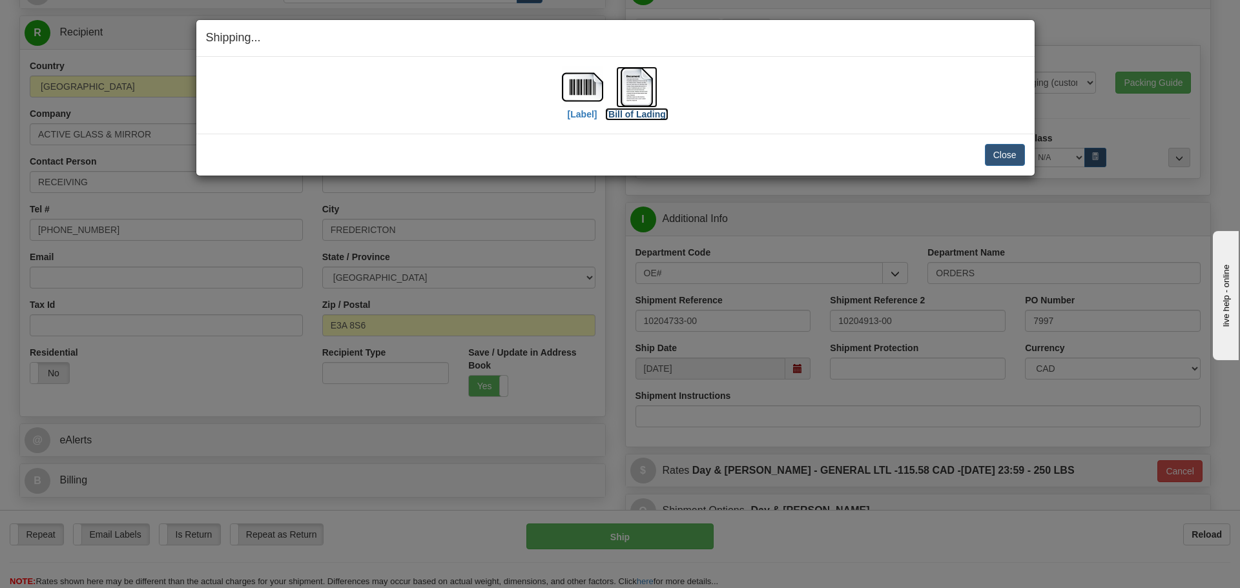
click at [643, 114] on label "[Bill of Lading]" at bounding box center [636, 114] width 63 height 13
click at [575, 112] on label "[Label]" at bounding box center [583, 114] width 30 height 13
click at [1001, 157] on button "Close" at bounding box center [1005, 155] width 40 height 22
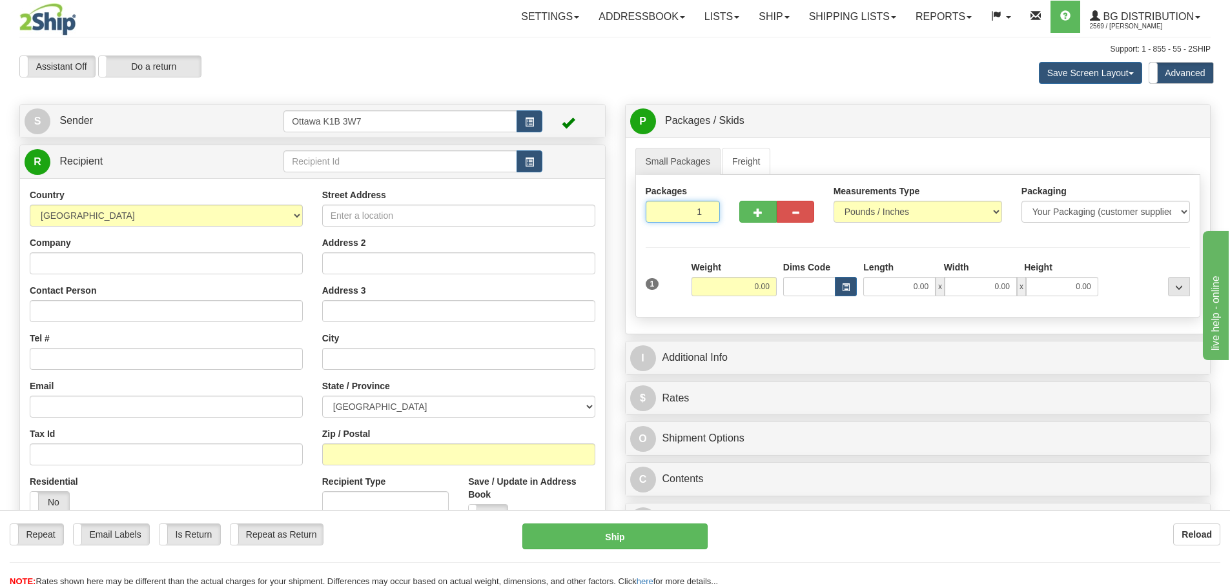
drag, startPoint x: 692, startPoint y: 207, endPoint x: 875, endPoint y: 305, distance: 207.7
click at [776, 256] on div "Packages 1 1 Measurements Type" at bounding box center [918, 246] width 566 height 143
type input "4"
click at [881, 256] on div "Packages 4 1 Measurements Type" at bounding box center [918, 246] width 566 height 143
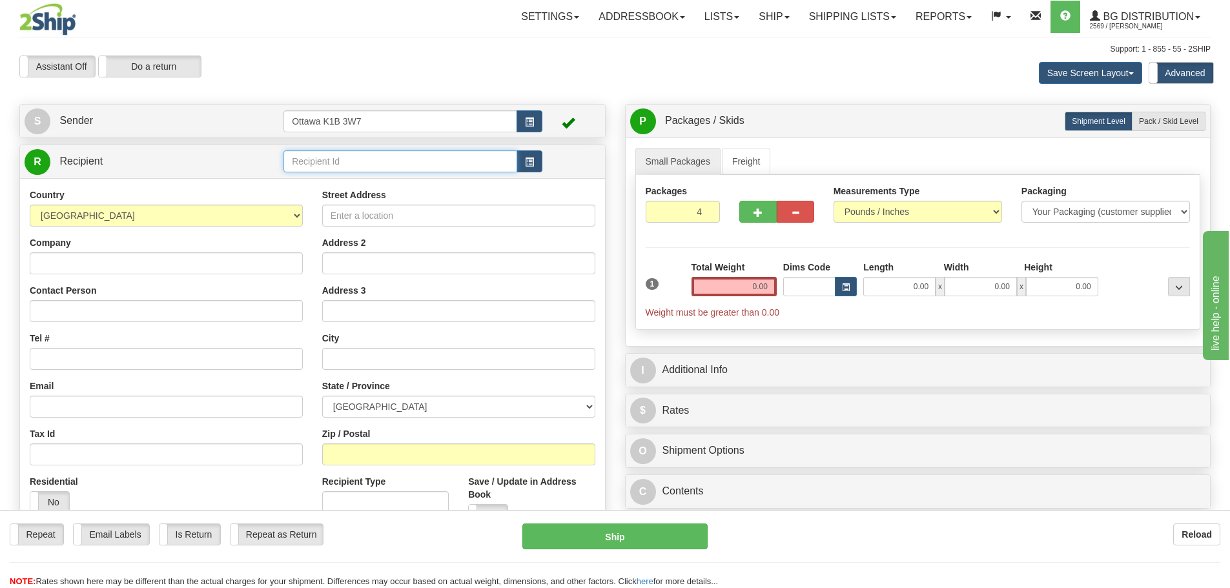
click at [413, 152] on input "text" at bounding box center [400, 161] width 234 height 22
click at [749, 17] on link "Ship" at bounding box center [774, 17] width 50 height 32
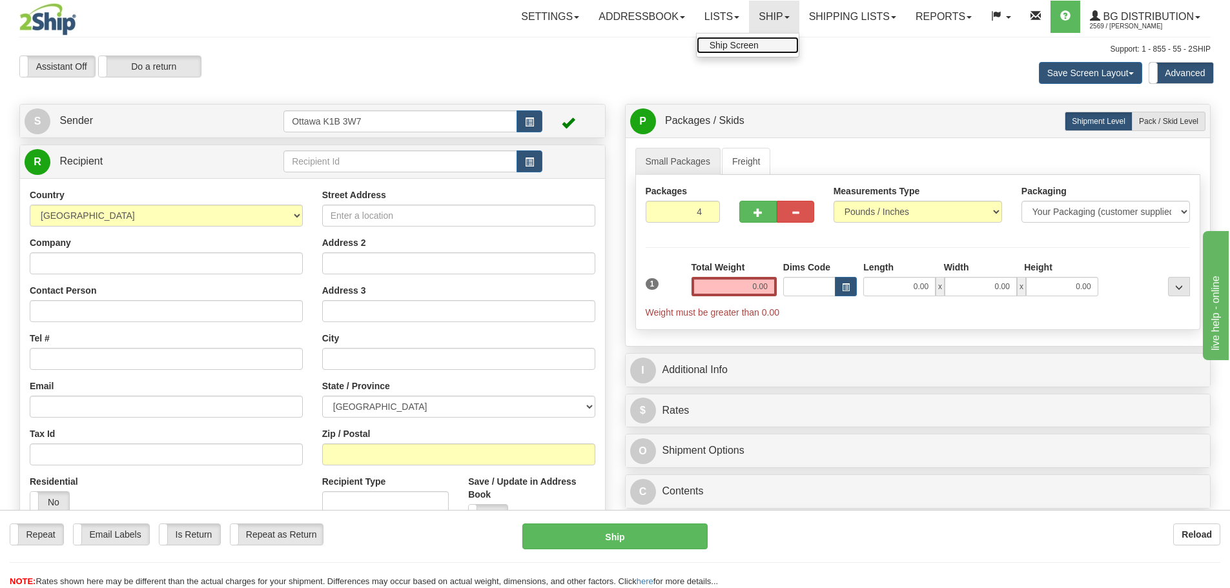
click at [752, 51] on link "Ship Screen" at bounding box center [748, 45] width 102 height 17
